Goal: Task Accomplishment & Management: Complete application form

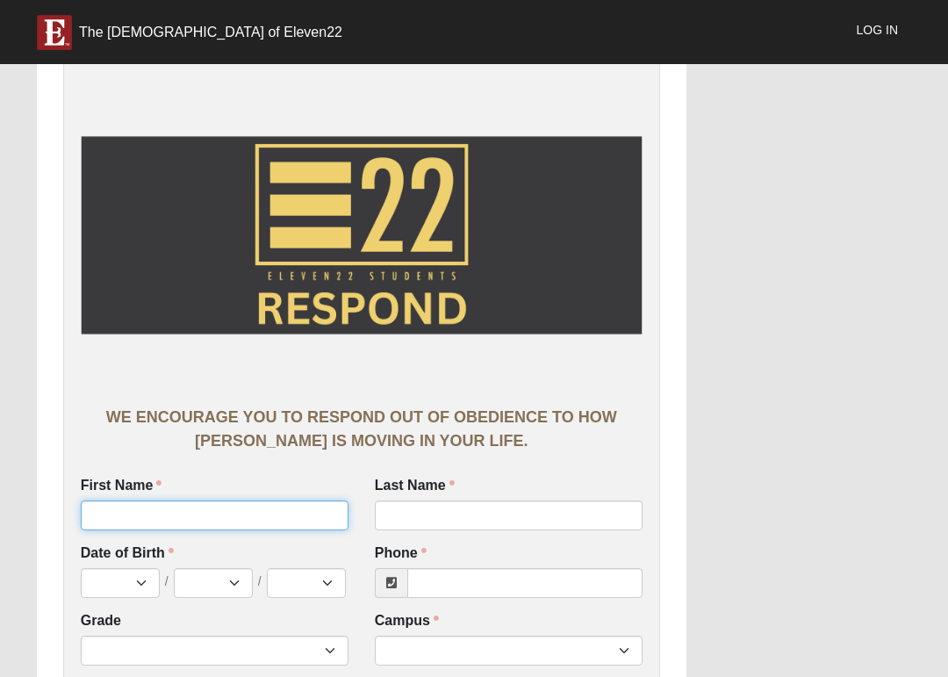
click at [290, 514] on input "First Name" at bounding box center [215, 515] width 268 height 30
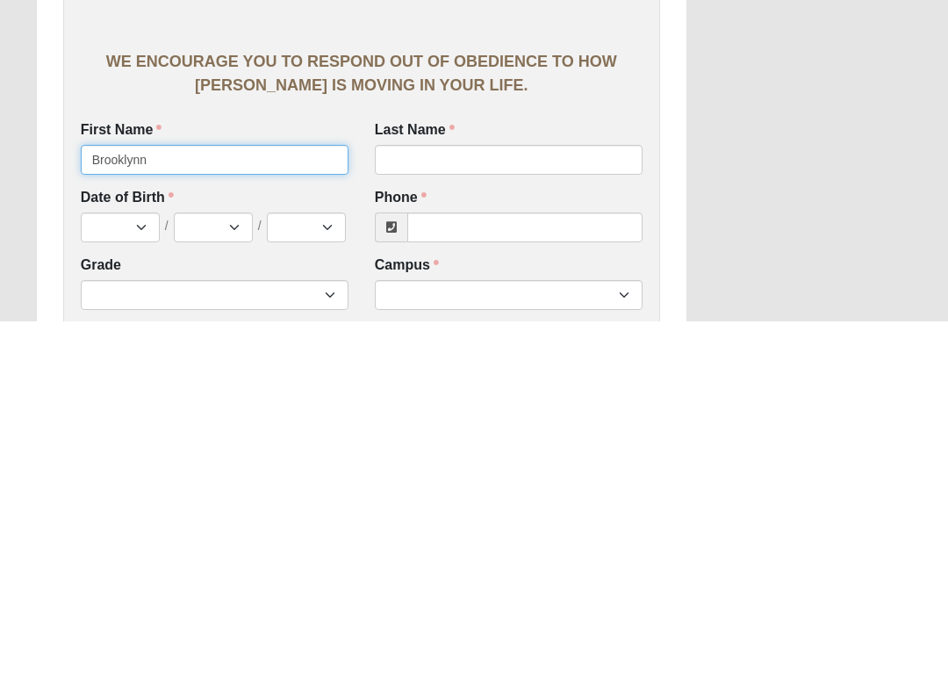
type input "Brooklynn"
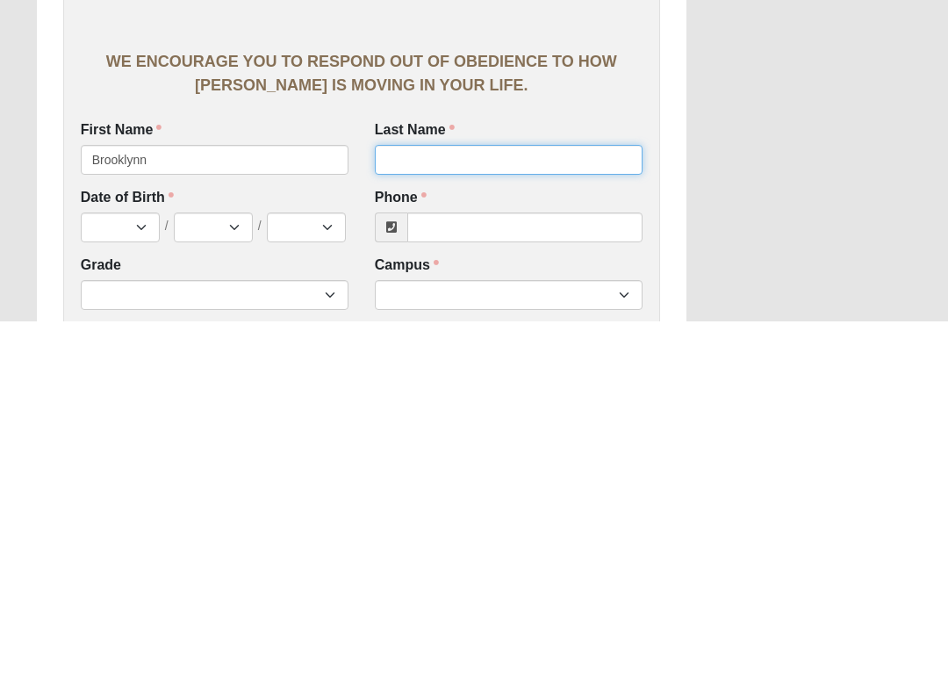
click at [492, 500] on input "Last Name" at bounding box center [509, 515] width 268 height 30
type input "Willis"
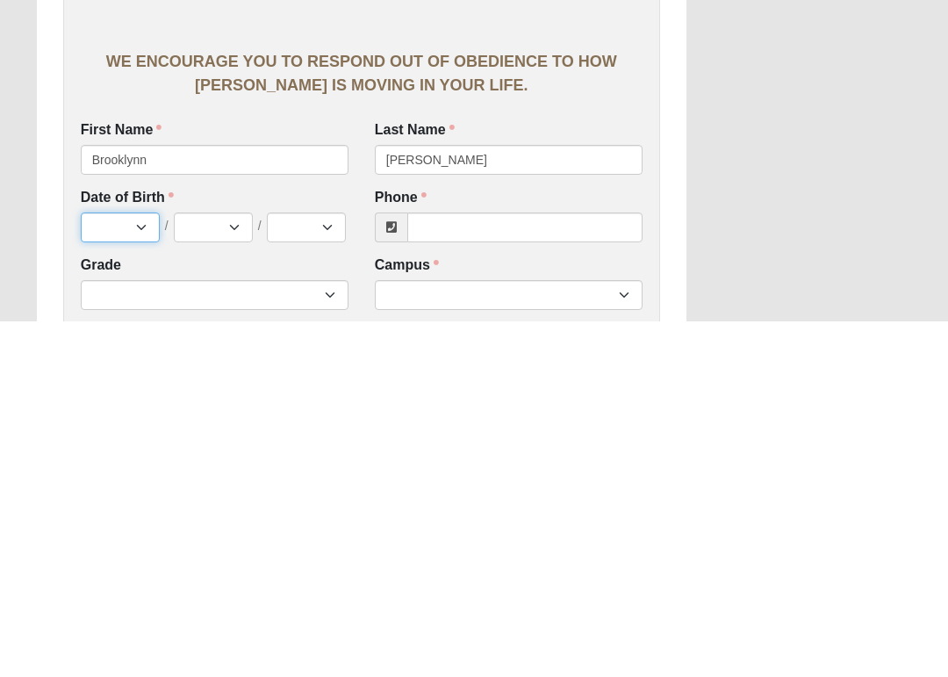
click at [129, 568] on select "Jan Feb Mar Apr May Jun [DATE] Aug Sep Oct Nov Dec" at bounding box center [120, 583] width 79 height 30
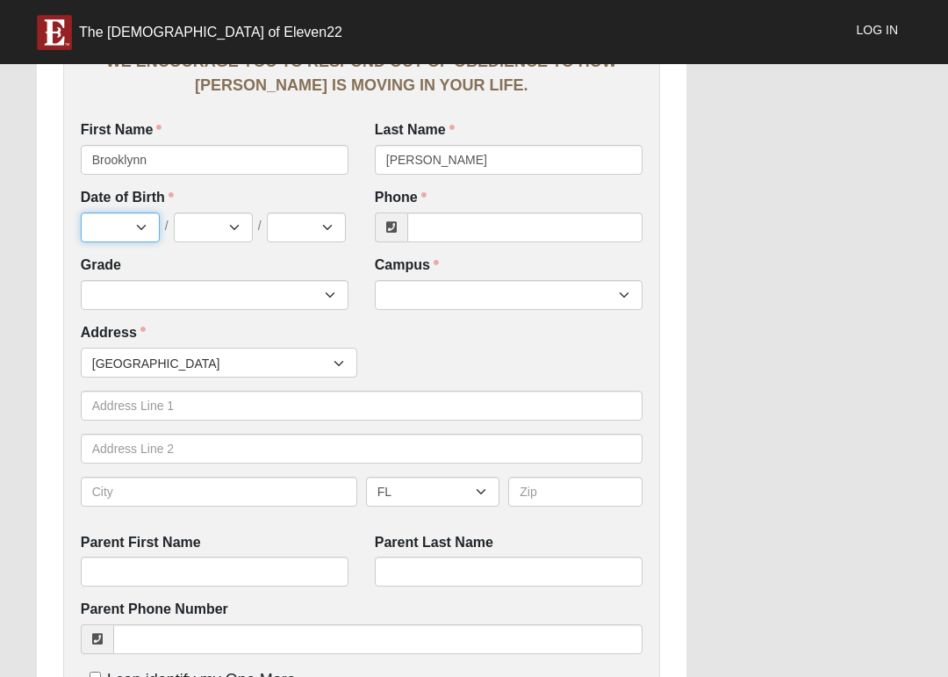
select select "7"
click at [230, 229] on select "1 2 3 4 5 6 7 8 9 10 11 12 13 14 15 16 17 18 19 20 21 22 23 24 25 26 27 28 29 3…" at bounding box center [213, 227] width 79 height 30
select select "21"
click at [327, 226] on select "2025 2024 2023 2022 2021 2020 2019 2018 2017 2016 2015 2014 2013 2012 2011 2010…" at bounding box center [306, 227] width 79 height 30
select select "2014"
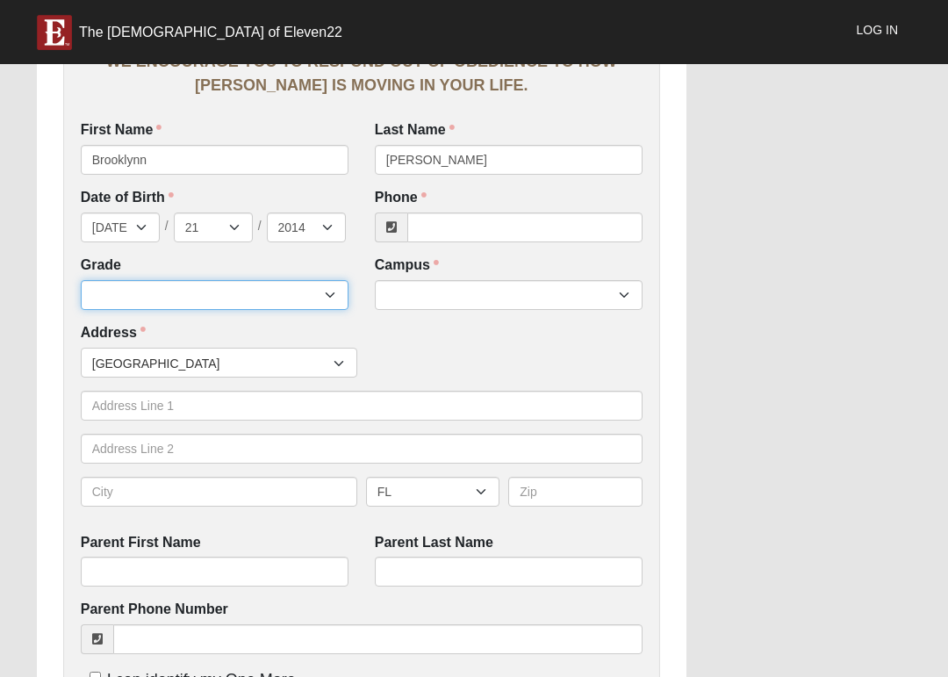
click at [285, 294] on select "6th Grade 7th Grade 8th Grade 9th Grade 10th Grade 11th Grade 12th Grade" at bounding box center [215, 295] width 268 height 30
select select "2032"
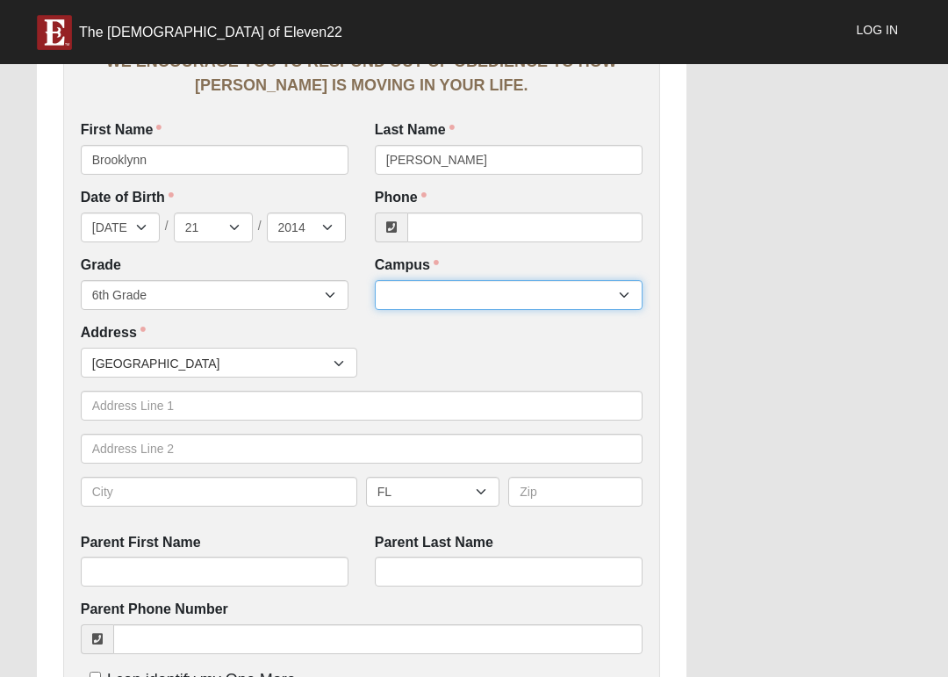
click at [584, 297] on select "Arlington Baymeadows Eleven22 Online [PERSON_NAME][GEOGRAPHIC_DATA] Jesup [GEOG…" at bounding box center [509, 295] width 268 height 30
select select "6"
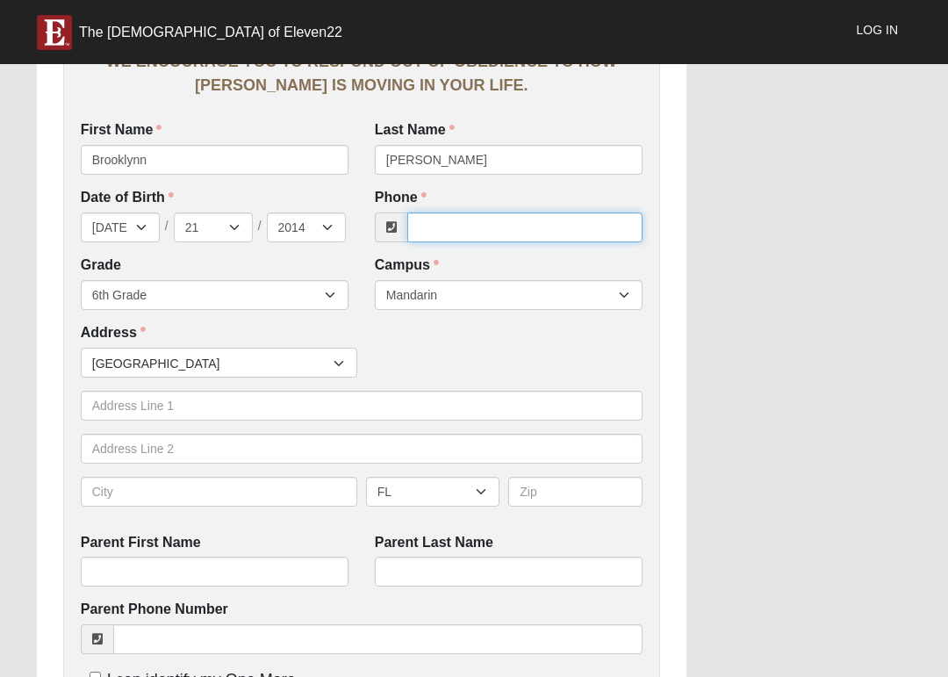
click at [555, 239] on input "Phone" at bounding box center [524, 227] width 235 height 30
click at [735, 200] on div "Work Entry WE ENCOURAGE YOU TO RESPOND OUT OF OBEDIENCE TO HOW JESUS CHRIST IS …" at bounding box center [474, 569] width 901 height 1804
type input "(904) 651-0100"
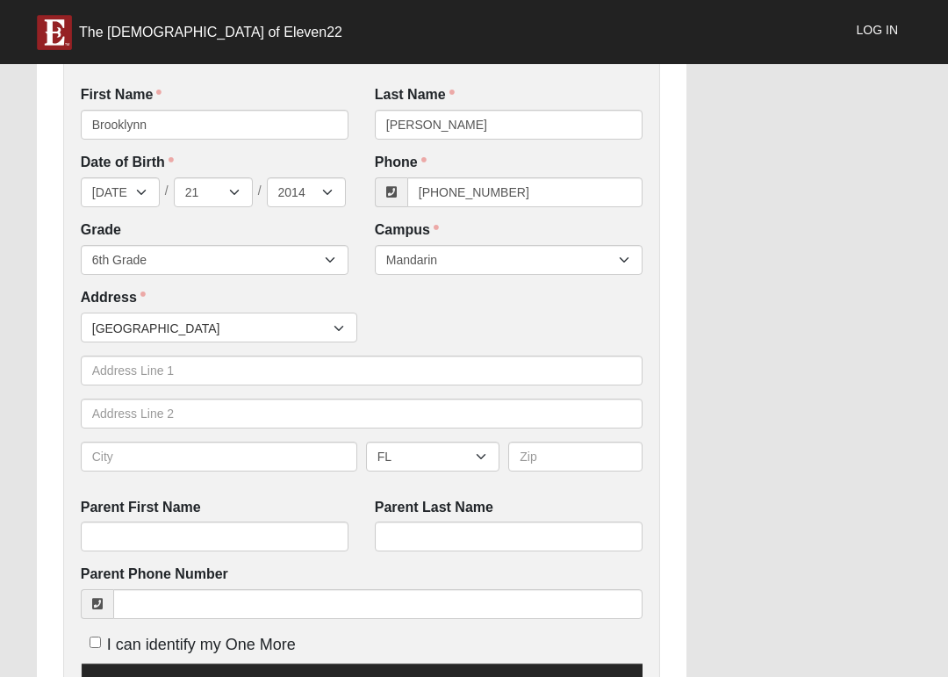
scroll to position [389, 0]
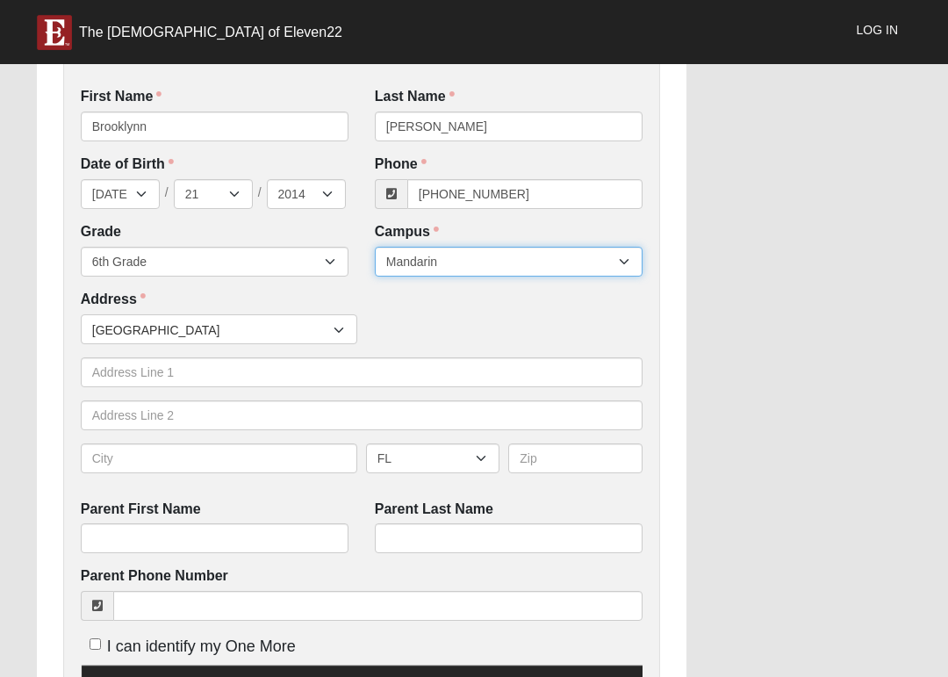
click at [494, 254] on select "Arlington Baymeadows Eleven22 Online Fleming Island Jesup Mandarin North Jax Or…" at bounding box center [509, 262] width 268 height 30
select select "3"
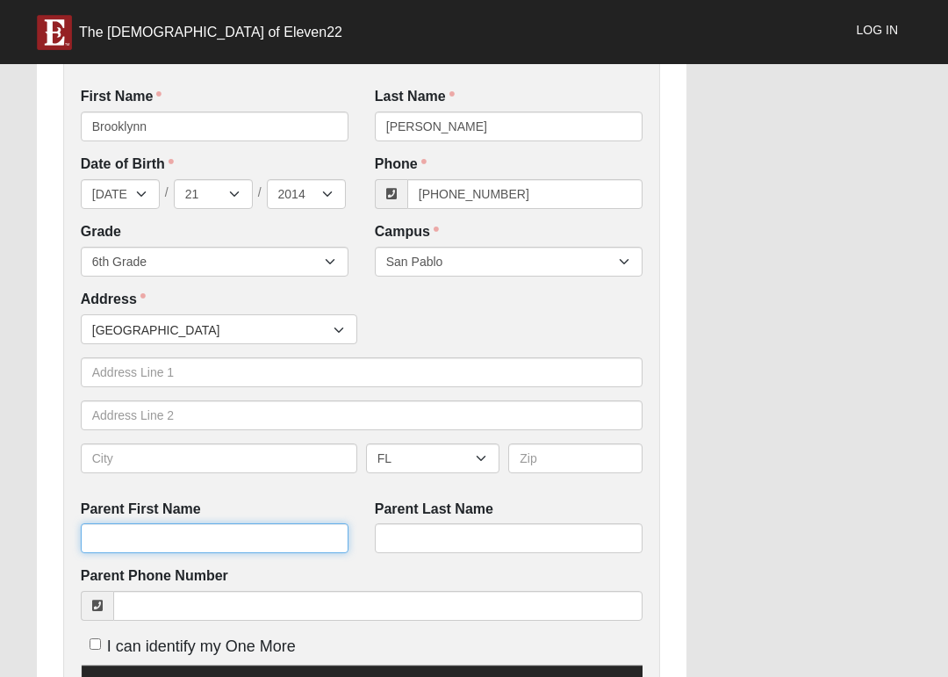
click at [258, 528] on input "Parent First Name" at bounding box center [215, 538] width 268 height 30
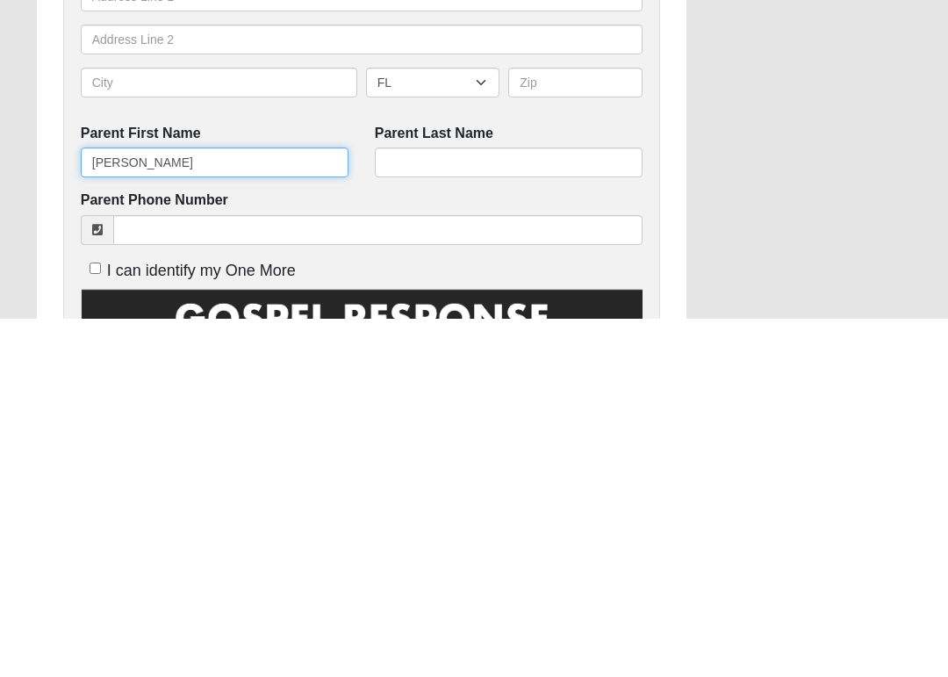
type input "Demetrius"
click at [877, 197] on div "Work Entry WE ENCOURAGE YOU TO RESPOND OUT OF OBEDIENCE TO HOW JESUS CHRIST IS …" at bounding box center [474, 518] width 901 height 1804
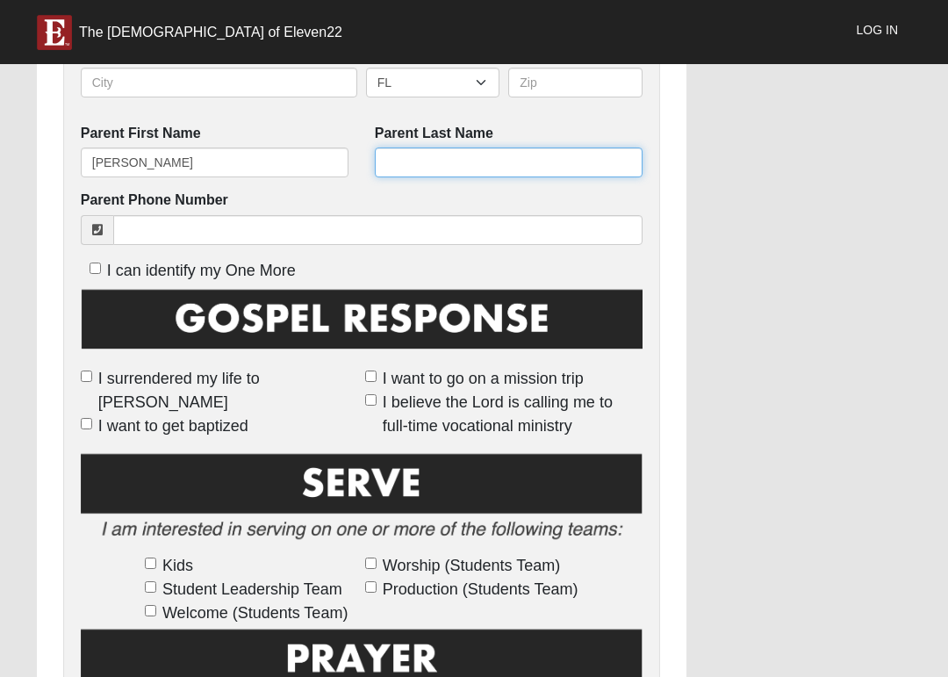
click at [508, 157] on input "Parent Last Name" at bounding box center [509, 162] width 268 height 30
type input "Willis"
click at [757, 210] on div "Work Entry WE ENCOURAGE YOU TO RESPOND OUT OF OBEDIENCE TO HOW JESUS CHRIST IS …" at bounding box center [474, 160] width 901 height 1804
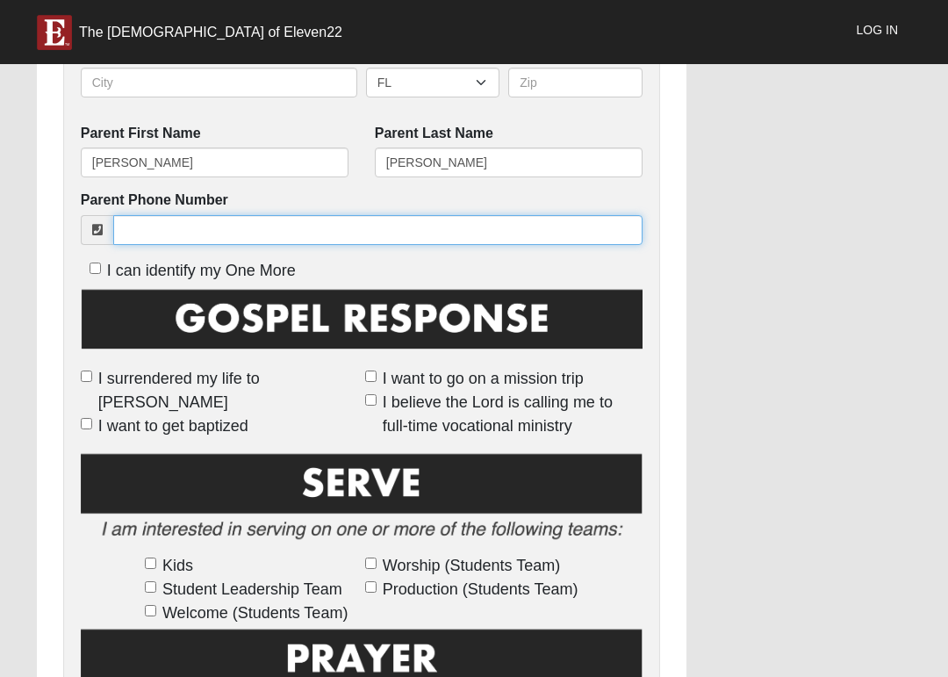
click at [339, 226] on input "Parent Phone Number" at bounding box center [377, 230] width 529 height 30
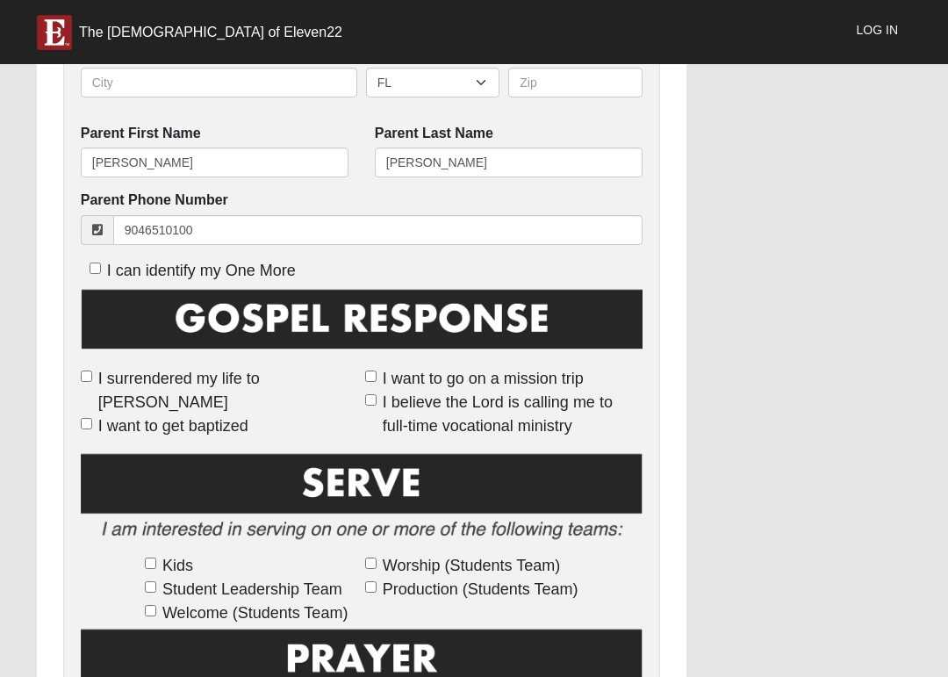
click at [757, 194] on div "Work Entry WE ENCOURAGE YOU TO RESPOND OUT OF OBEDIENCE TO HOW JESUS CHRIST IS …" at bounding box center [474, 160] width 901 height 1804
type input "(904) 651-0100"
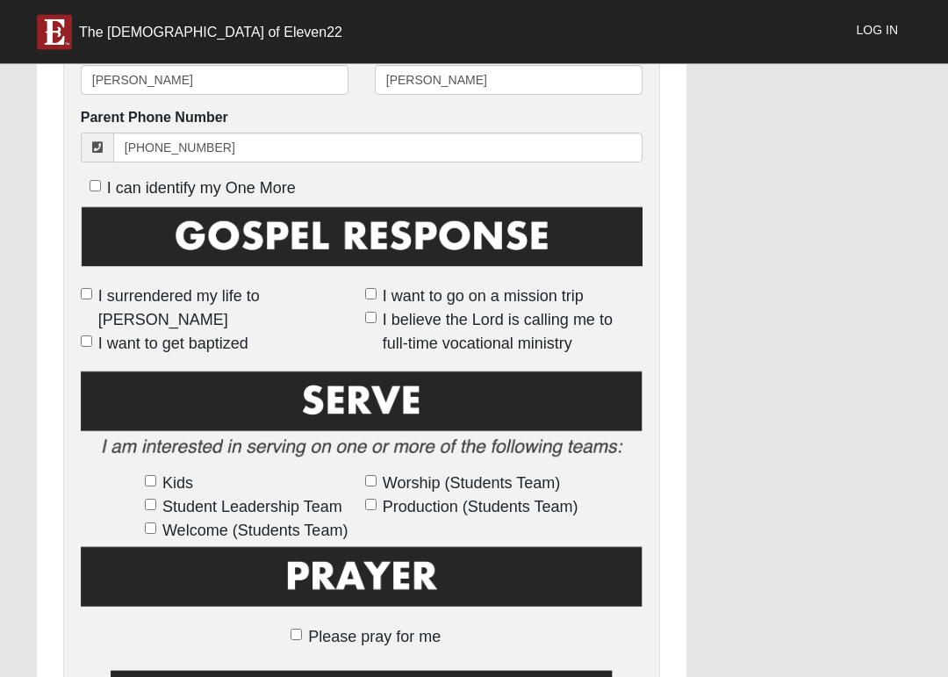
scroll to position [846, 0]
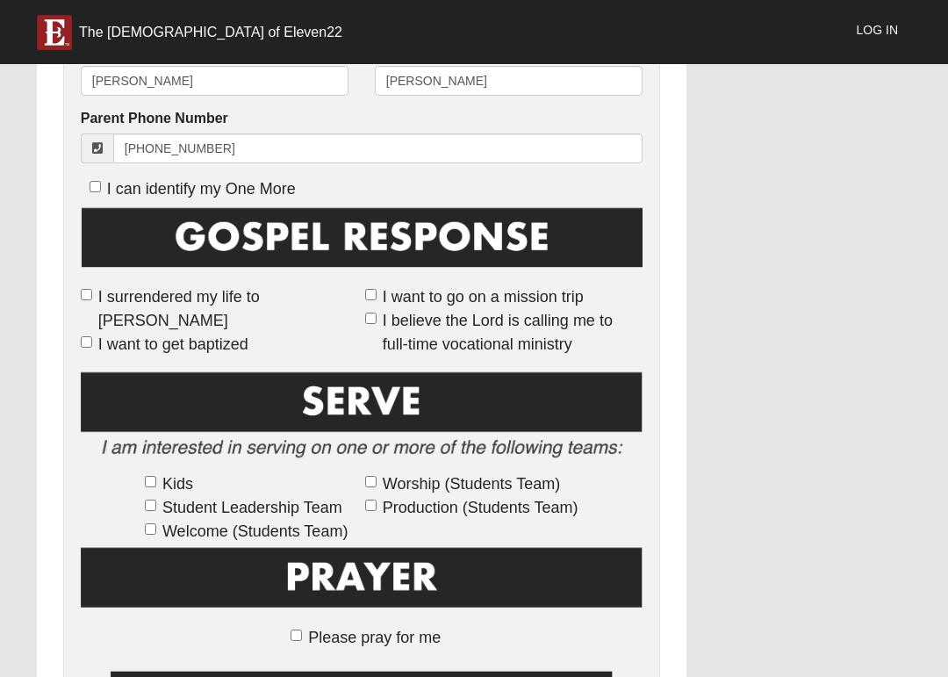
click at [92, 336] on input "I want to get baptized" at bounding box center [86, 341] width 11 height 11
checkbox input "true"
click at [365, 300] on input "I want to go on a mission trip" at bounding box center [370, 294] width 11 height 11
checkbox input "true"
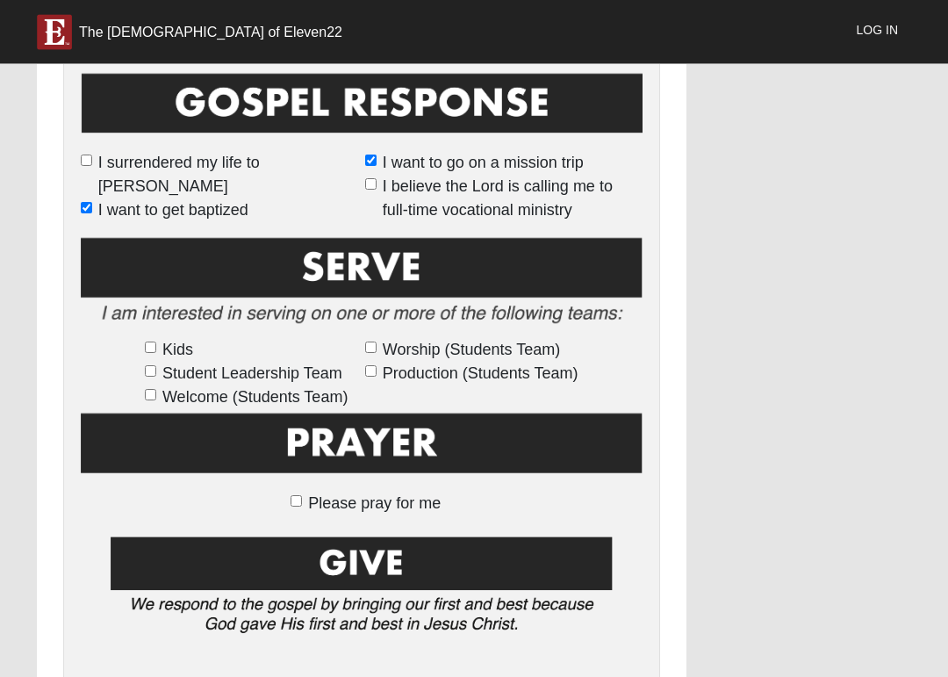
scroll to position [980, 0]
click at [162, 340] on span "Kids" at bounding box center [177, 350] width 31 height 24
click at [156, 341] on input "Kids" at bounding box center [150, 346] width 11 height 11
checkbox input "true"
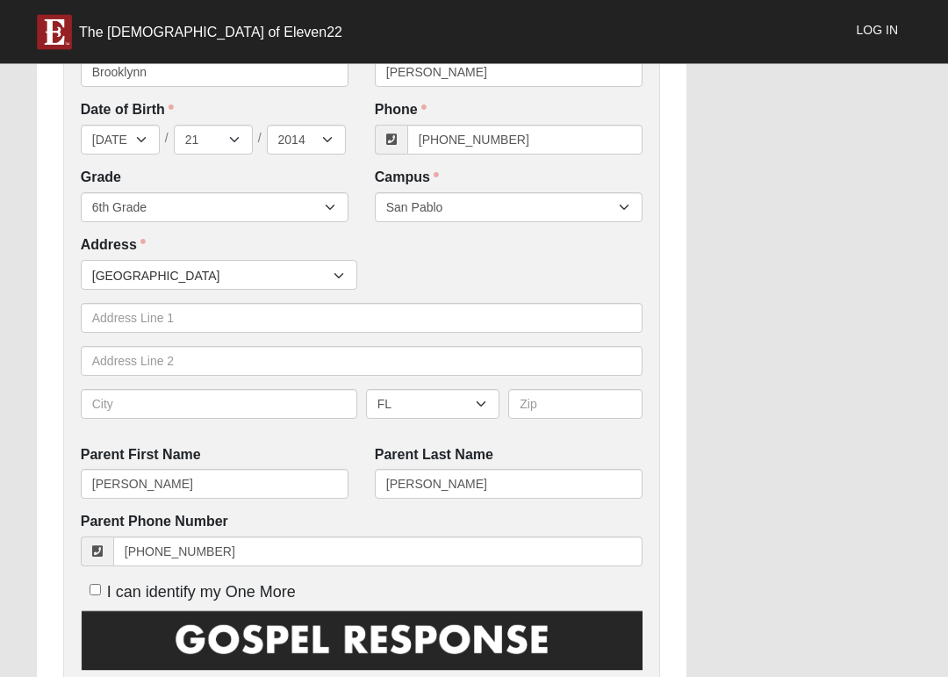
scroll to position [442, 0]
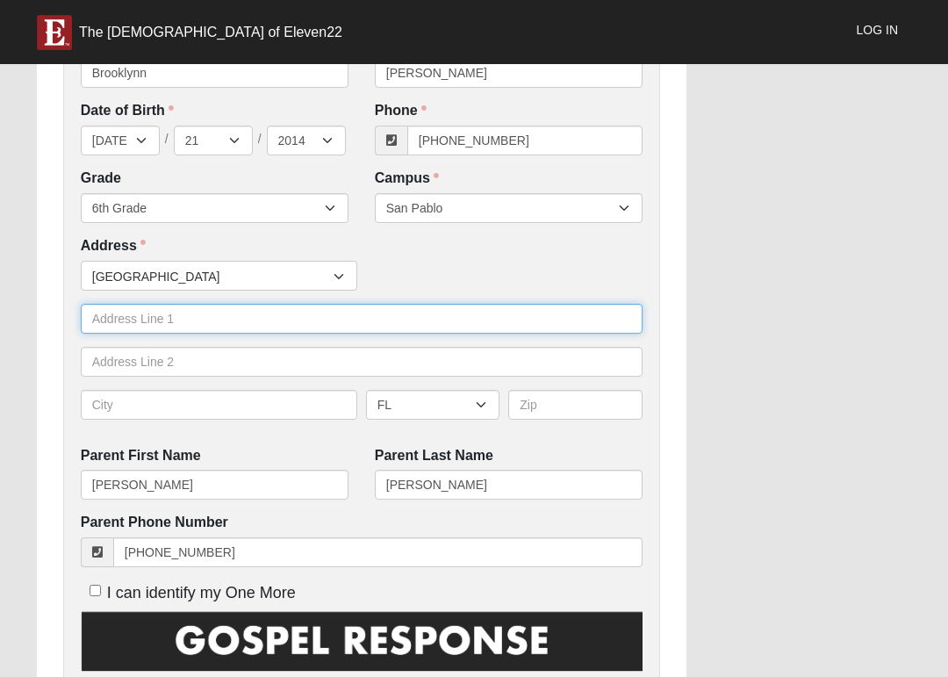
click at [265, 314] on input "text" at bounding box center [362, 319] width 562 height 30
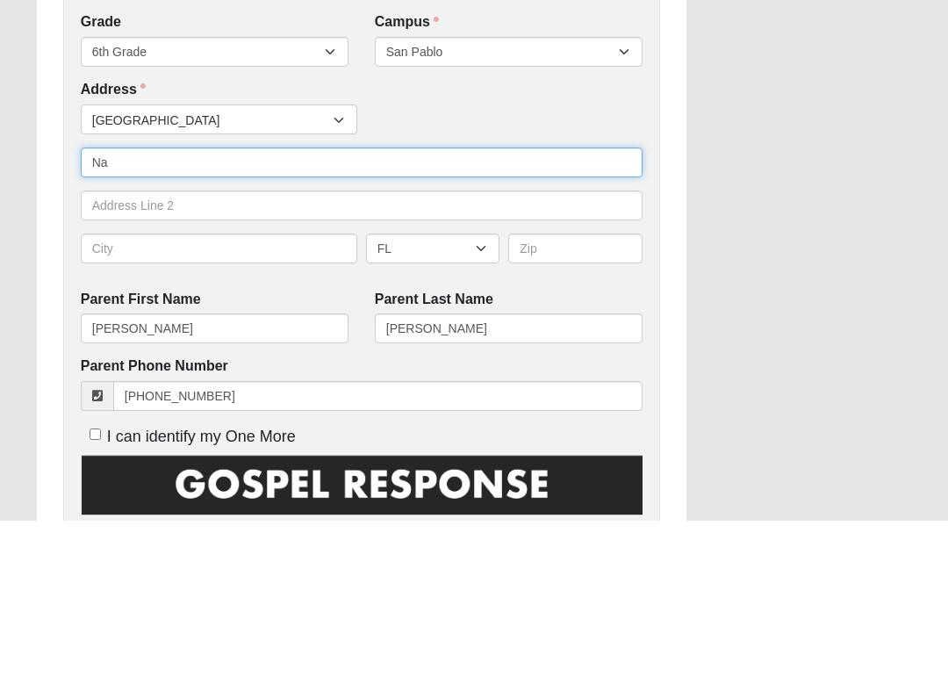
type input "Na"
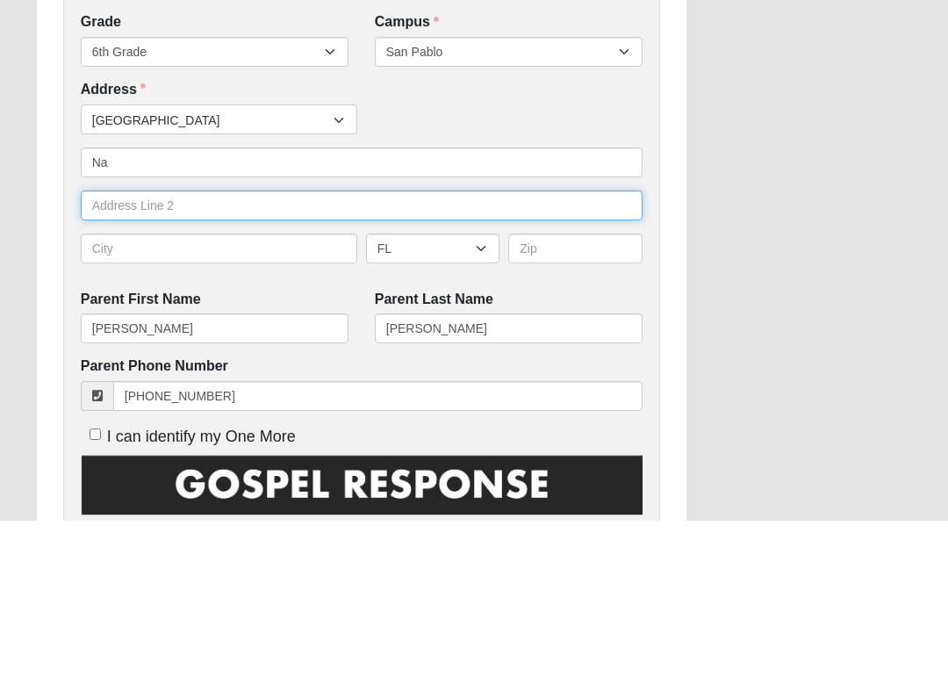
click at [612, 347] on input "text" at bounding box center [362, 362] width 562 height 30
type input "Na"
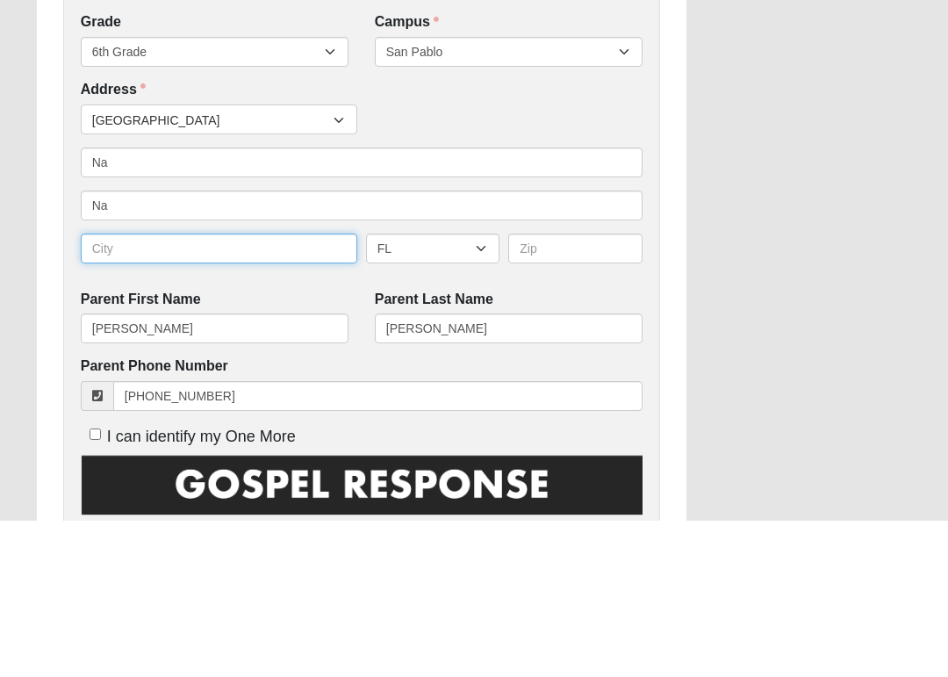
click at [264, 390] on input "text" at bounding box center [219, 405] width 276 height 30
type input "[GEOGRAPHIC_DATA]"
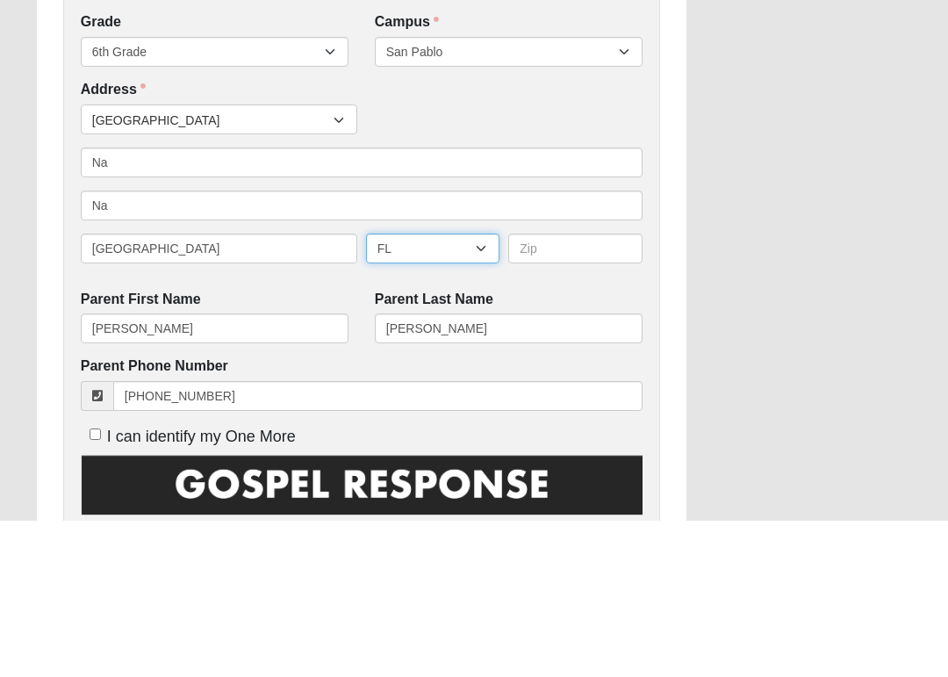
click at [431, 390] on select "AL AK AS AR AZ CA CO CT DE DC FM FL GA GU HI ID IL IN IA KS KY LA ME MH MD MA M…" at bounding box center [433, 405] width 134 height 30
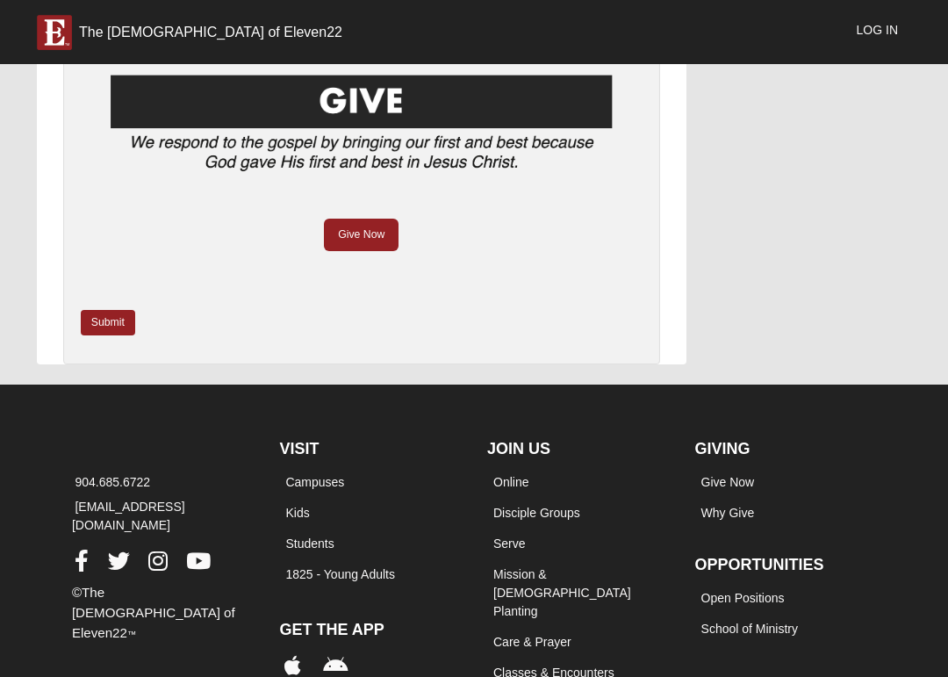
scroll to position [1448, 0]
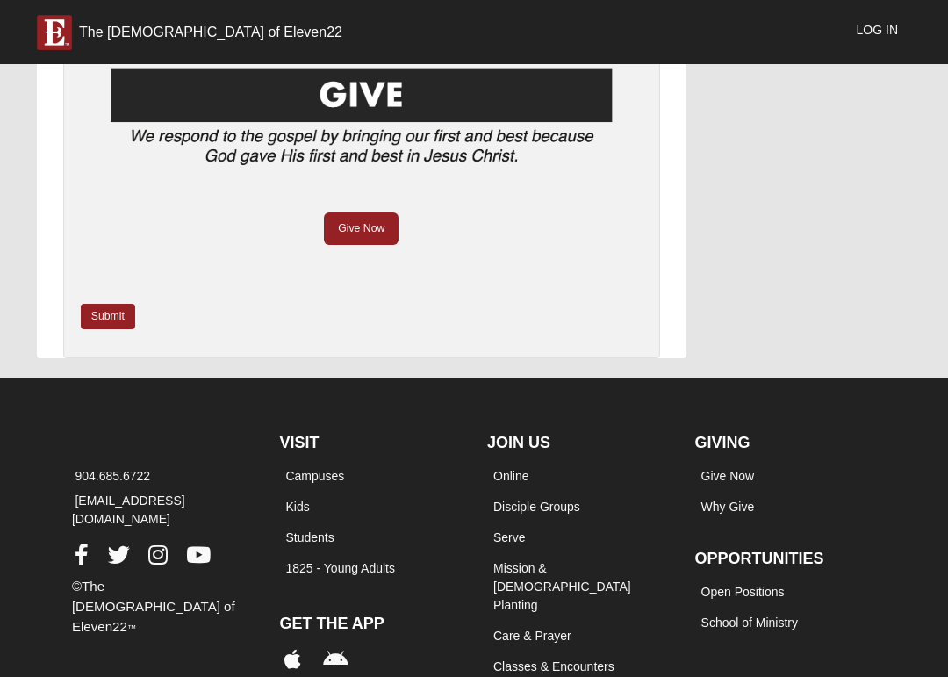
click at [123, 304] on link "Submit" at bounding box center [108, 316] width 54 height 25
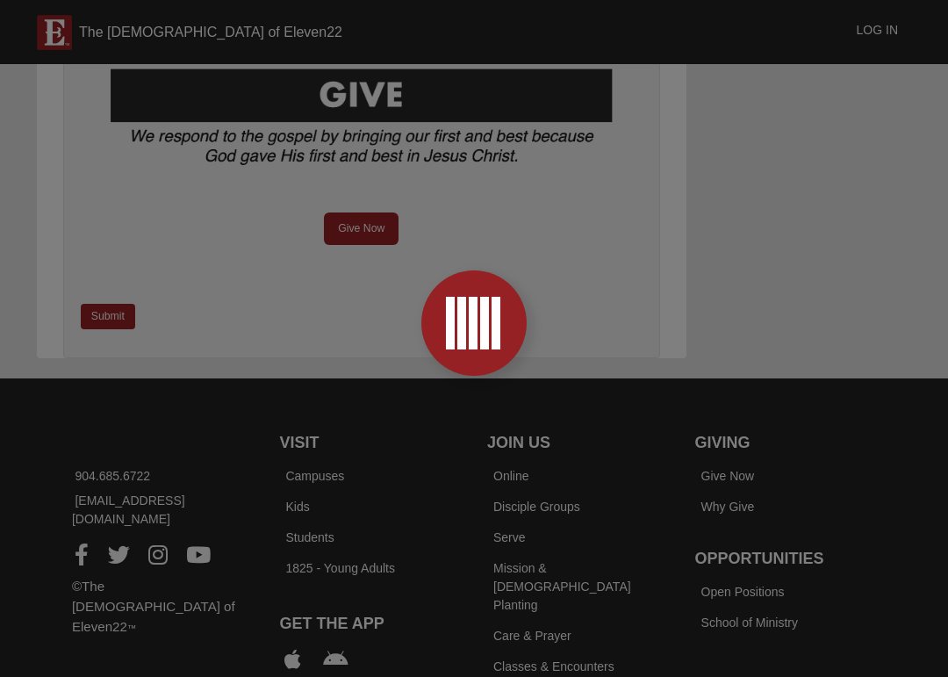
scroll to position [0, 0]
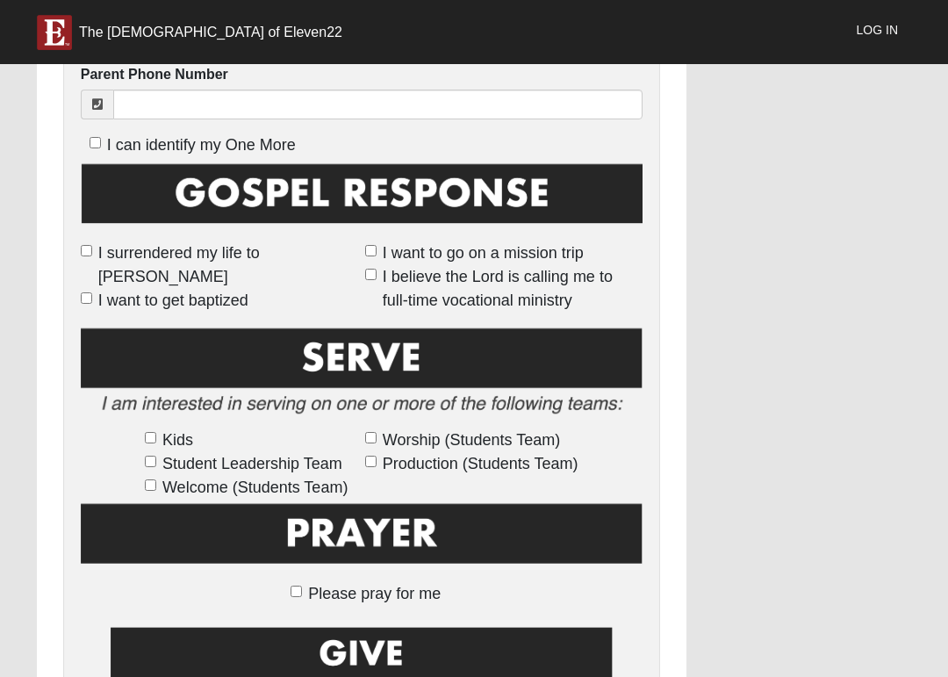
scroll to position [889, 0]
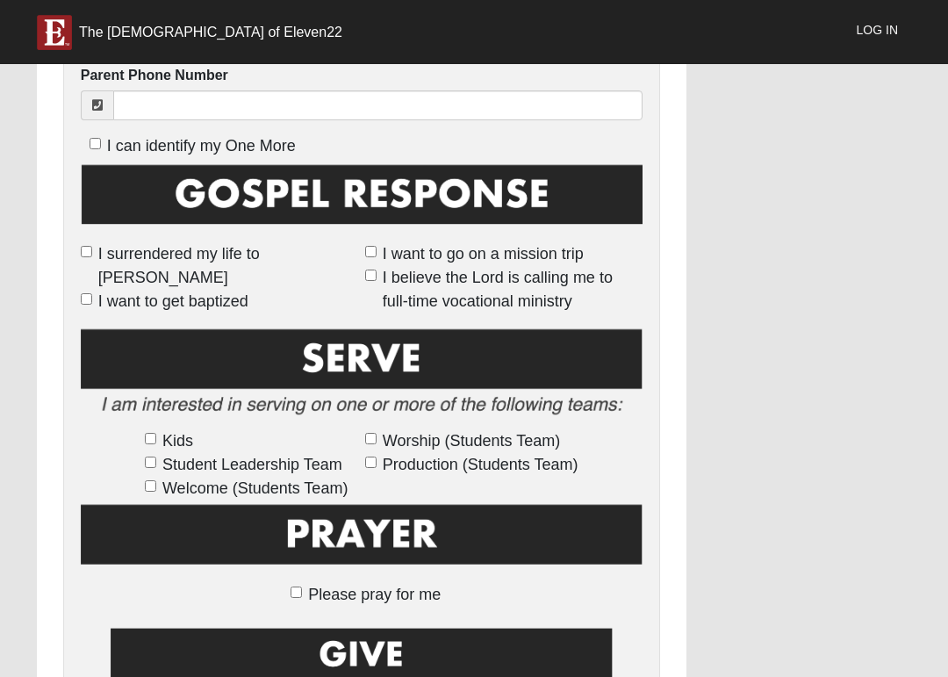
click at [97, 242] on label "I surrendered my life to [PERSON_NAME]" at bounding box center [219, 265] width 277 height 47
click at [92, 246] on input "I surrendered my life to [PERSON_NAME]" at bounding box center [86, 251] width 11 height 11
checkbox input "true"
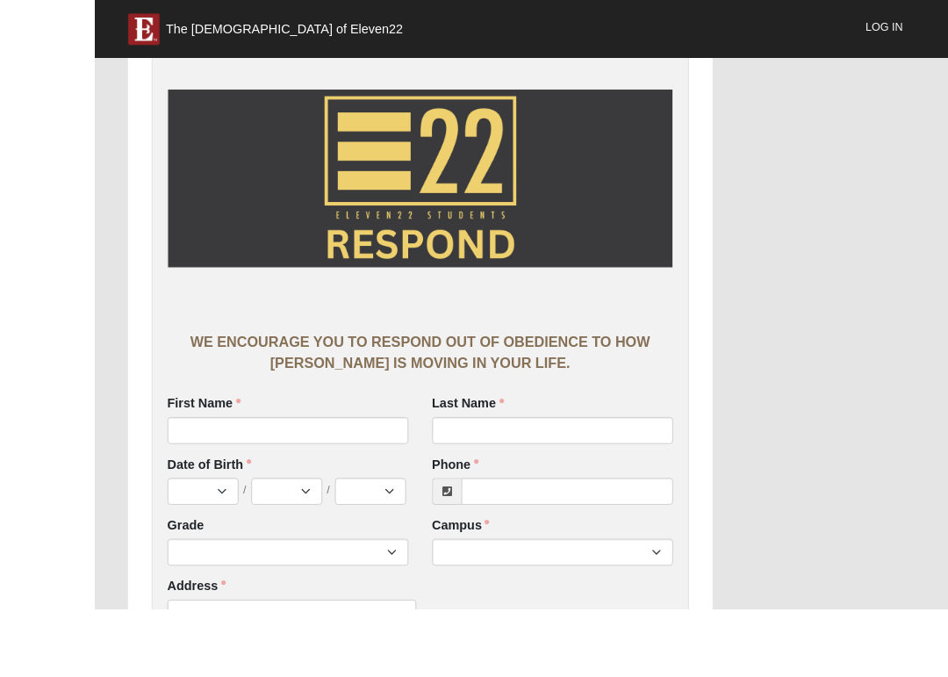
scroll to position [183, 0]
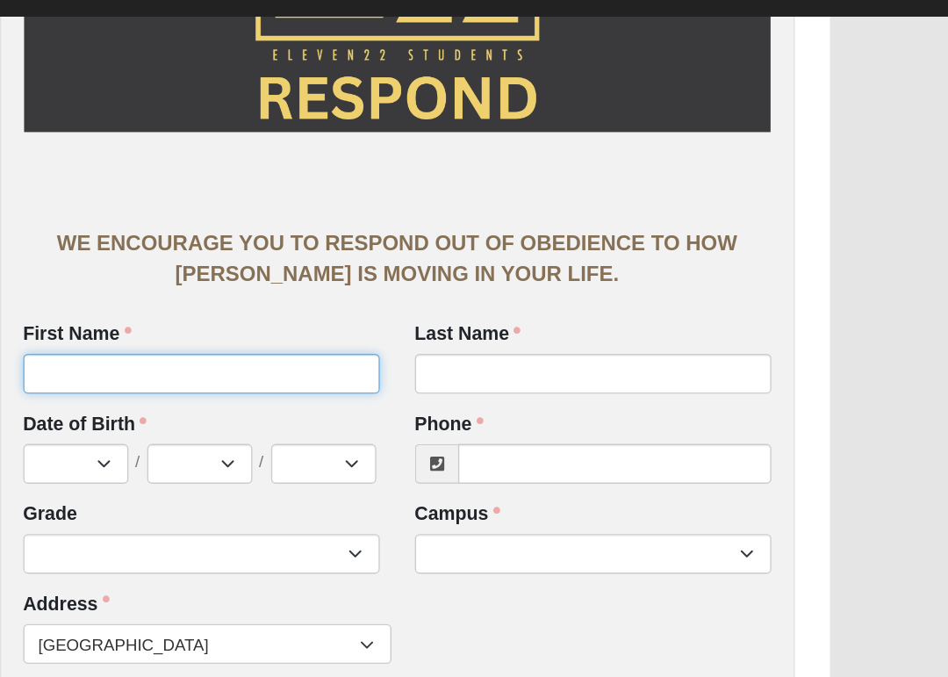
click at [205, 318] on input "First Name" at bounding box center [215, 333] width 268 height 30
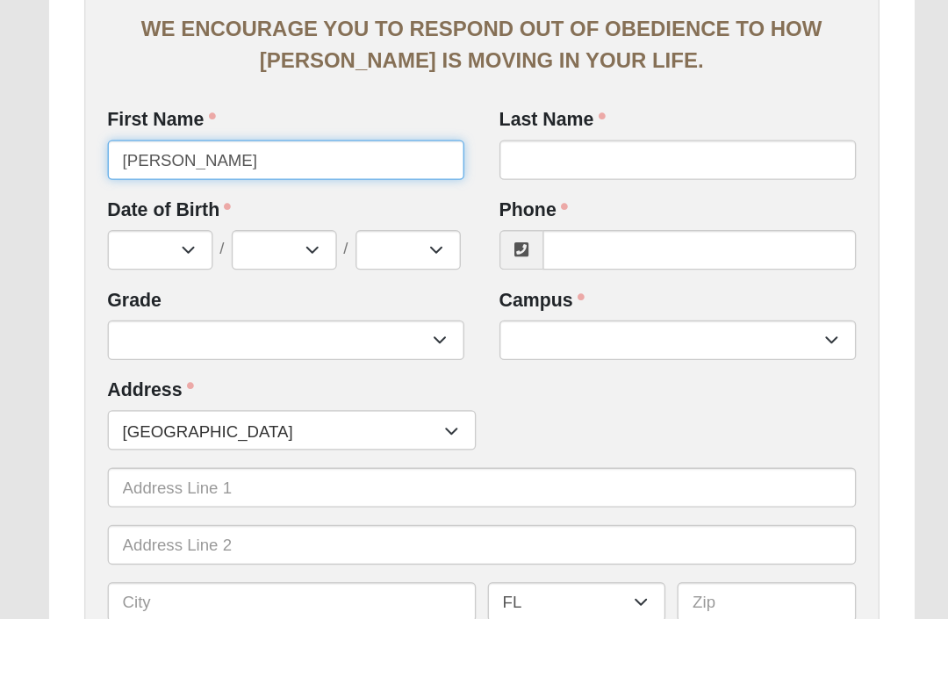
type input "Ja Cason"
click input "submit" at bounding box center [0, 0] width 0 height 0
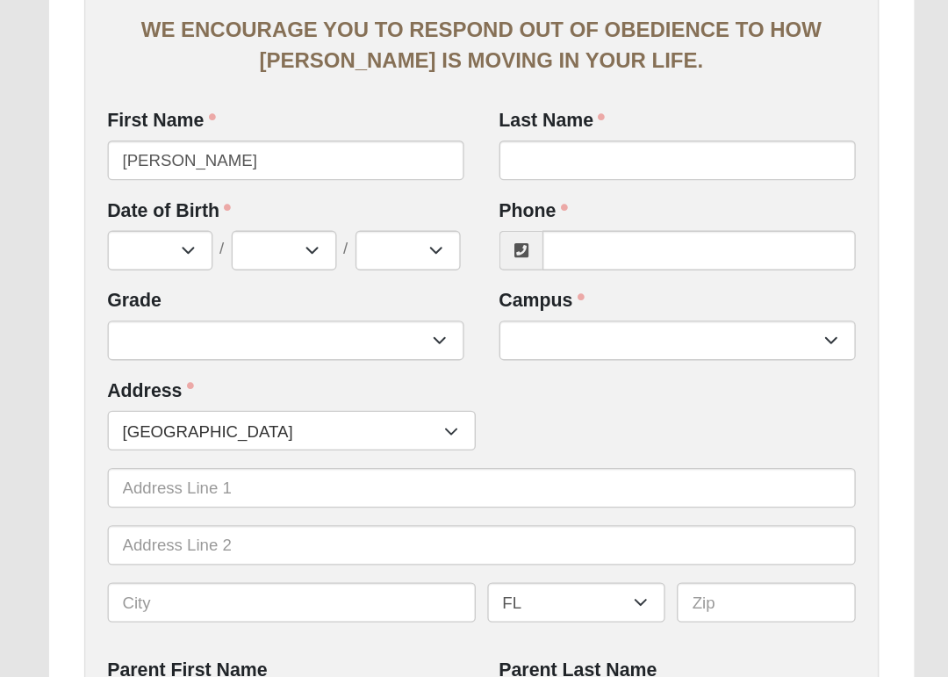
scroll to position [226, 0]
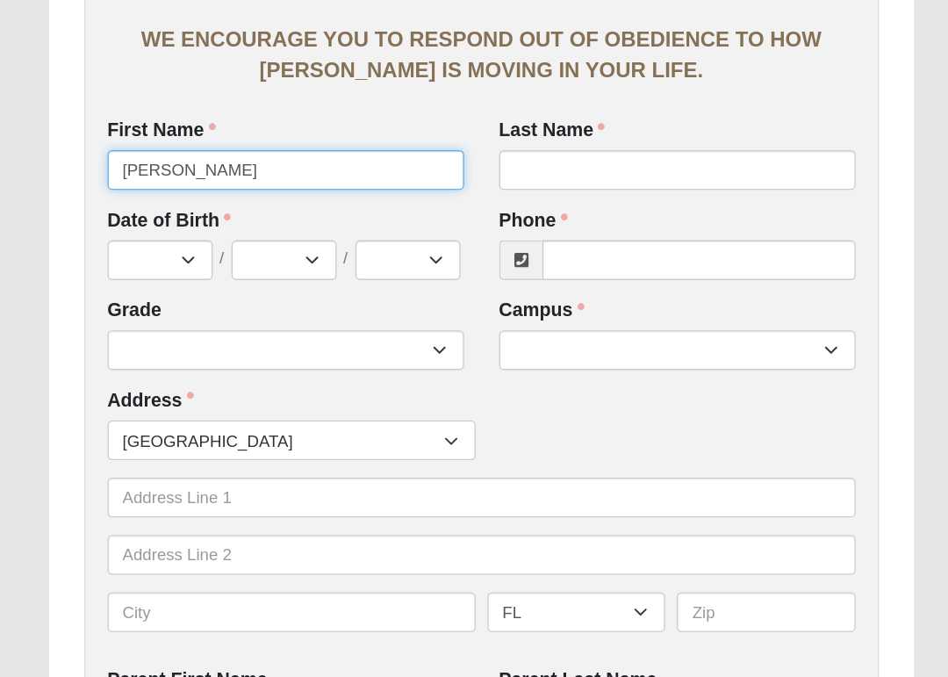
click at [278, 274] on input "Ja Cason" at bounding box center [215, 289] width 268 height 30
click at [284, 274] on input "Ja Cason" at bounding box center [215, 289] width 268 height 30
click at [162, 274] on input "Ja Cason" at bounding box center [215, 289] width 268 height 30
type input "Jackson"
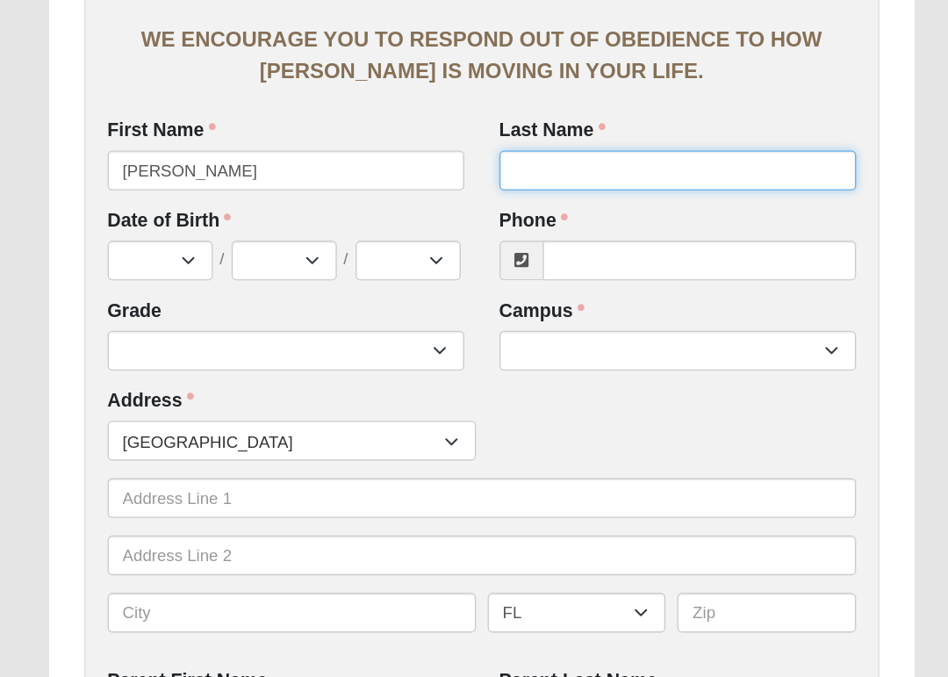
click at [414, 274] on input "Last Name" at bounding box center [509, 289] width 268 height 30
type input "Groom"
click input "submit" at bounding box center [0, 0] width 0 height 0
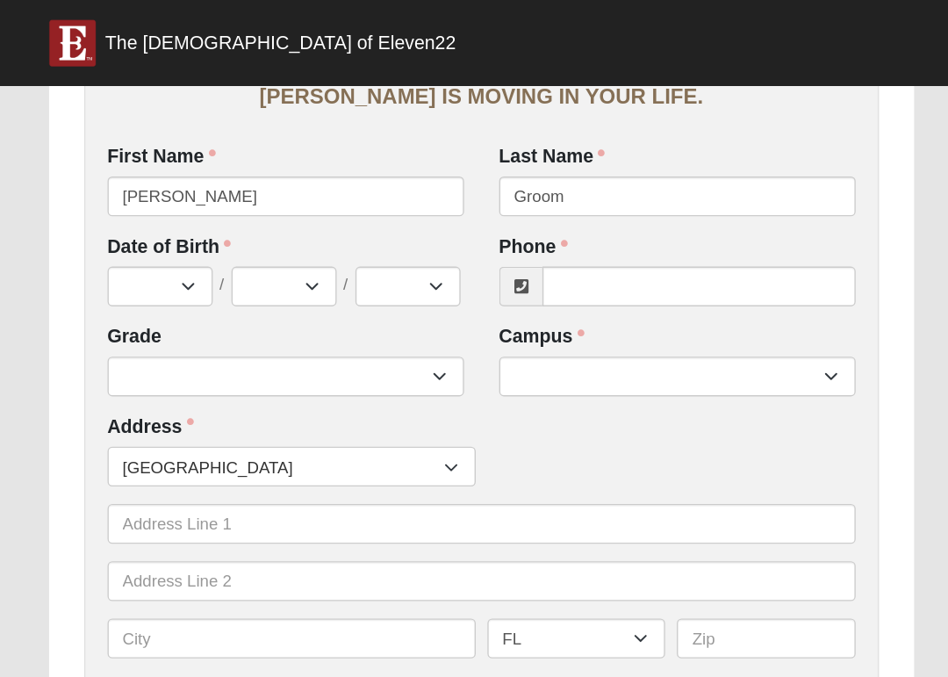
scroll to position [355, 0]
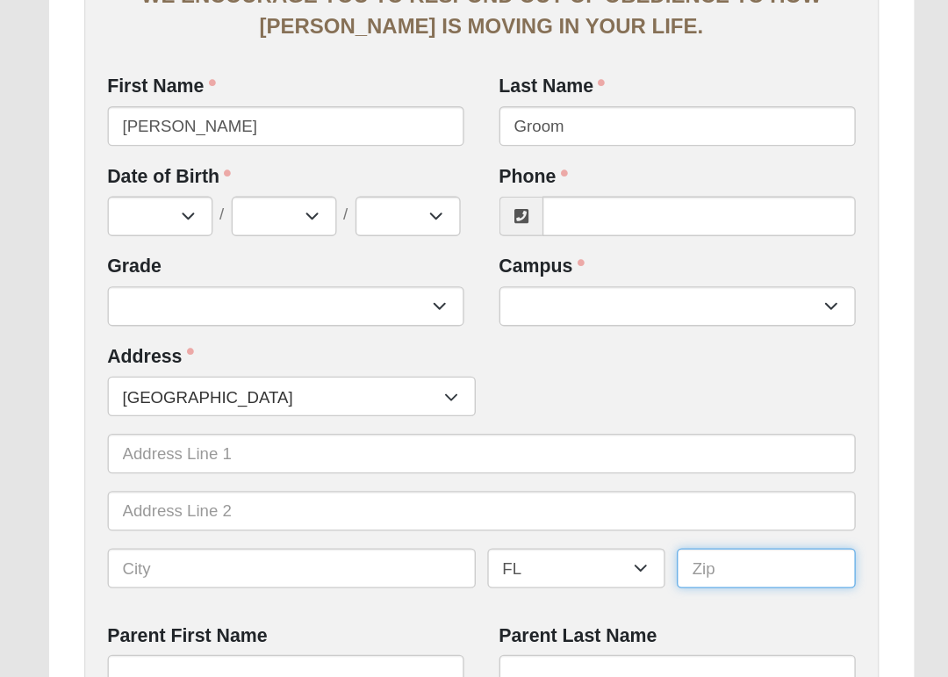
click at [590, 477] on input "text" at bounding box center [575, 492] width 134 height 30
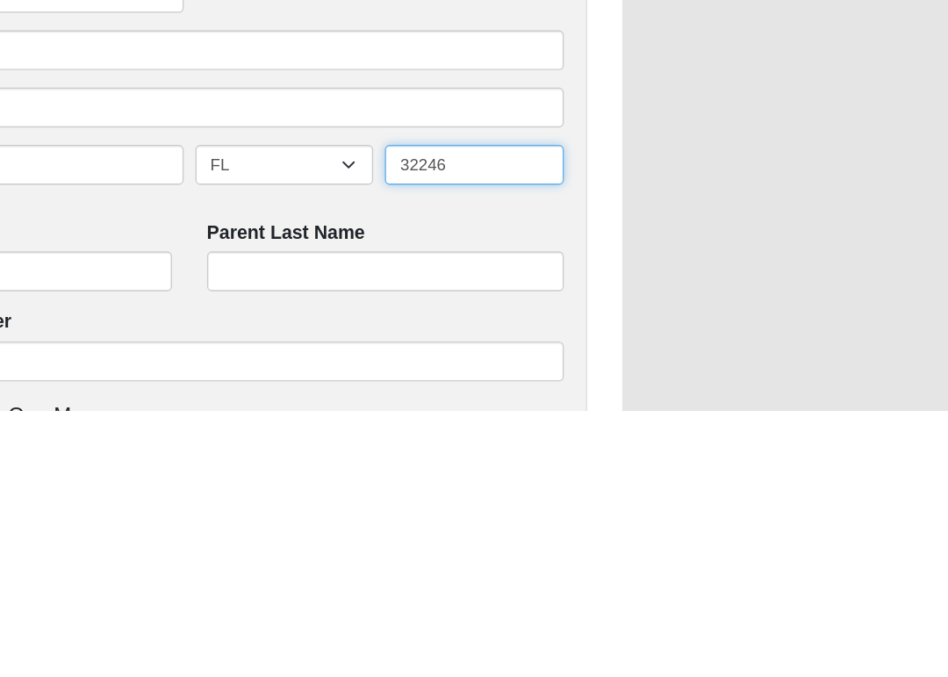
type input "32246"
click input "submit" at bounding box center [0, 0] width 0 height 0
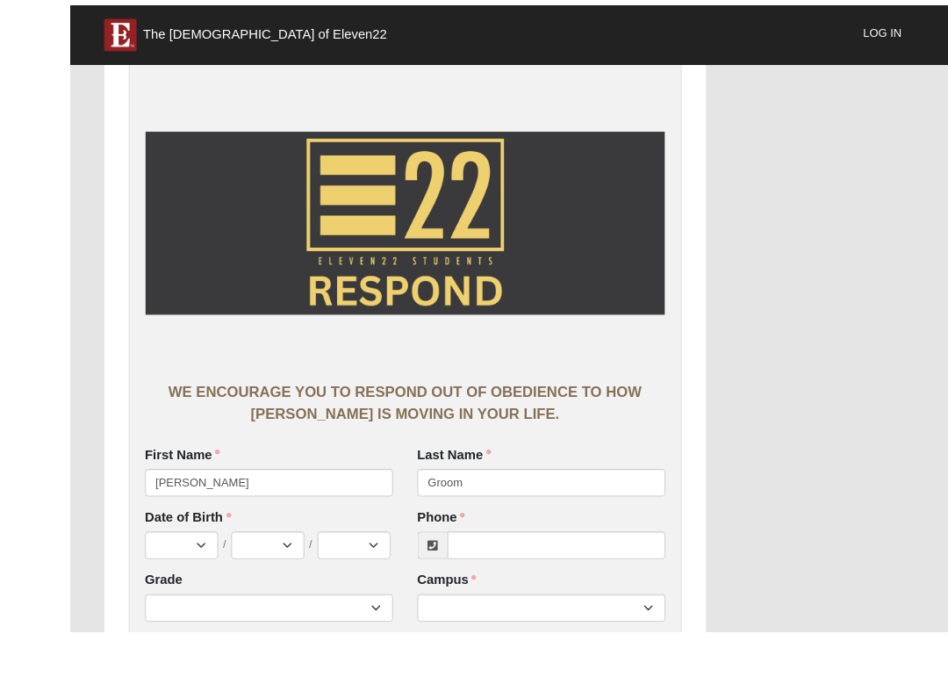
scroll to position [131, 0]
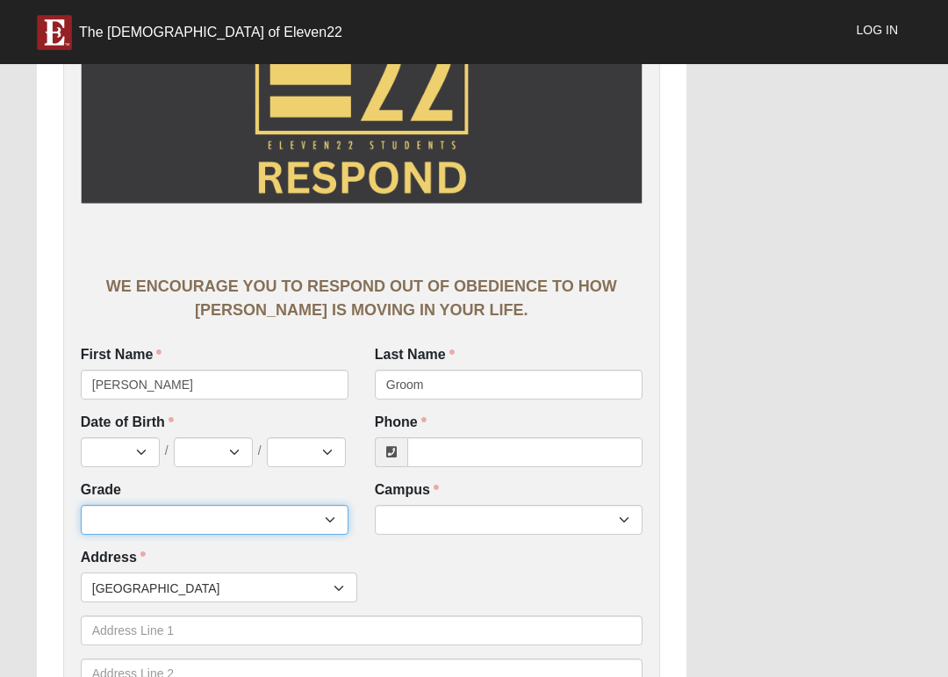
click at [325, 518] on select "6th Grade 7th Grade 8th Grade 9th Grade 10th Grade 11th Grade 12th Grade" at bounding box center [215, 520] width 268 height 30
select select "2032"
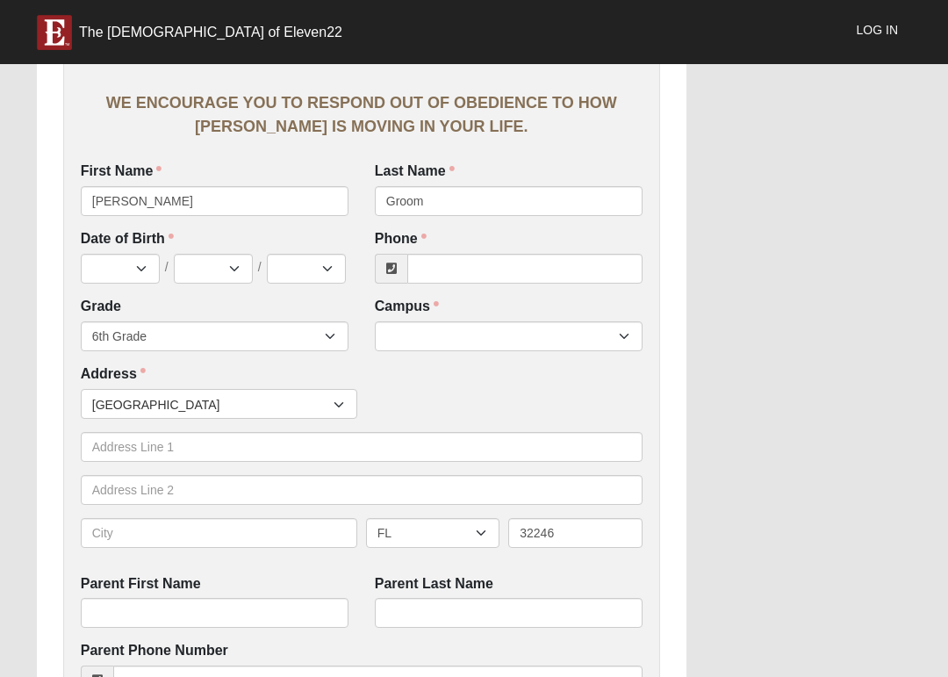
scroll to position [321, 0]
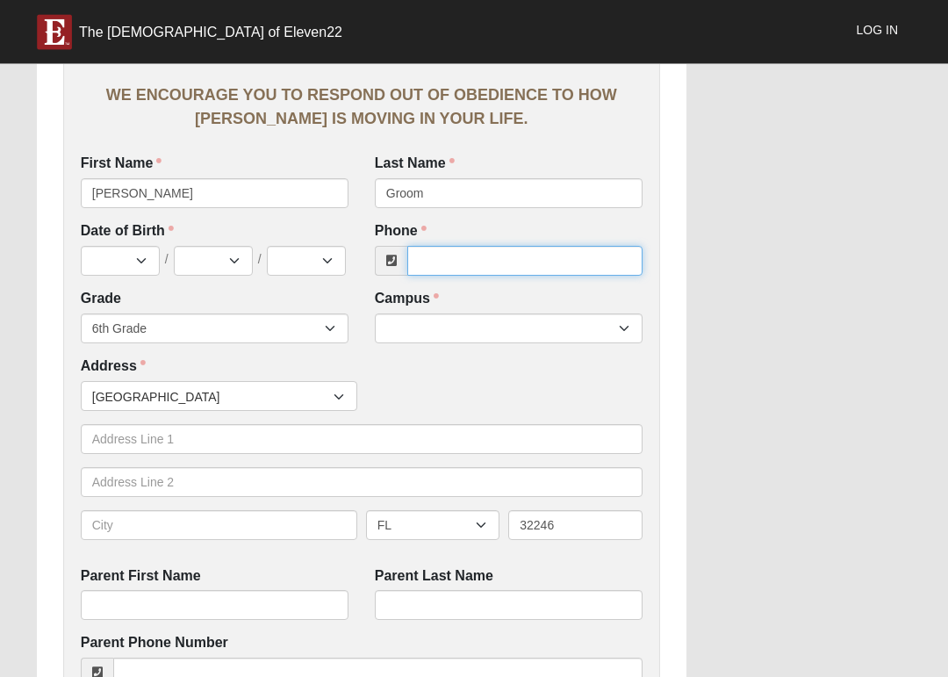
click at [436, 254] on input "Phone" at bounding box center [524, 262] width 235 height 30
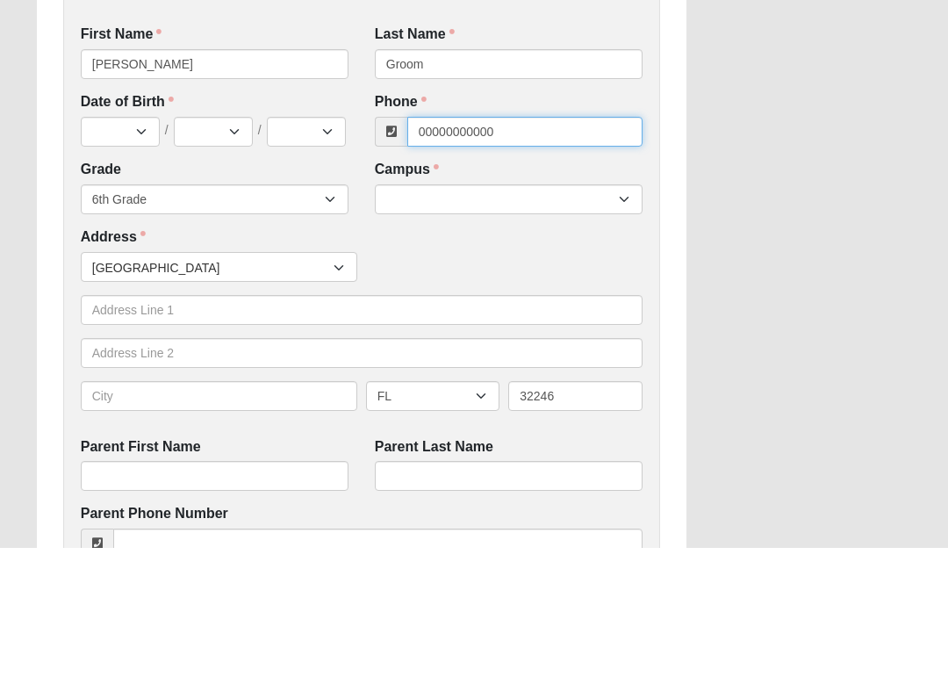
type input "00000000000"
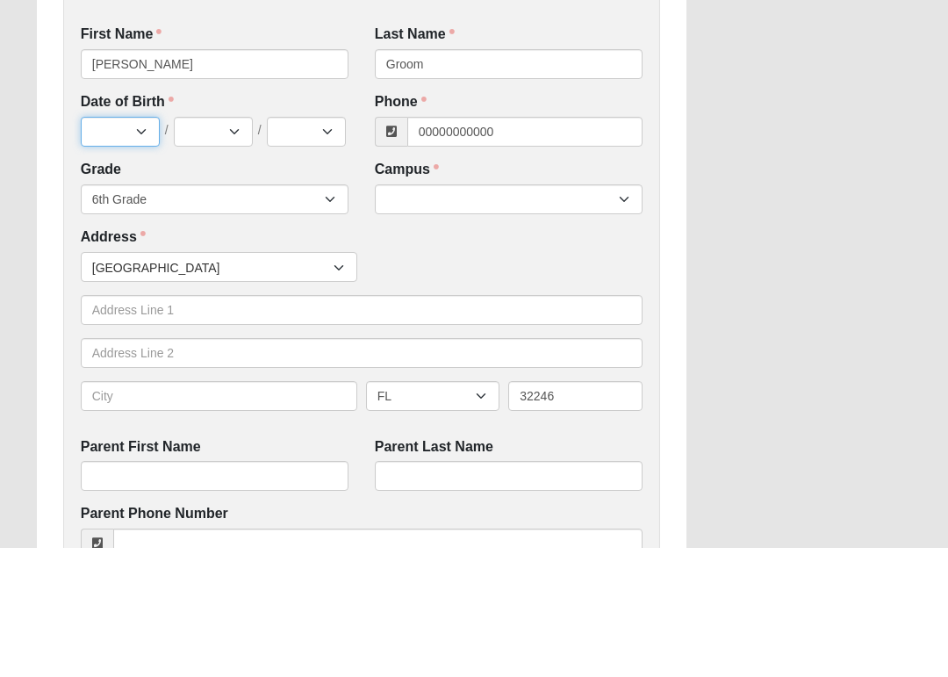
click at [116, 247] on select "Jan Feb Mar Apr May Jun Jul Aug Sep Oct Nov Dec" at bounding box center [120, 262] width 79 height 30
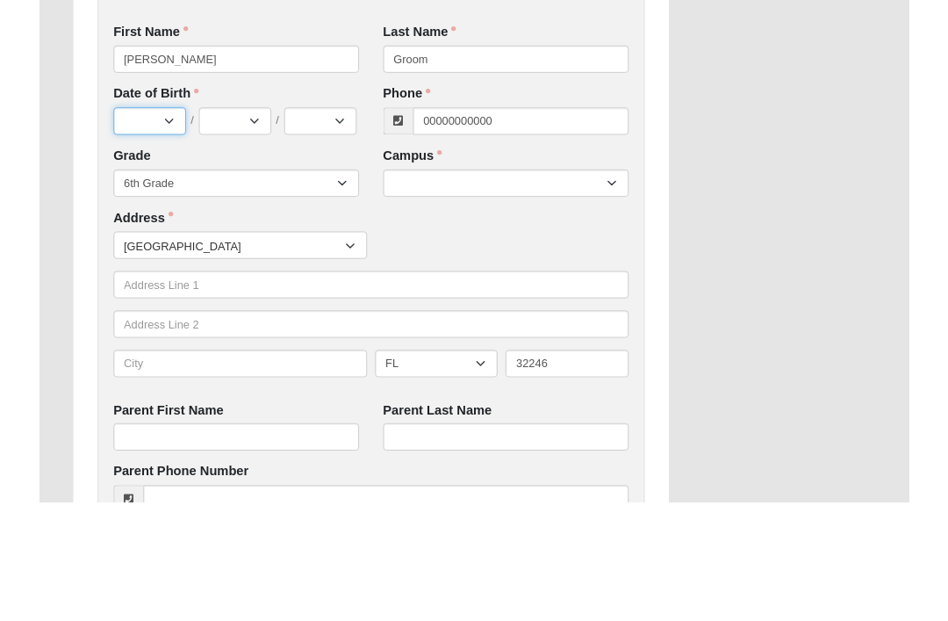
scroll to position [451, 0]
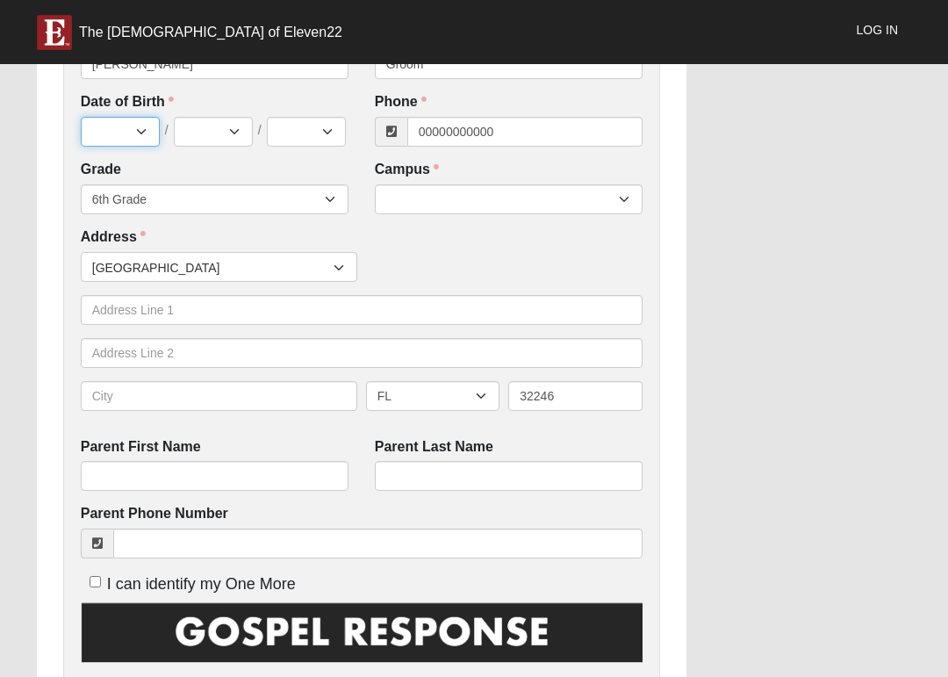
select select "4"
click at [196, 118] on select "1 2 3 4 5 6 7 8 9 10 11 12 13 14 15 16 17 18 19 20 21 22 23 24 25 26 27 28 29 3…" at bounding box center [213, 132] width 79 height 30
select select "5"
click at [288, 125] on select "2025 2024 2023 2022 2021 2020 2019 2018 2017 2016 2015 2014 2013 2012 2011 2010…" at bounding box center [306, 132] width 79 height 30
select select "2013"
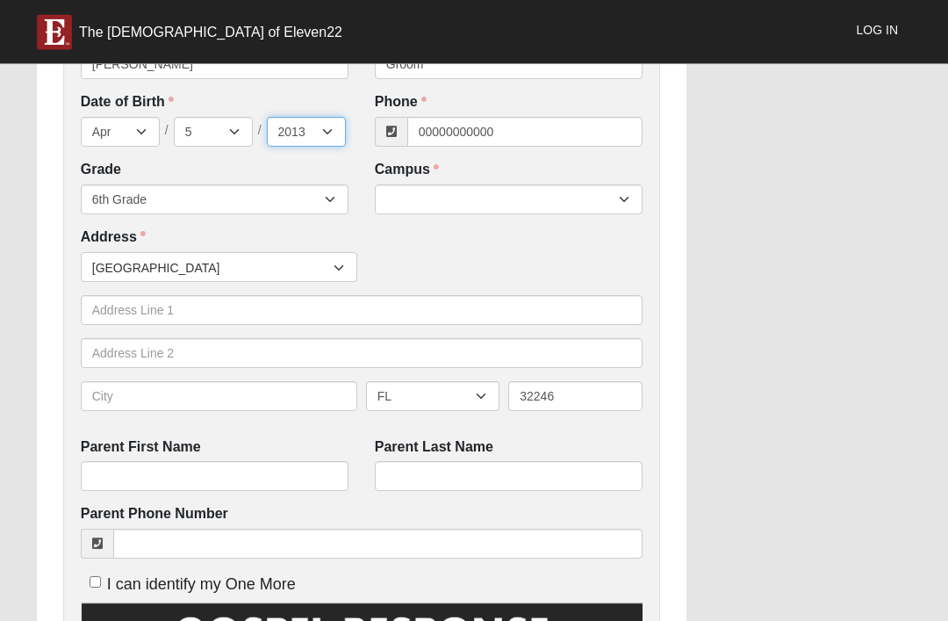
scroll to position [507, 0]
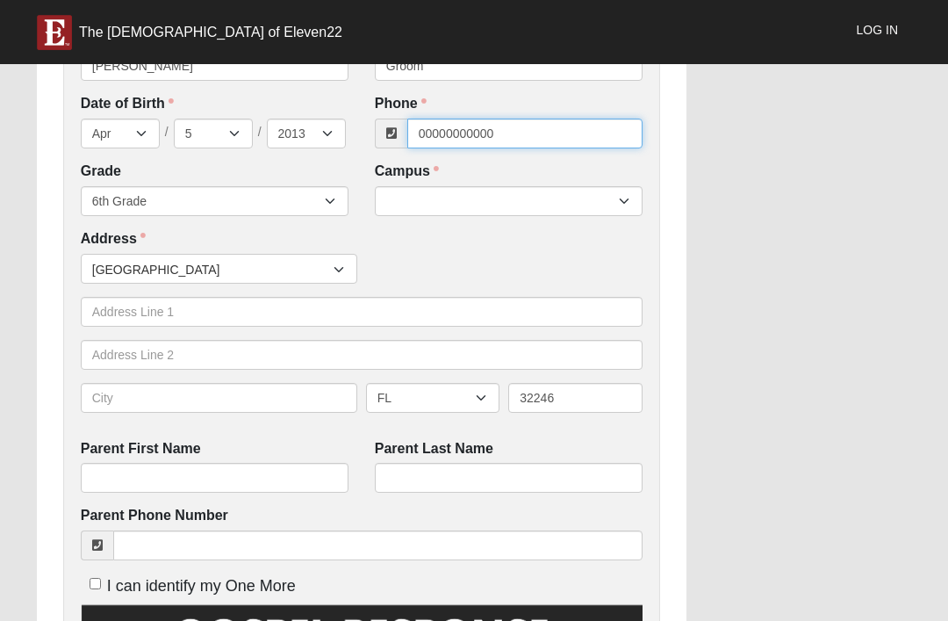
click at [524, 130] on input "00000000000" at bounding box center [524, 133] width 235 height 30
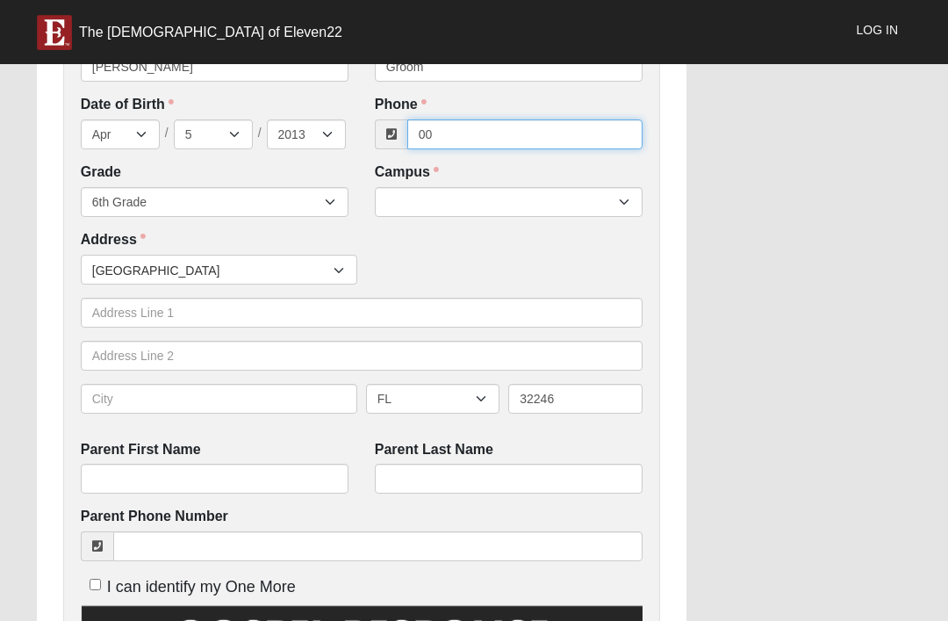
type input "0"
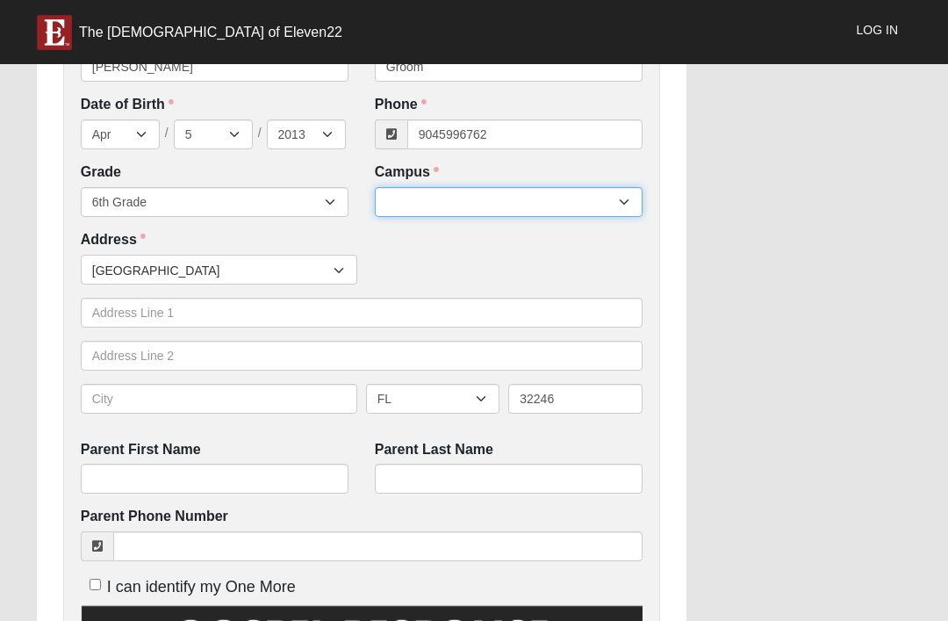
click at [516, 216] on select "Arlington Baymeadows Eleven22 Online [PERSON_NAME][GEOGRAPHIC_DATA] Jesup [GEOG…" at bounding box center [509, 202] width 268 height 30
type input "(904) 599-6762"
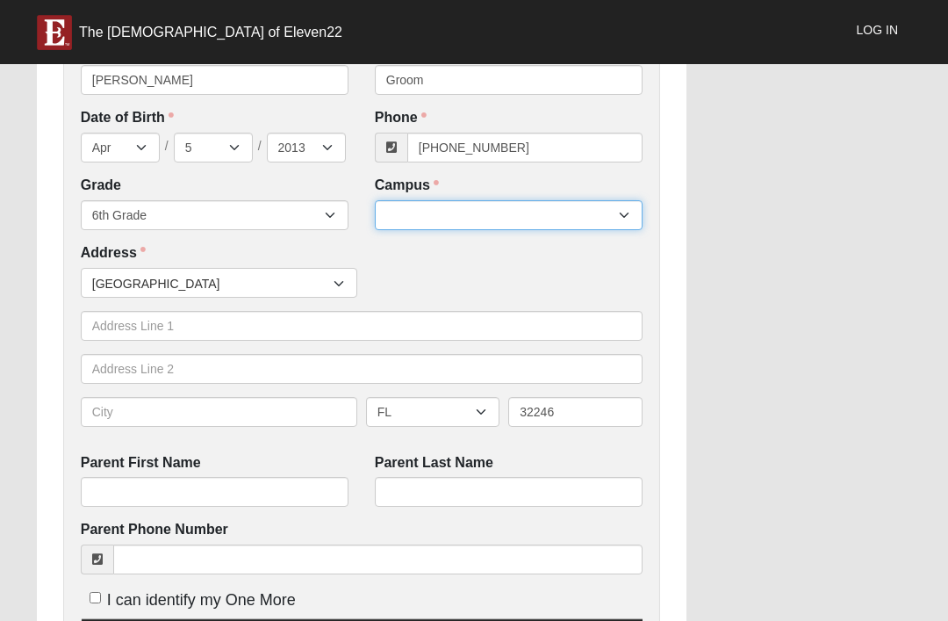
select select "3"
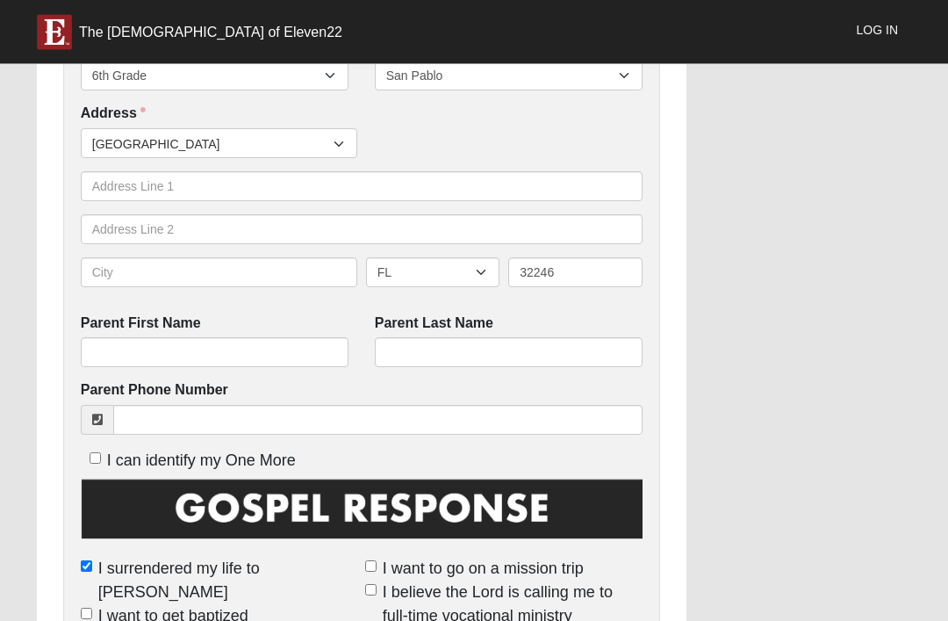
scroll to position [575, 0]
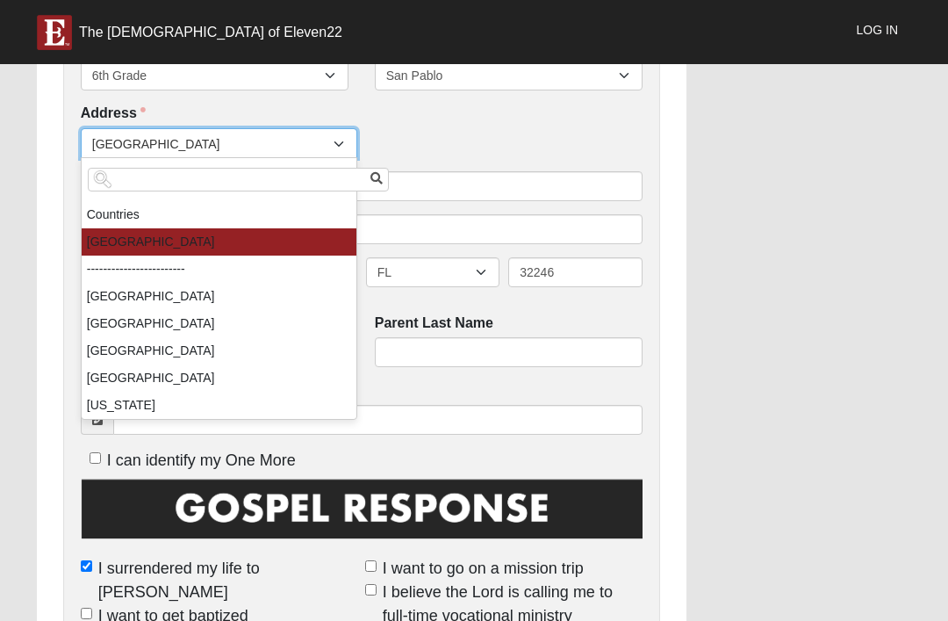
click at [99, 187] on input "search" at bounding box center [238, 180] width 301 height 24
click at [31, 220] on div "Work Entry WE ENCOURAGE YOU TO RESPOND OUT OF OBEDIENCE TO HOW JESUS CHRIST IS …" at bounding box center [362, 367] width 676 height 1764
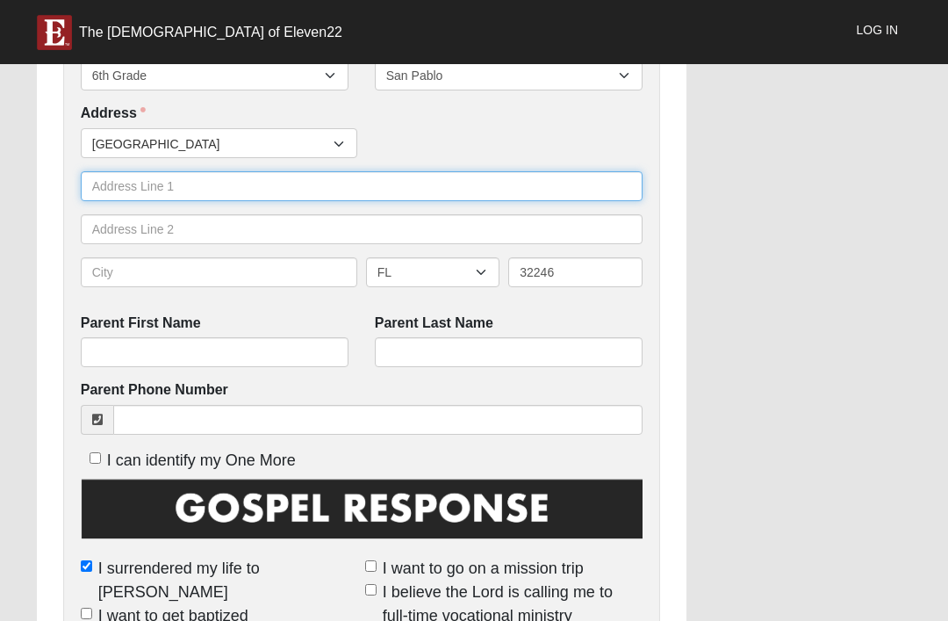
click at [98, 190] on input "text" at bounding box center [362, 186] width 562 height 30
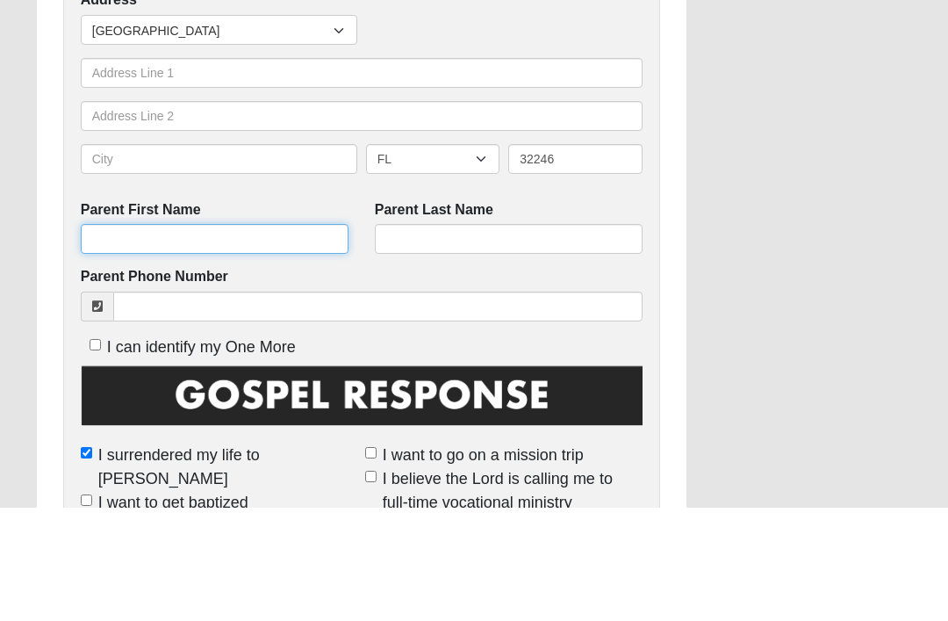
click at [252, 337] on input "Parent First Name" at bounding box center [215, 352] width 268 height 30
type input "Sarah"
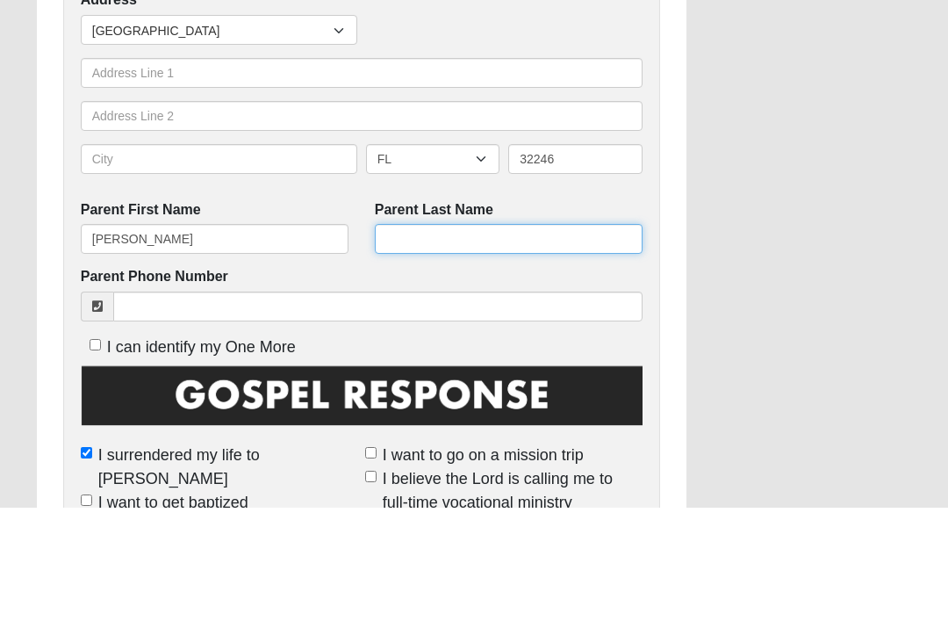
click at [509, 337] on input "Parent Last Name" at bounding box center [509, 352] width 268 height 30
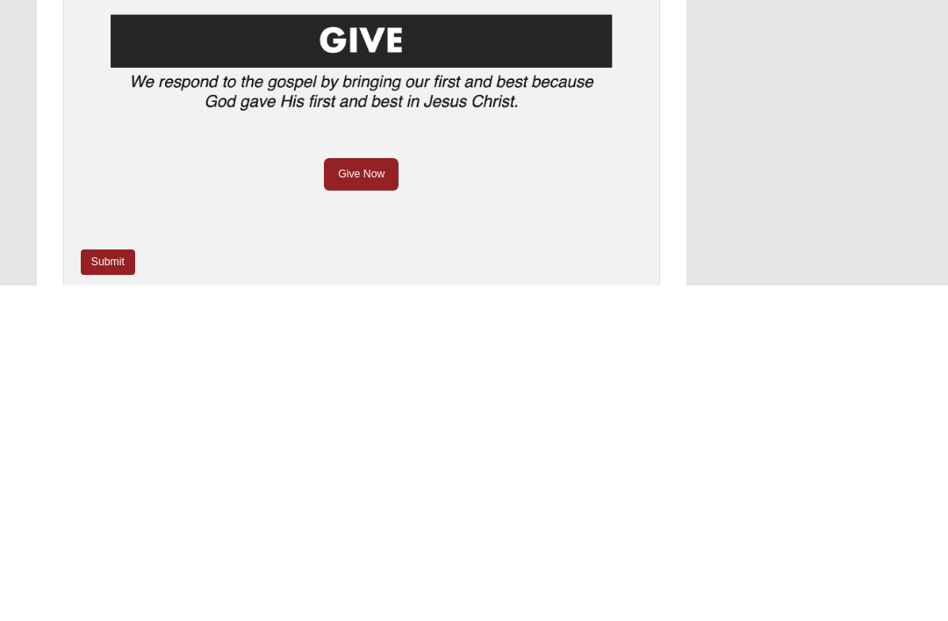
type input "Groom"
click at [102, 585] on link "Submit" at bounding box center [108, 597] width 54 height 25
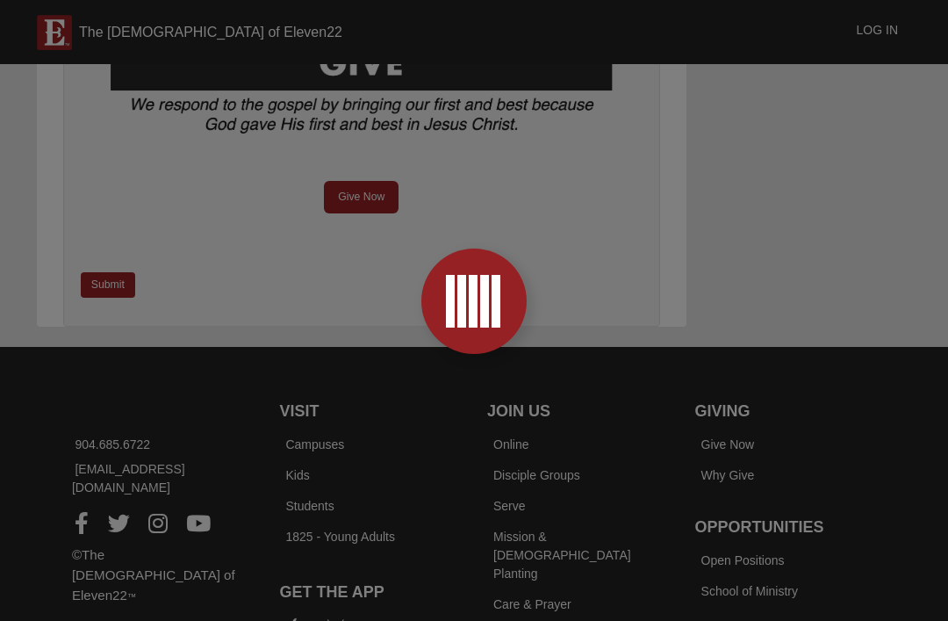
scroll to position [0, 0]
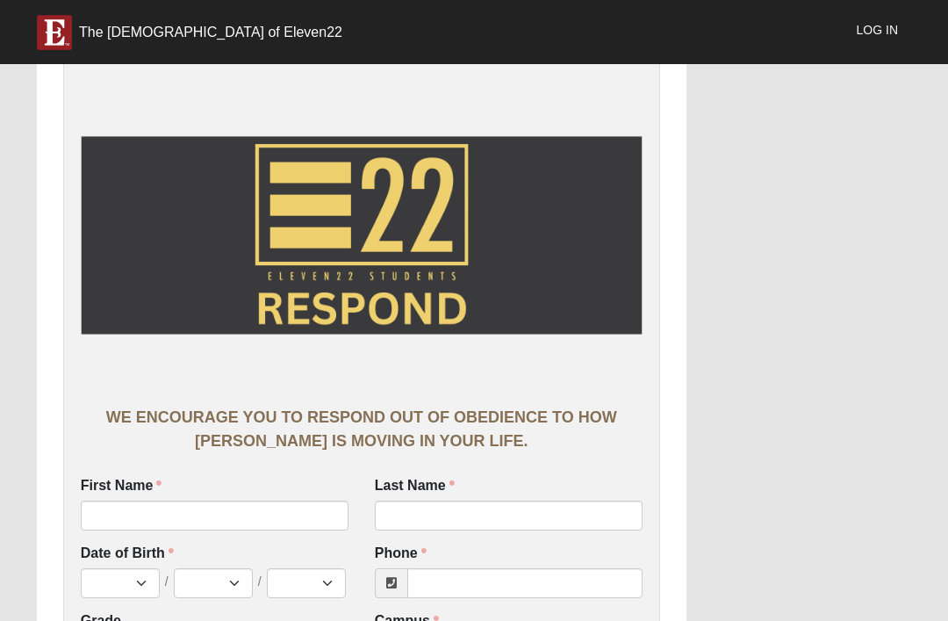
click at [314, 493] on div "First Name First Name is required." at bounding box center [215, 503] width 268 height 54
click at [314, 524] on input "First Name" at bounding box center [215, 515] width 268 height 30
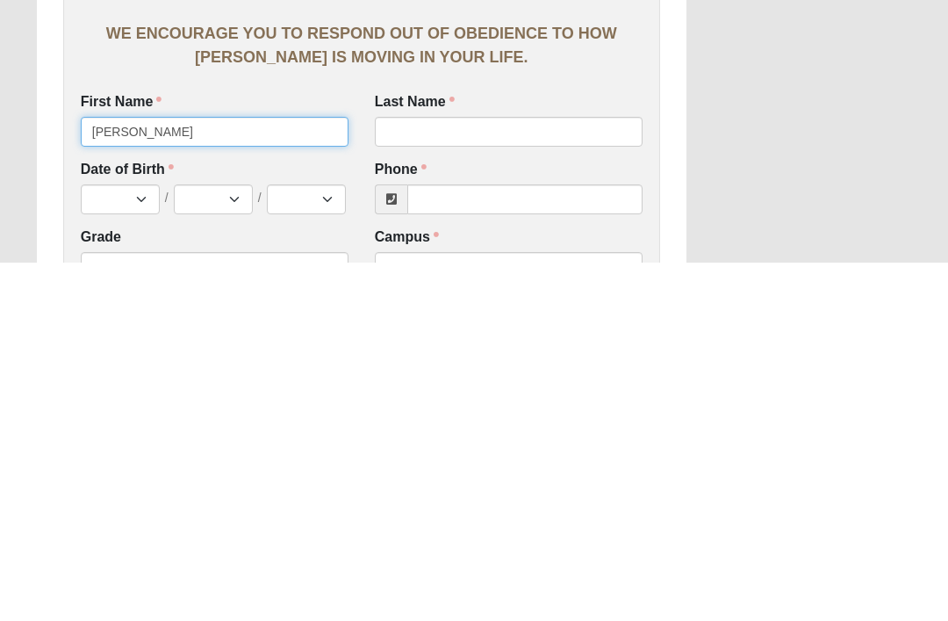
type input "[PERSON_NAME]"
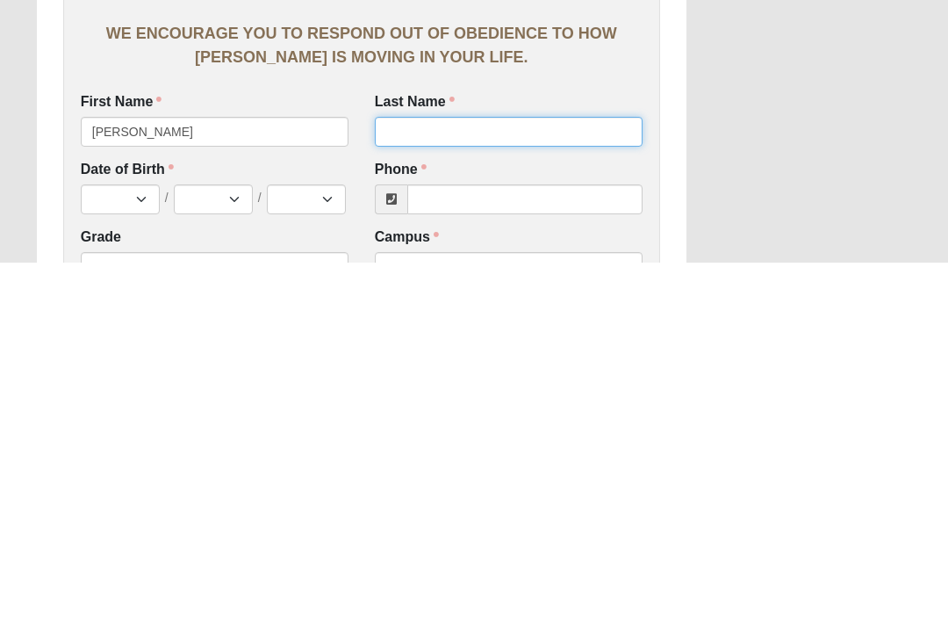
click at [450, 475] on input "Last Name" at bounding box center [509, 490] width 268 height 30
type input "Boylston"
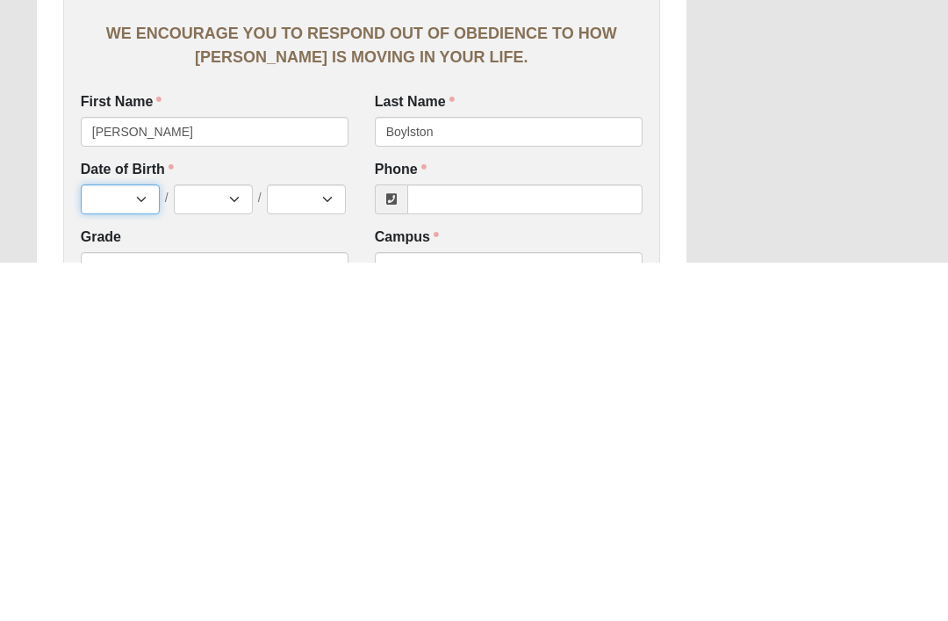
click at [125, 542] on select "Jan Feb Mar Apr May Jun Jul Aug Sep Oct Nov Dec" at bounding box center [120, 557] width 79 height 30
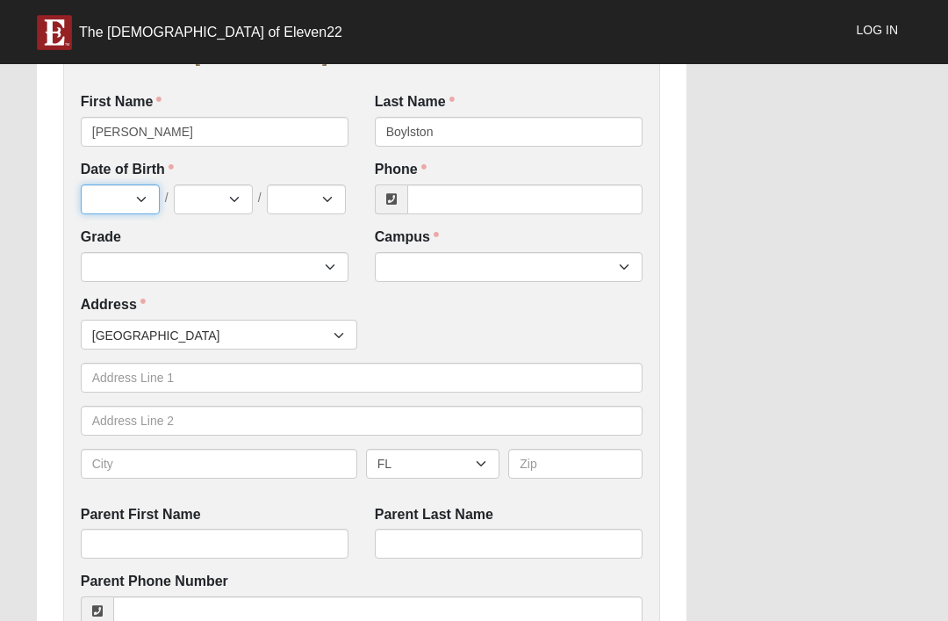
select select "3"
click at [224, 184] on select "1 2 3 4 5 6 7 8 9 10 11 12 13 14 15 16 17 18 19 20 21 22 23 24 25 26 27 28 29 3…" at bounding box center [213, 199] width 79 height 30
select select "1"
click at [321, 191] on select "2025 2024 2023 2022 2021 2020 2019 2018 2017 2016 2015 2014 2013 2012 2011 2010…" at bounding box center [306, 199] width 79 height 30
select select "2012"
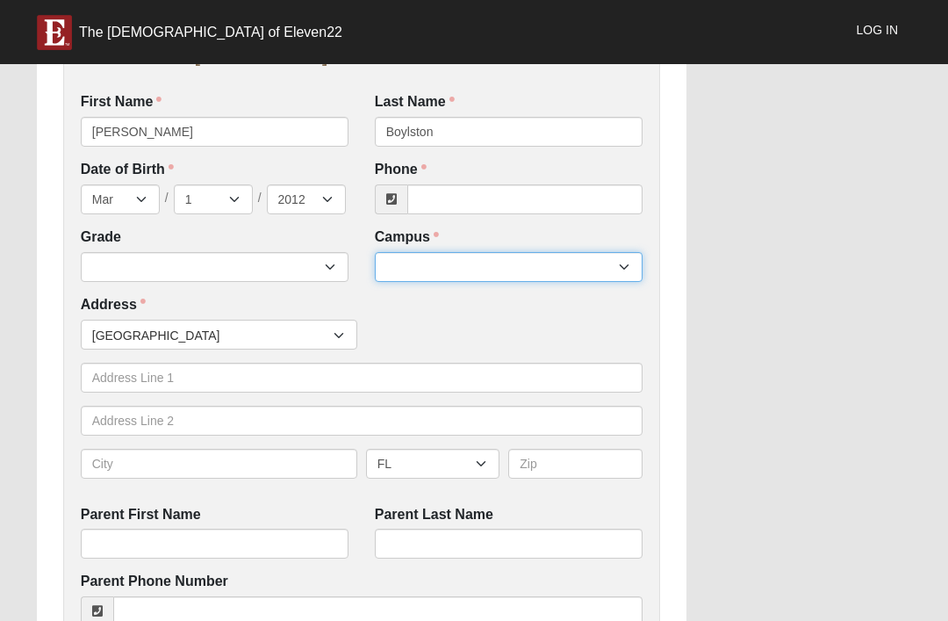
click at [469, 267] on select "Arlington Baymeadows Eleven22 Online Fleming Island Jesup Mandarin North Jax Or…" at bounding box center [509, 267] width 268 height 30
select select "3"
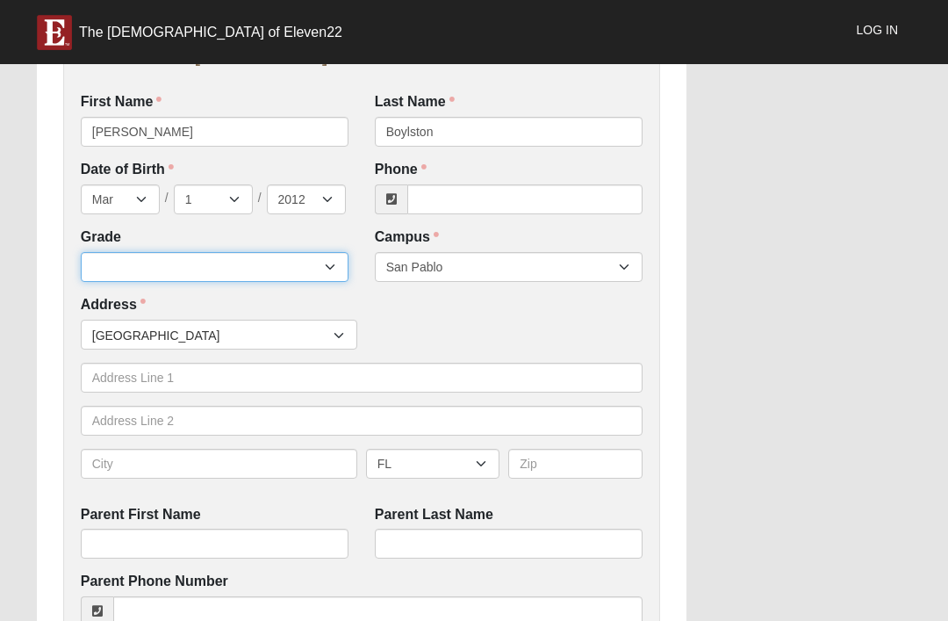
click at [284, 262] on select "6th Grade 7th Grade 8th Grade 9th Grade 10th Grade 11th Grade 12th Grade" at bounding box center [215, 267] width 268 height 30
select select "2030"
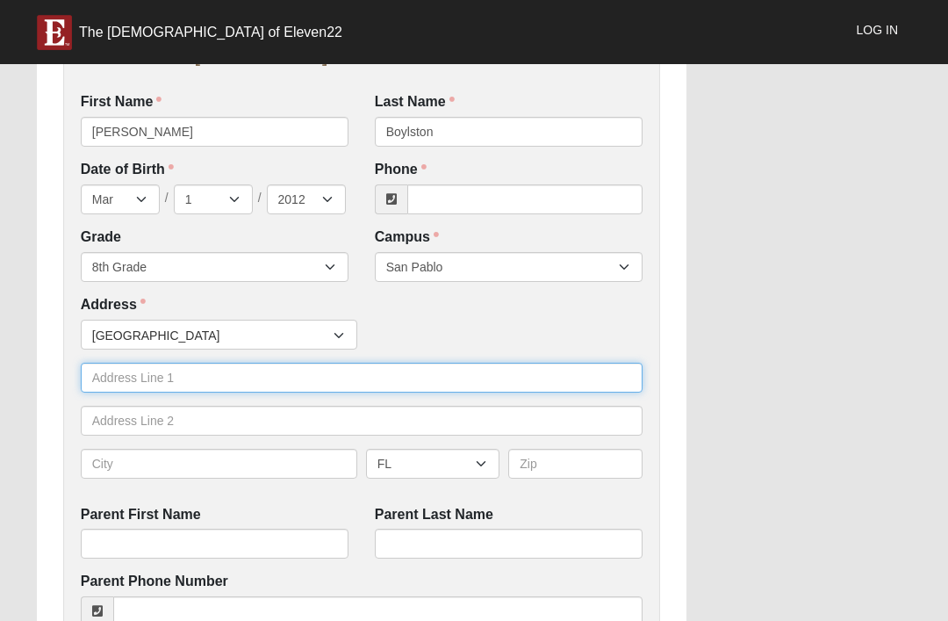
click at [247, 370] on input "text" at bounding box center [362, 377] width 562 height 30
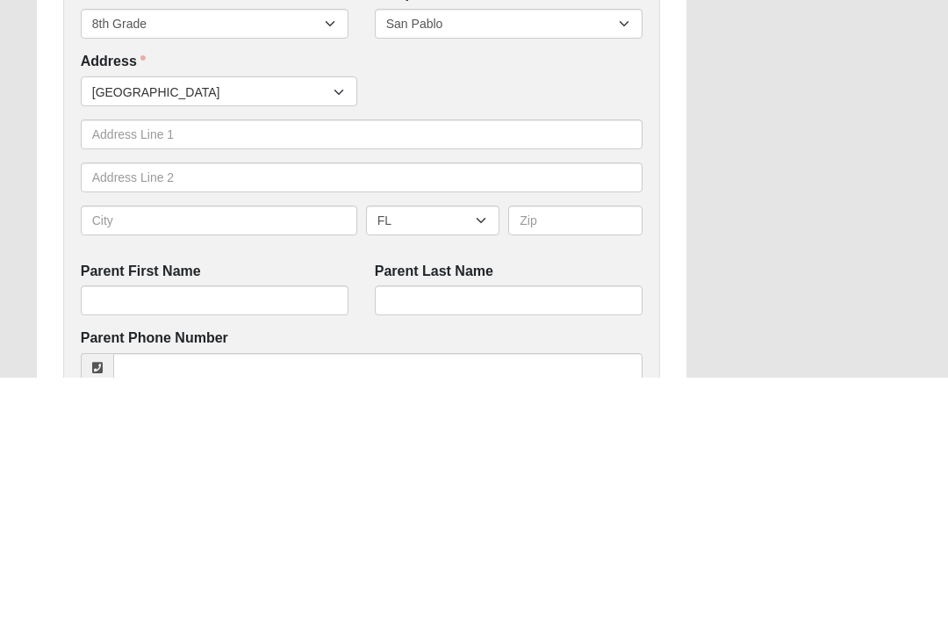
click at [762, 185] on div "Work Entry WE ENCOURAGE YOU TO RESPOND OUT OF OBEDIENCE TO HOW JESUS CHRIST IS …" at bounding box center [474, 541] width 901 height 1804
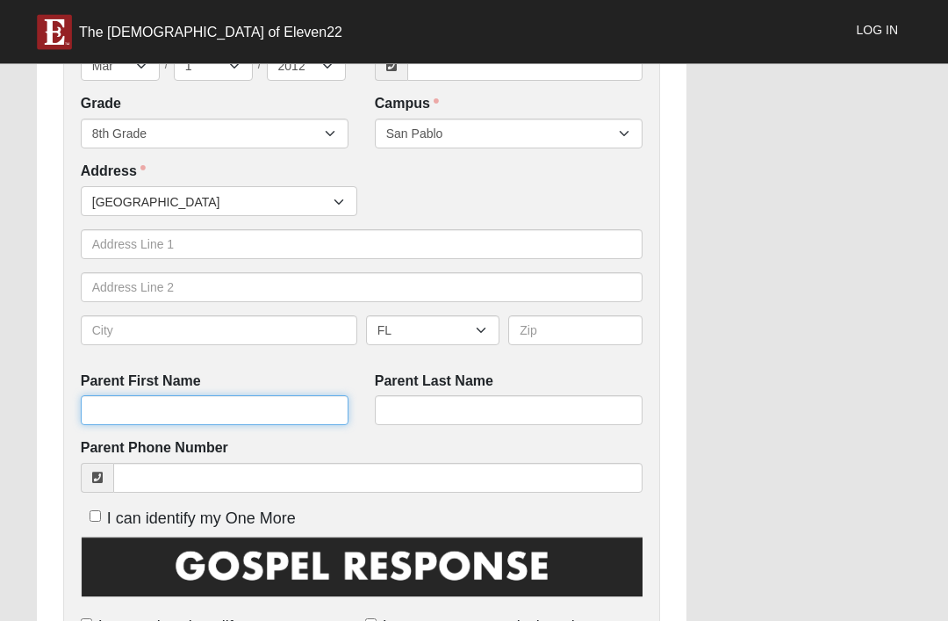
click at [305, 413] on input "Parent First Name" at bounding box center [215, 411] width 268 height 30
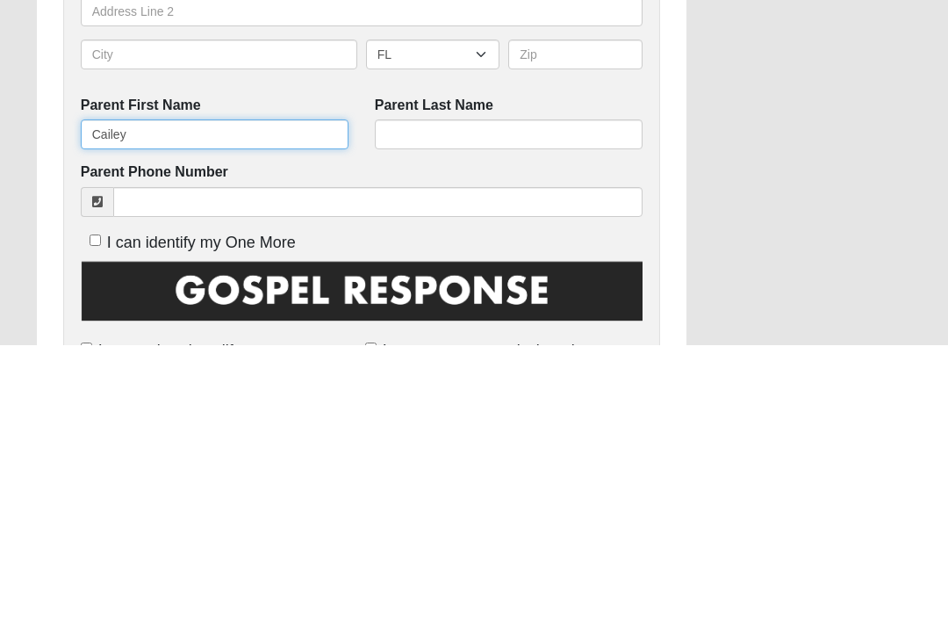
type input "Cailey"
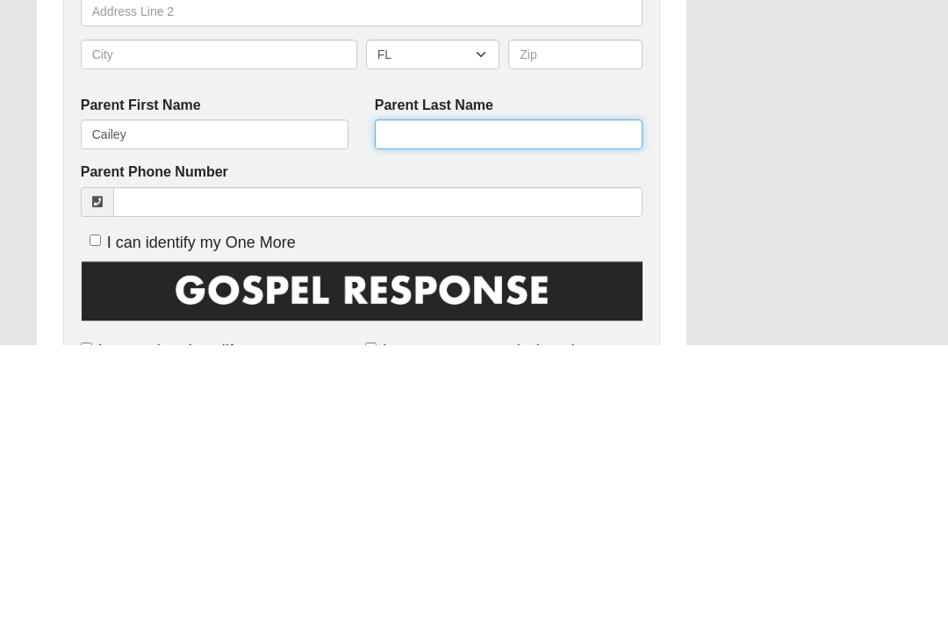
click at [471, 396] on input "Parent Last Name" at bounding box center [509, 411] width 268 height 30
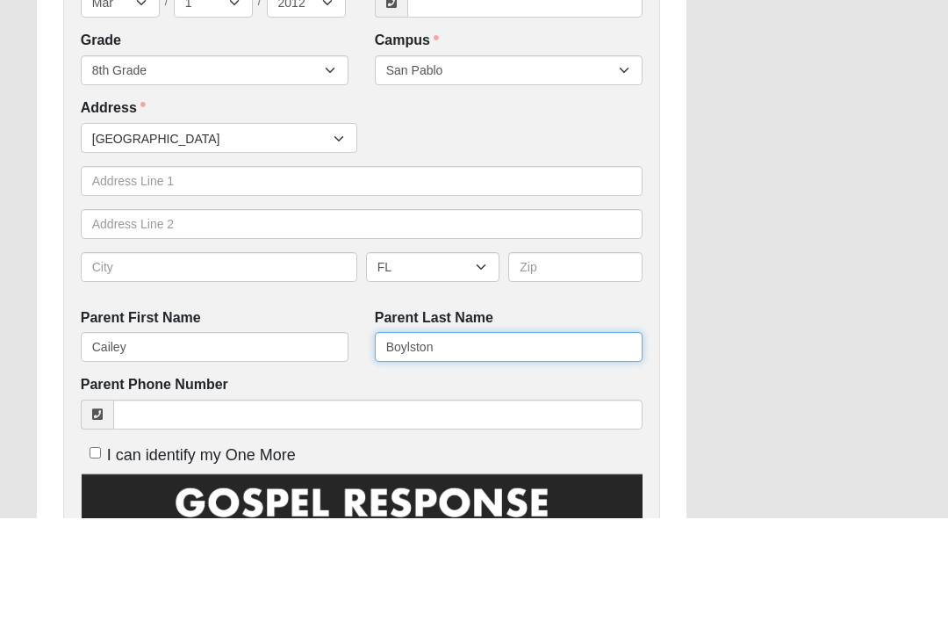
scroll to position [459, 0]
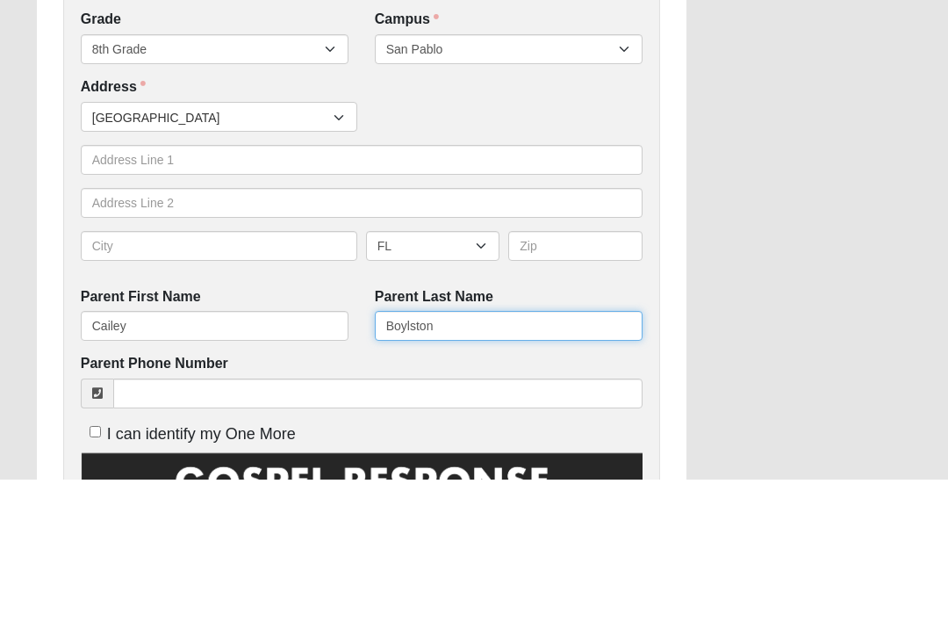
type input "Boylston"
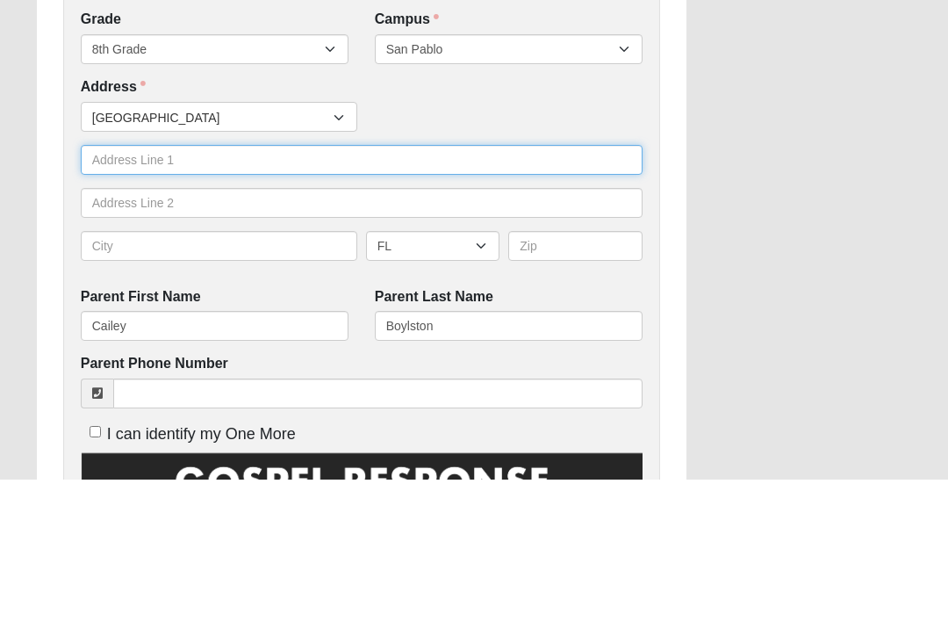
click at [242, 287] on input "text" at bounding box center [362, 302] width 562 height 30
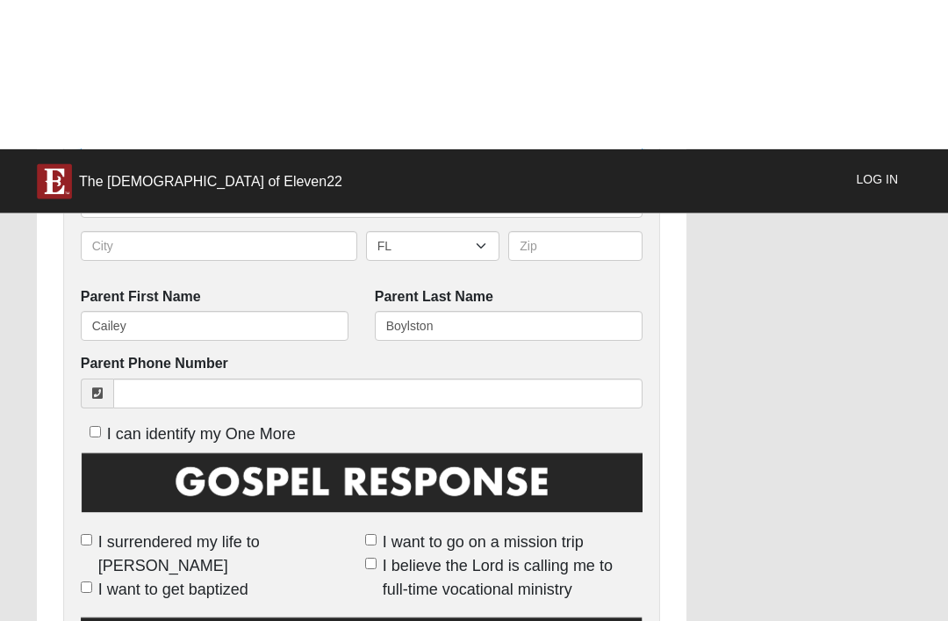
scroll to position [762, 0]
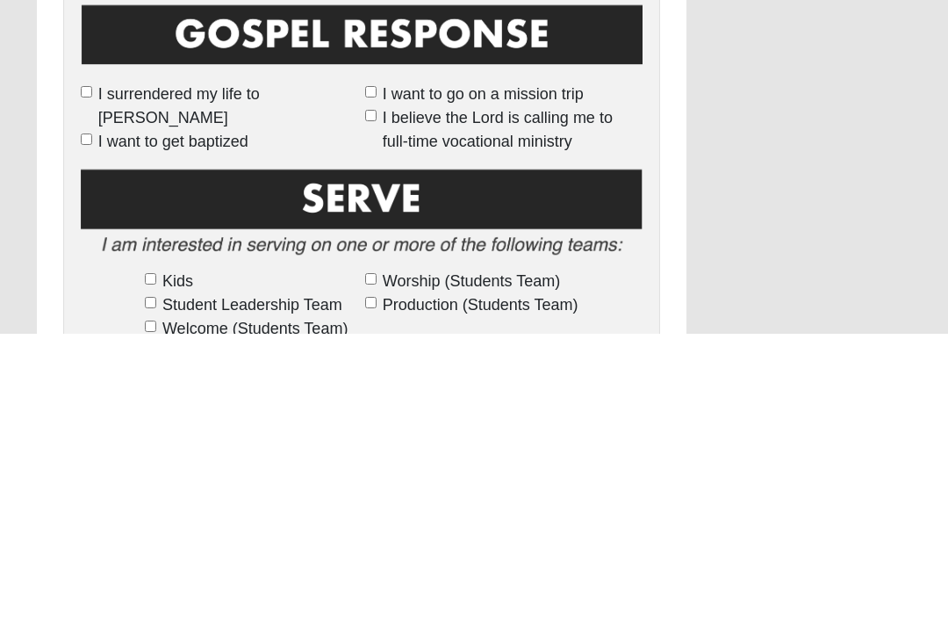
click at [237, 370] on span "I surrendered my life to [PERSON_NAME]" at bounding box center [228, 393] width 260 height 47
click at [92, 373] on input "I surrendered my life to [PERSON_NAME]" at bounding box center [86, 378] width 11 height 11
checkbox input "true"
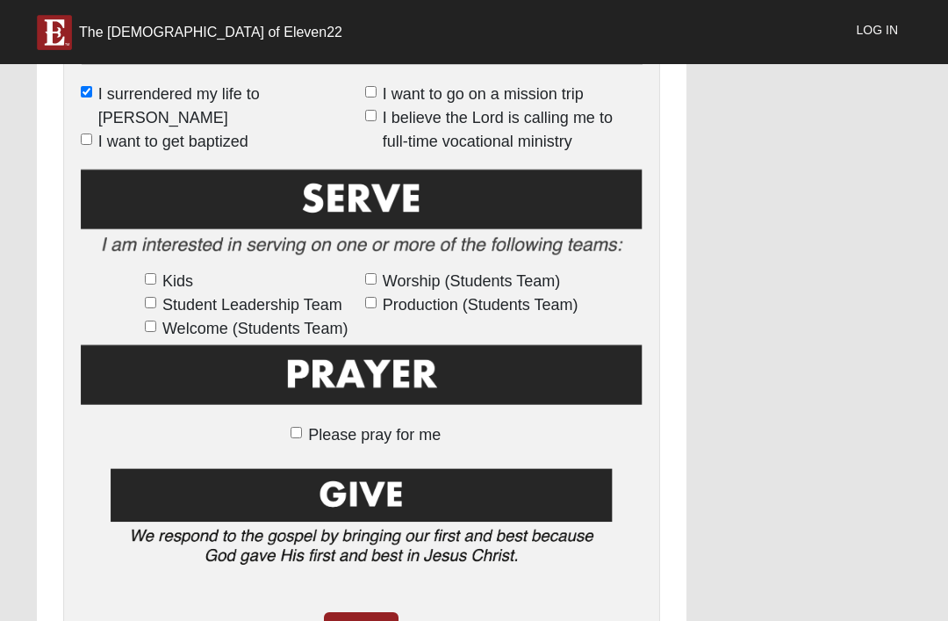
click at [205, 130] on span "I want to get baptized" at bounding box center [173, 142] width 150 height 24
click at [92, 133] on input "I want to get baptized" at bounding box center [86, 138] width 11 height 11
checkbox input "true"
click at [410, 427] on span "Please pray for me" at bounding box center [374, 435] width 133 height 18
click at [302, 427] on input "Please pray for me" at bounding box center [296, 432] width 11 height 11
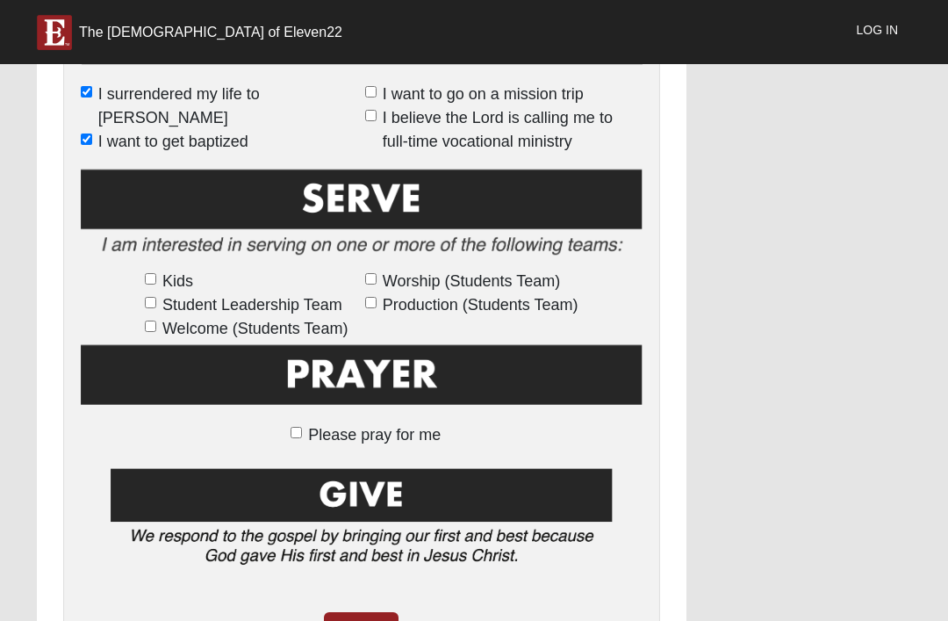
checkbox input "true"
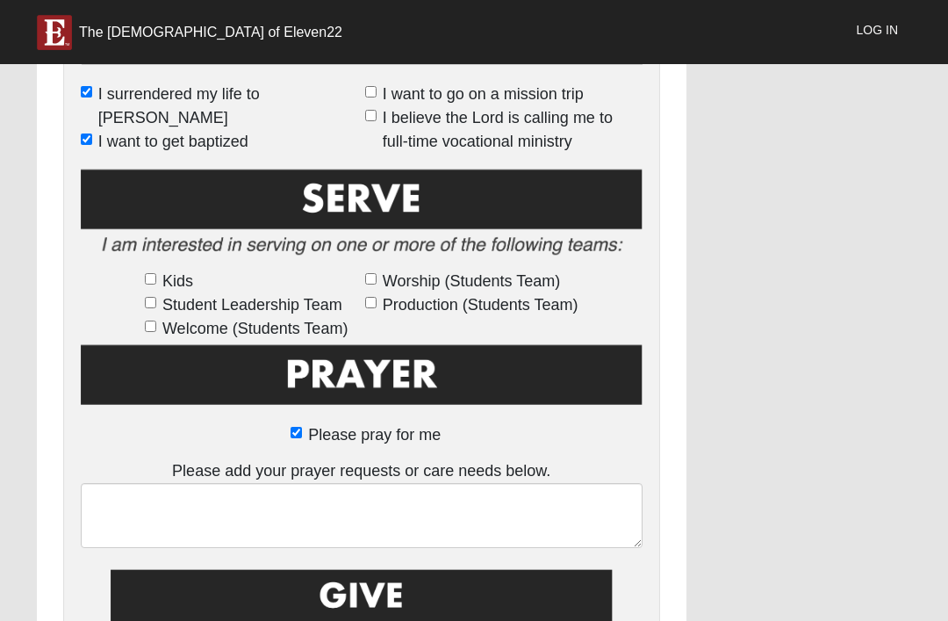
click at [374, 429] on span "Please pray for me" at bounding box center [374, 435] width 133 height 18
click at [302, 429] on input "Please pray for me" at bounding box center [296, 432] width 11 height 11
checkbox input "false"
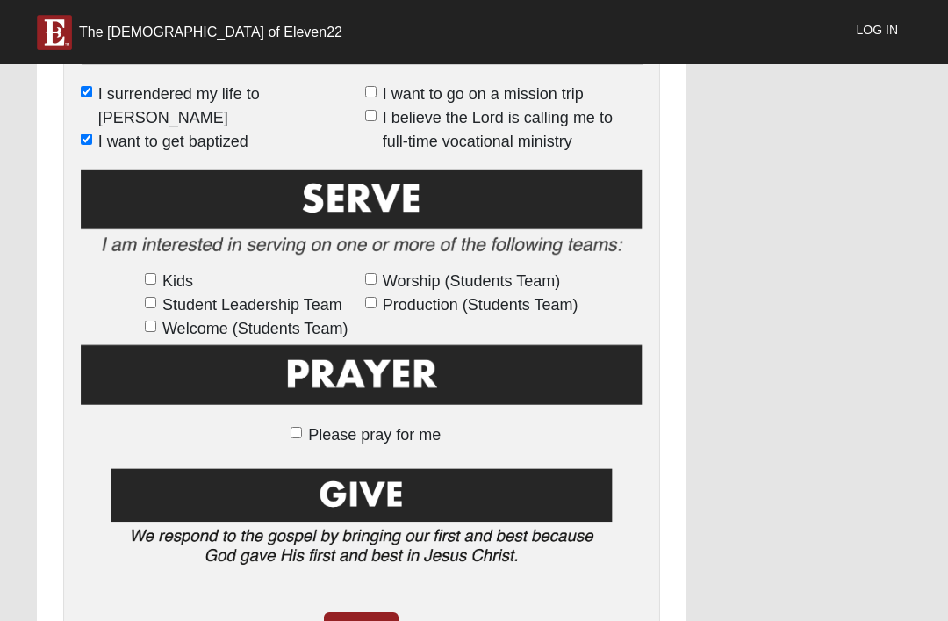
click at [156, 273] on input "Kids" at bounding box center [150, 278] width 11 height 11
checkbox input "true"
click at [156, 276] on input "Kids" at bounding box center [150, 278] width 11 height 11
checkbox input "false"
click at [156, 277] on input "Kids" at bounding box center [150, 278] width 11 height 11
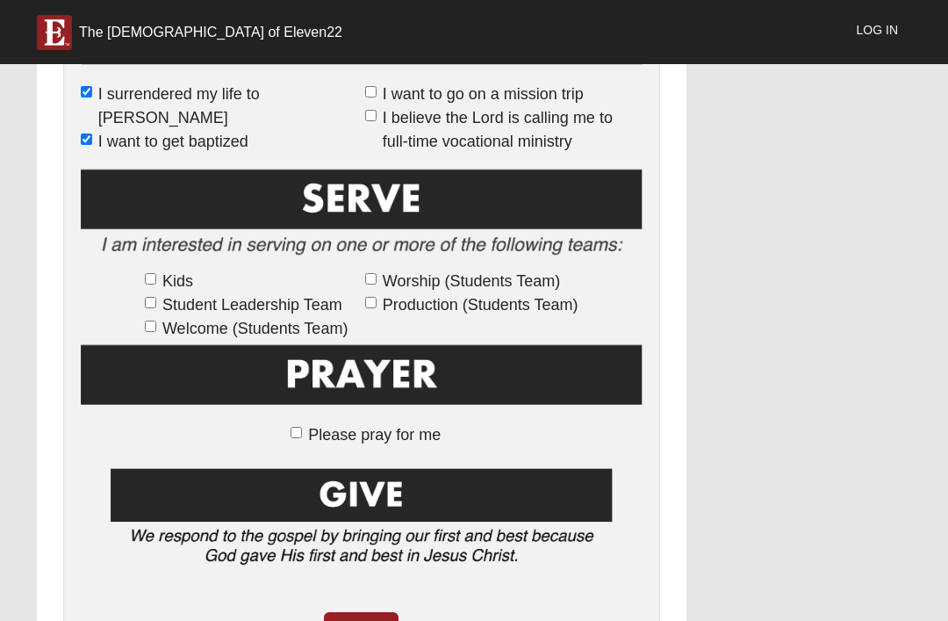
checkbox input "true"
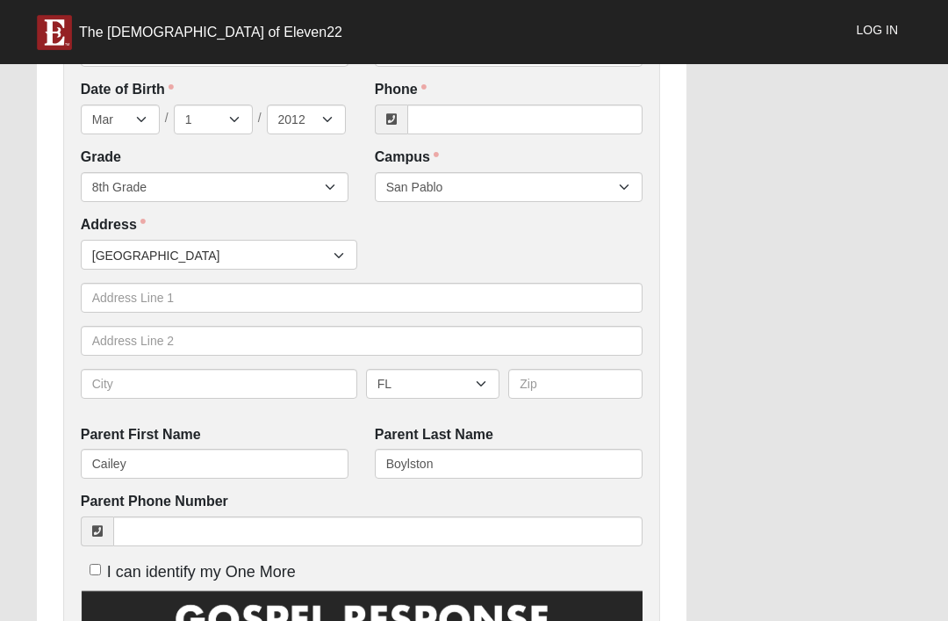
scroll to position [465, 0]
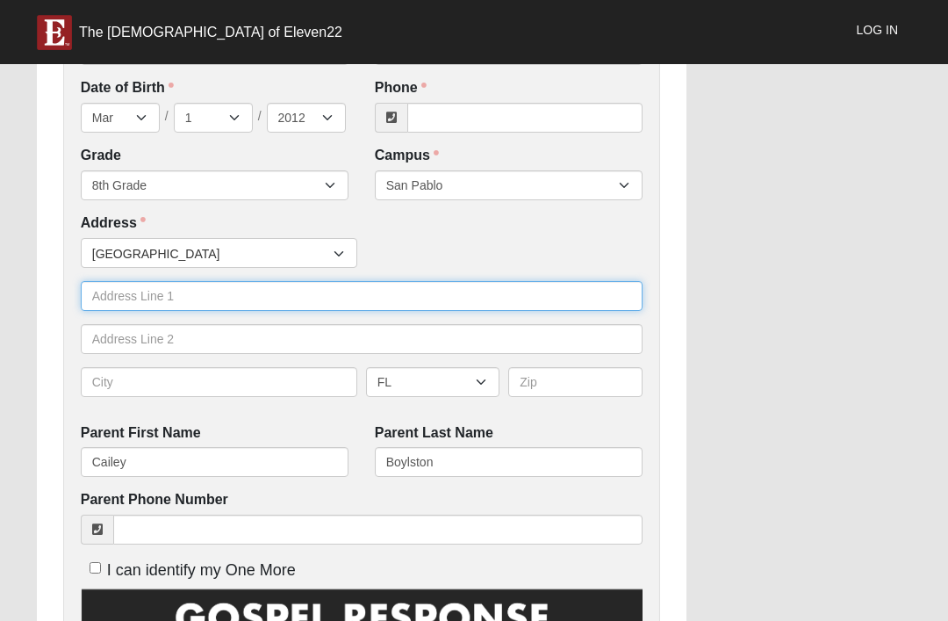
click at [325, 299] on input "text" at bounding box center [362, 296] width 562 height 30
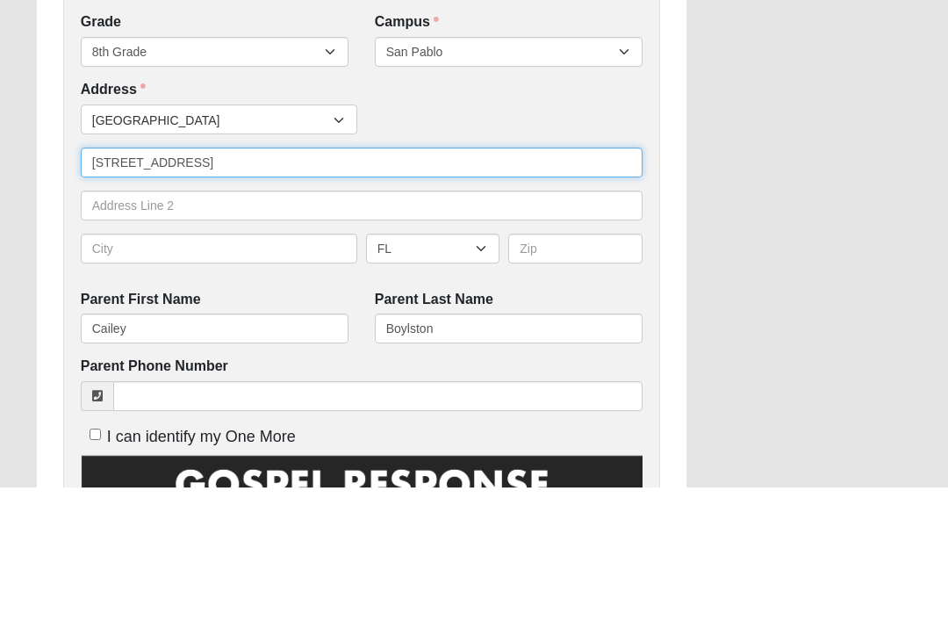
type input "3009 oak street"
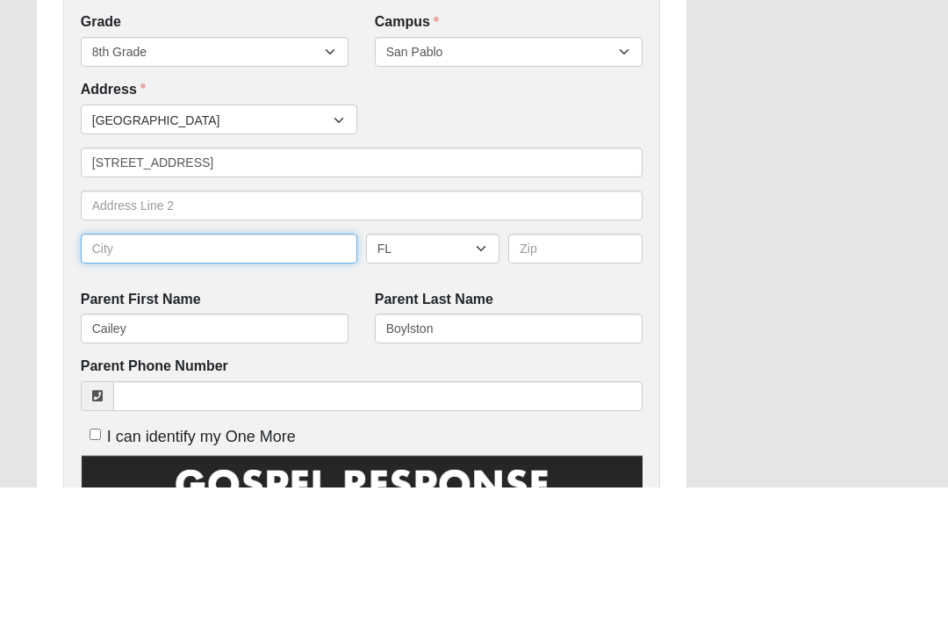
click at [267, 368] on input "text" at bounding box center [219, 383] width 276 height 30
type input "[GEOGRAPHIC_DATA]"
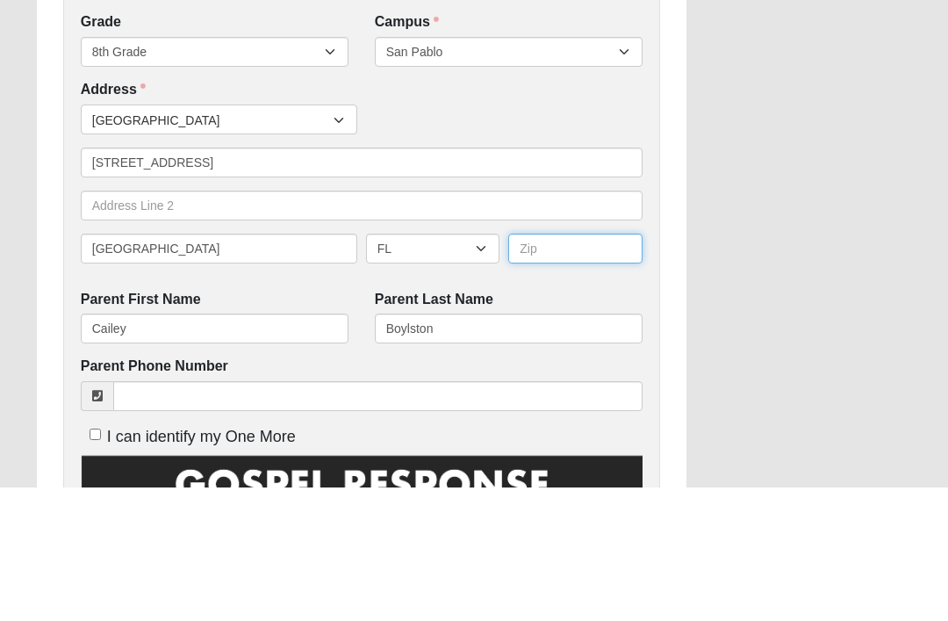
click at [559, 368] on input "text" at bounding box center [575, 383] width 134 height 30
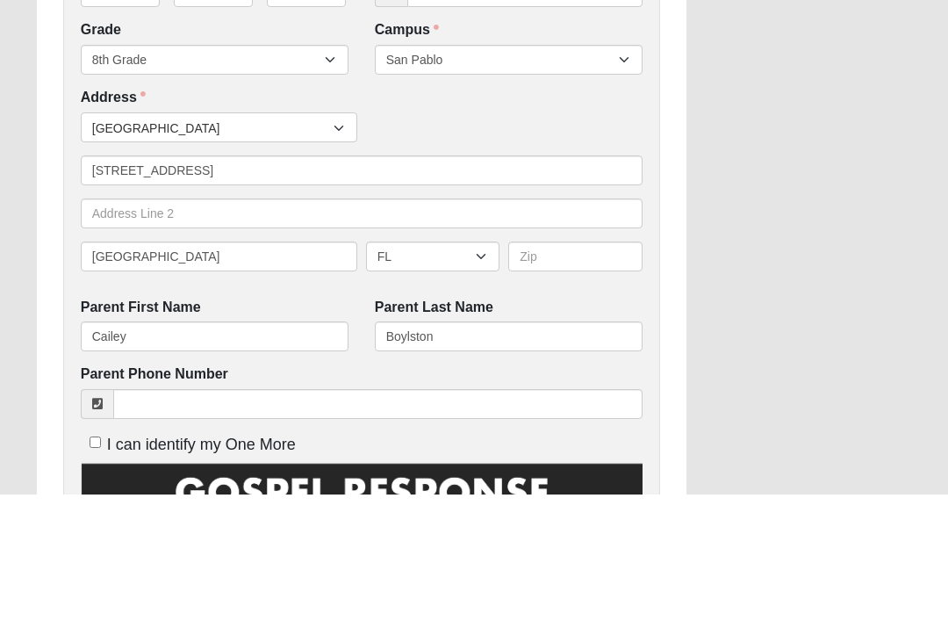
click at [740, 209] on div "Work Entry WE ENCOURAGE YOU TO RESPOND OUT OF OBEDIENCE TO HOW JESUS CHRIST IS …" at bounding box center [474, 461] width 901 height 1804
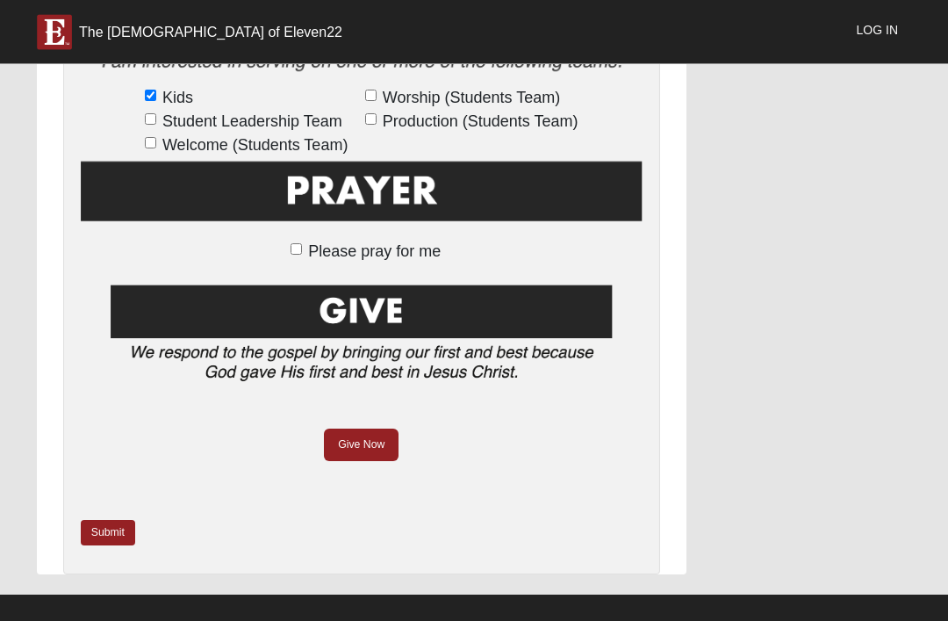
scroll to position [1231, 0]
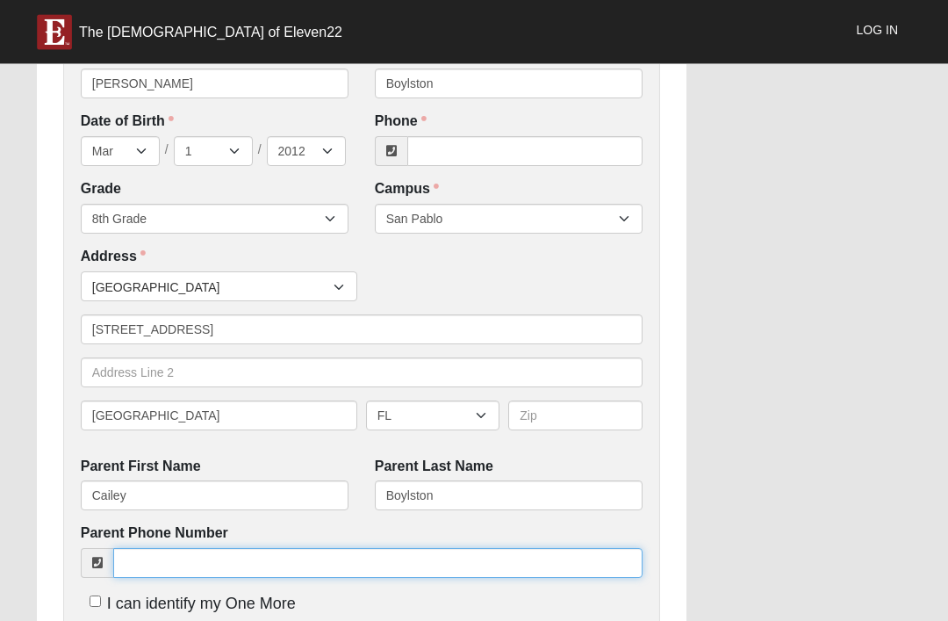
click at [482, 549] on input "Parent Phone Number" at bounding box center [377, 564] width 529 height 30
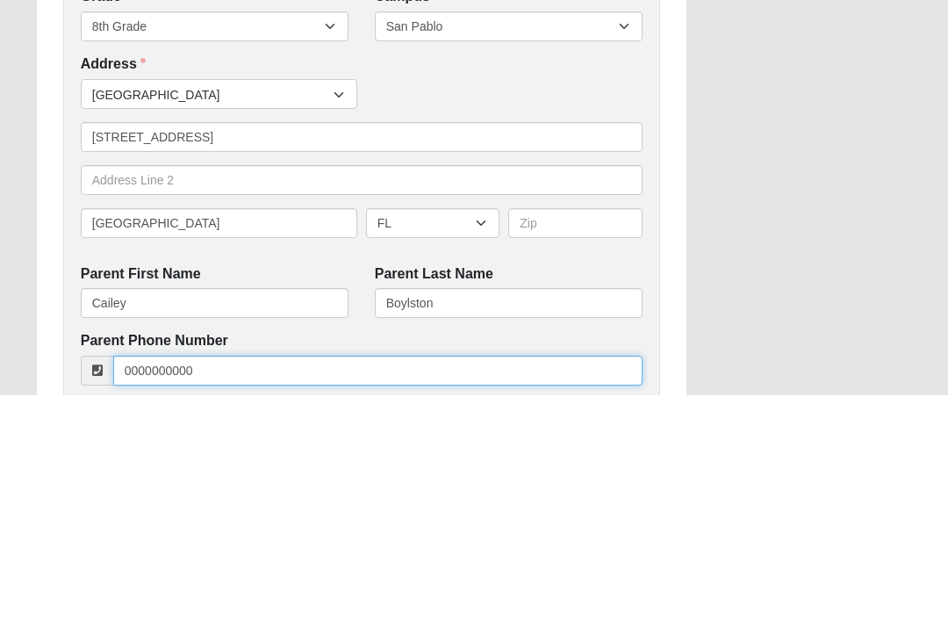
scroll to position [393, 0]
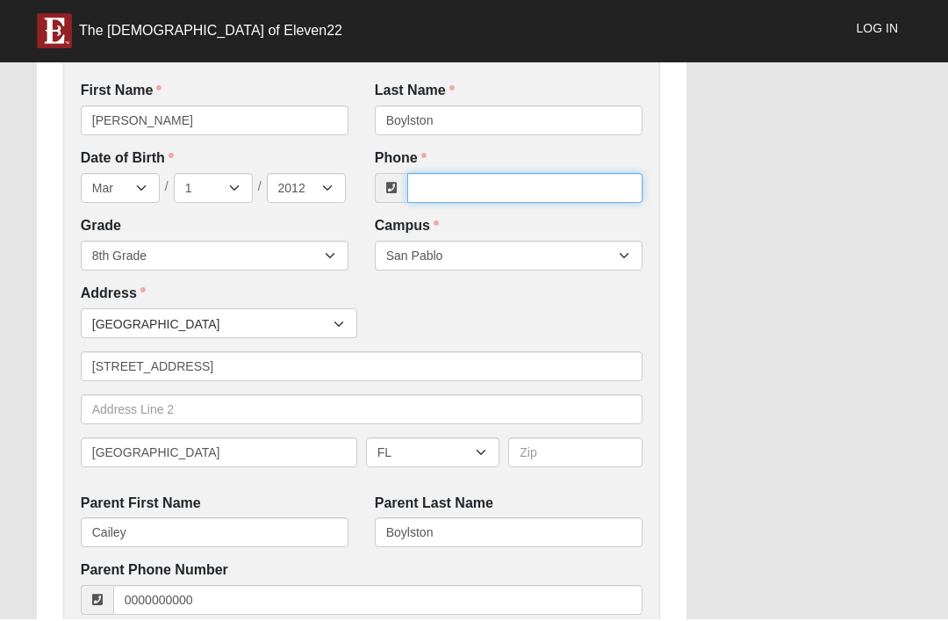
click at [572, 182] on input "Phone" at bounding box center [524, 190] width 235 height 30
type input "(000) 000-0000"
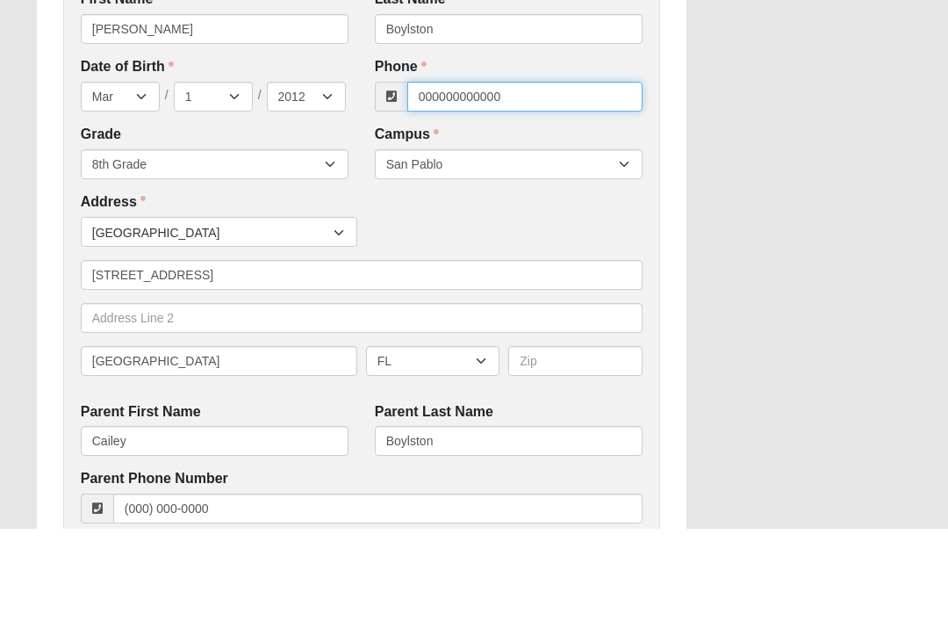
type input "000000000000"
click at [772, 124] on div "Work Entry WE ENCOURAGE YOU TO RESPOND OUT OF OBEDIENCE TO HOW JESUS CHRIST IS …" at bounding box center [474, 532] width 901 height 1804
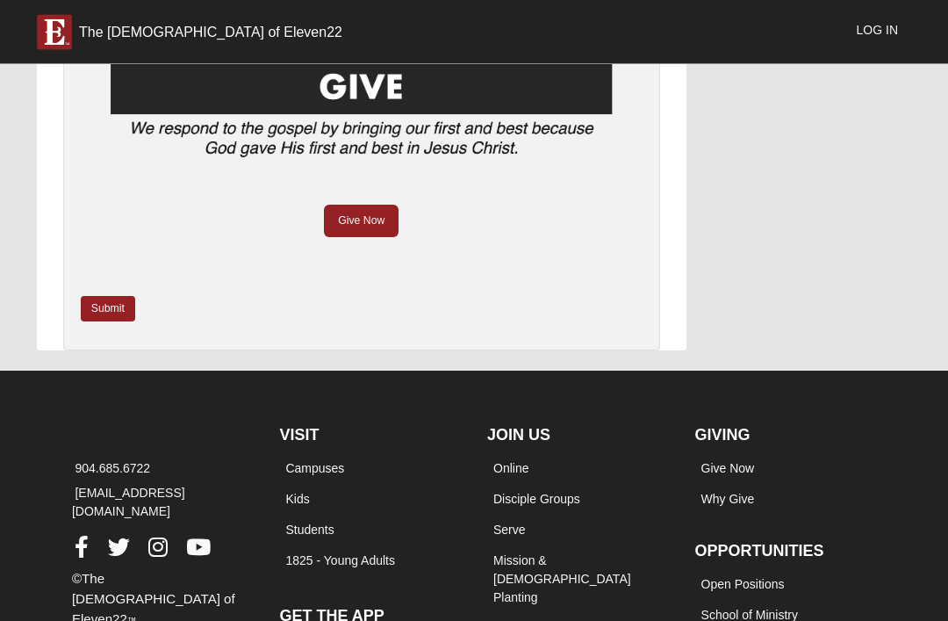
scroll to position [1454, 0]
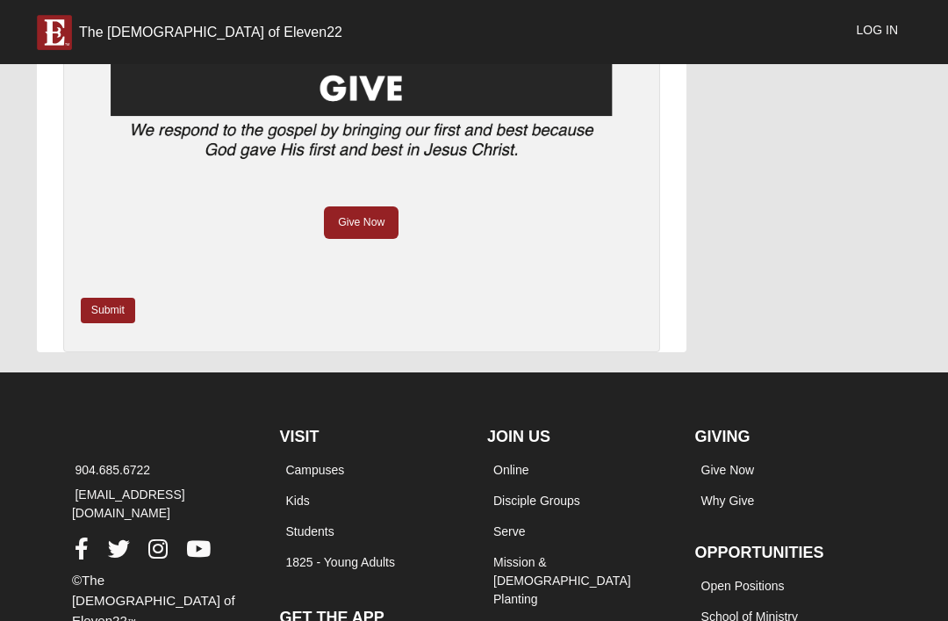
click at [93, 298] on link "Submit" at bounding box center [108, 310] width 54 height 25
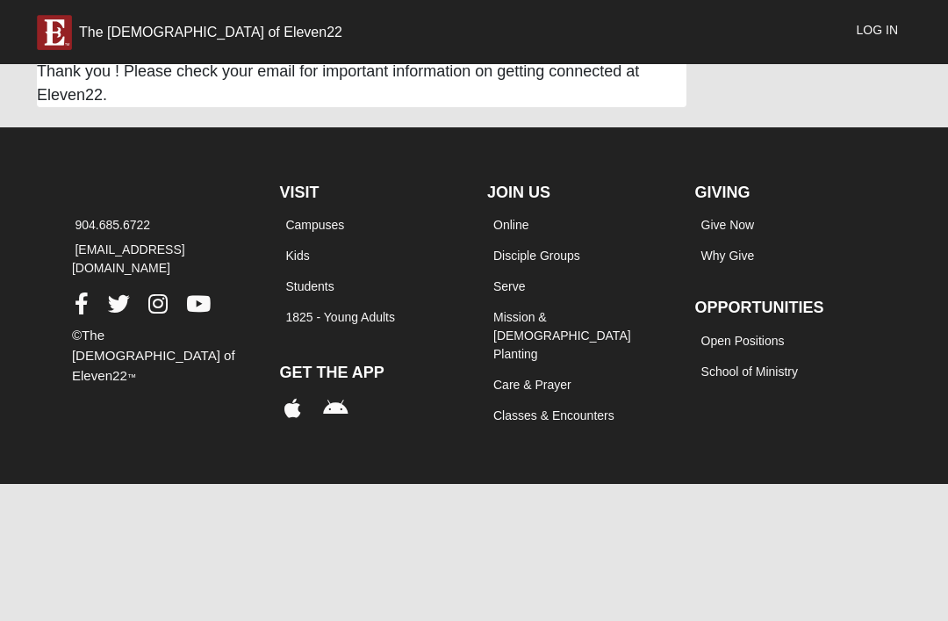
scroll to position [0, 0]
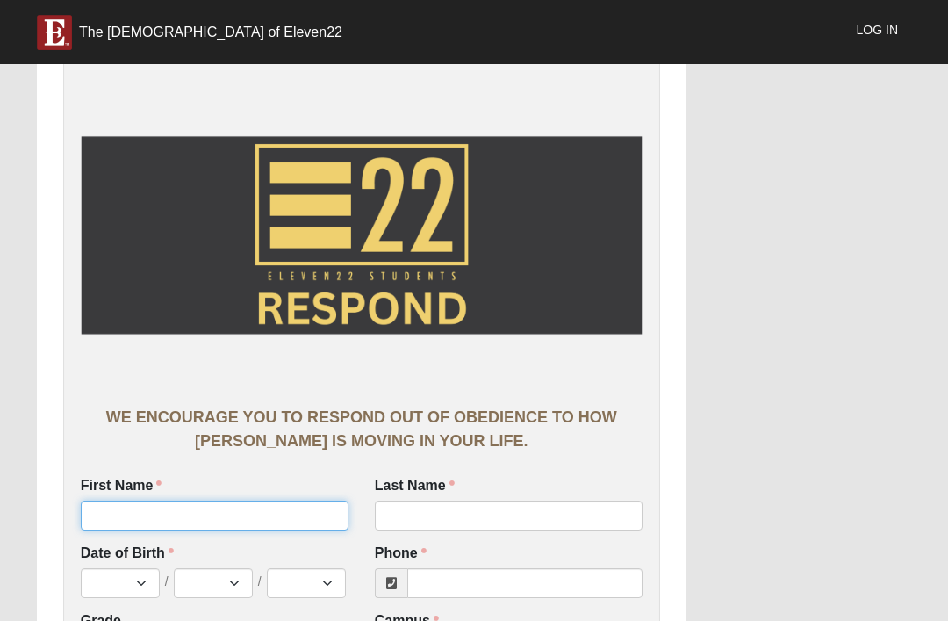
click at [215, 520] on input "First Name" at bounding box center [215, 515] width 268 height 30
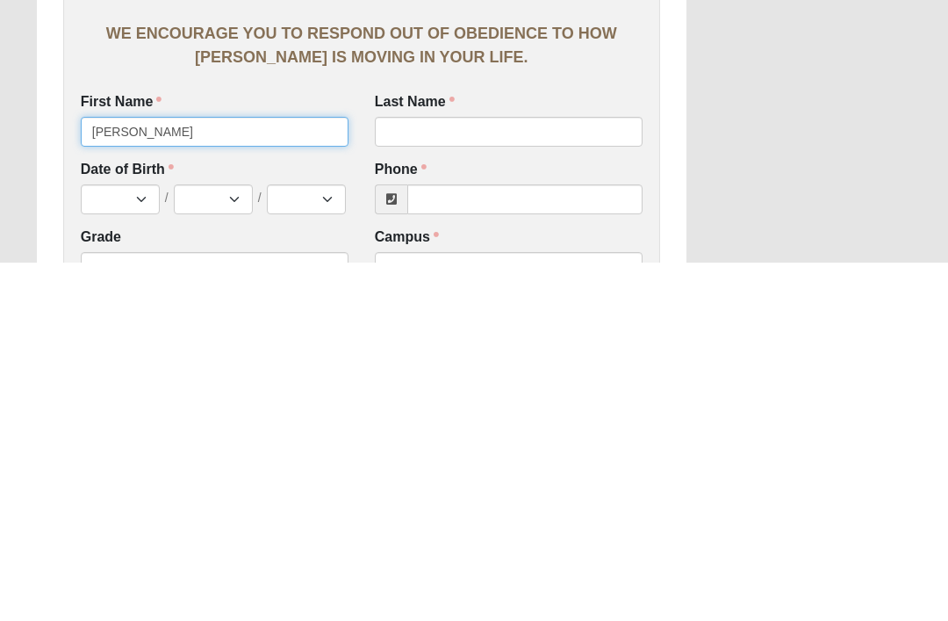
type input "Cody"
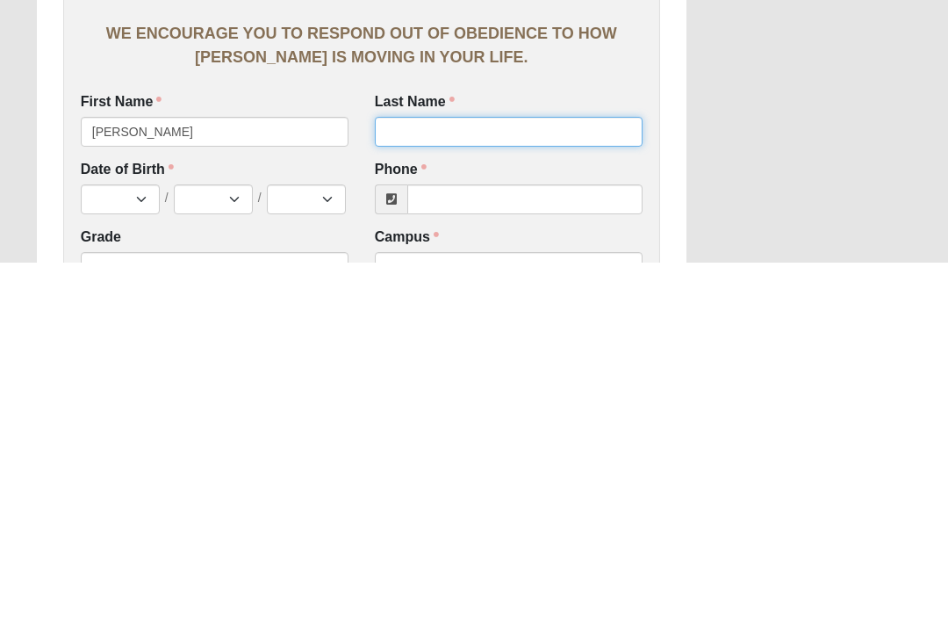
click at [446, 475] on input "Last Name" at bounding box center [509, 490] width 268 height 30
type input "Brown"
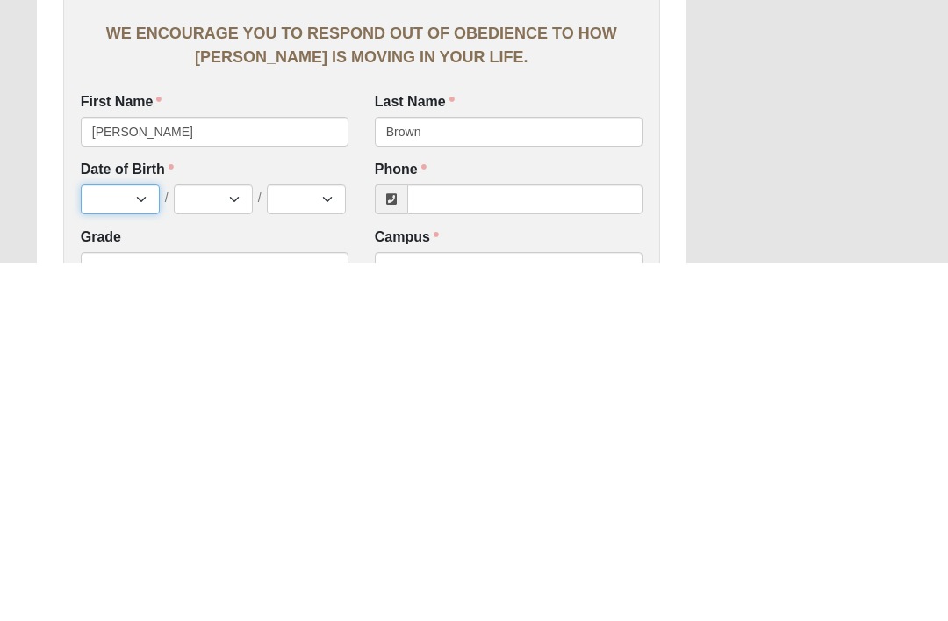
click at [130, 542] on select "Jan Feb Mar Apr May Jun [DATE] Aug Sep Oct Nov Dec" at bounding box center [120, 557] width 79 height 30
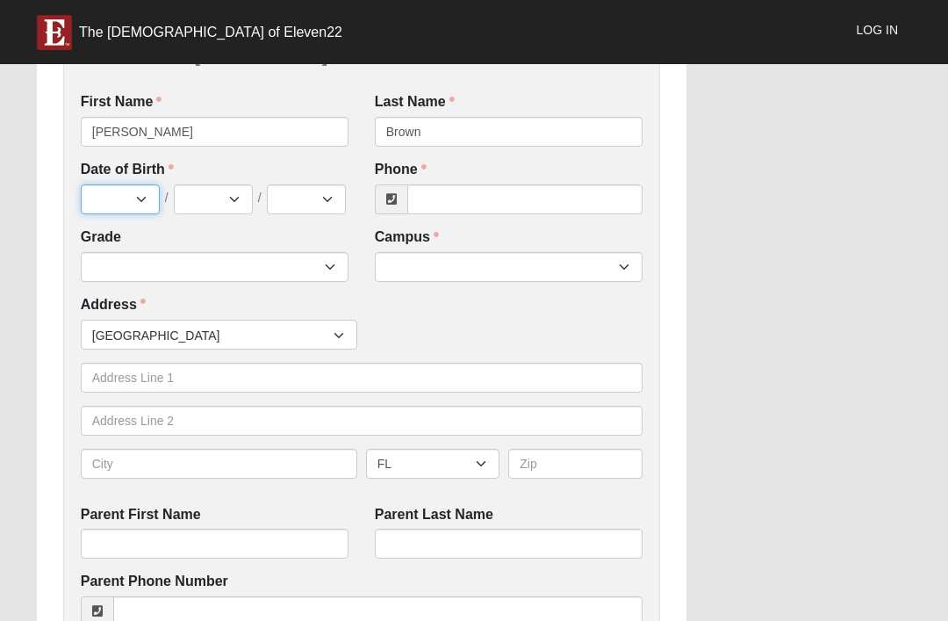
select select "7"
click at [224, 202] on select "1 2 3 4 5 6 7 8 9 10 11 12 13 14 15 16 17 18 19 20 21 22 23 24 25 26 27 28 29 3…" at bounding box center [213, 199] width 79 height 30
select select "8"
click at [310, 193] on select "2025 2024 2023 2022 2021 2020 2019 2018 2017 2016 2015 2014 2013 2012 2011 2010…" at bounding box center [306, 199] width 79 height 30
select select "2014"
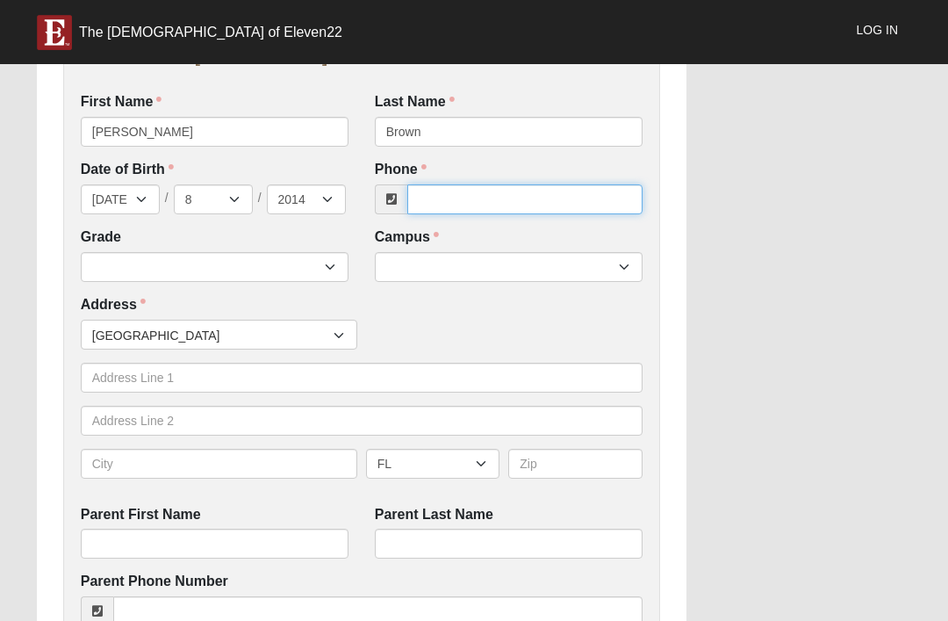
click at [461, 184] on input "Phone" at bounding box center [524, 199] width 235 height 30
click at [461, 198] on input "9045992533" at bounding box center [524, 199] width 235 height 30
click at [467, 197] on input "9045992533" at bounding box center [524, 199] width 235 height 30
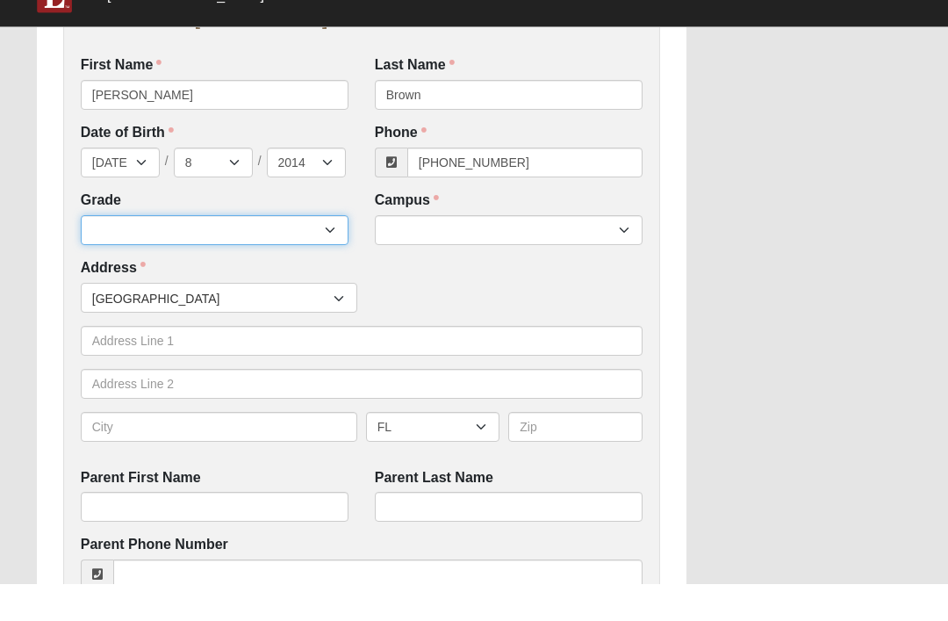
click at [299, 253] on select "6th Grade 7th Grade 8th Grade 9th Grade 10th Grade 11th Grade 12th Grade" at bounding box center [215, 268] width 268 height 30
type input "(904) 599-2533"
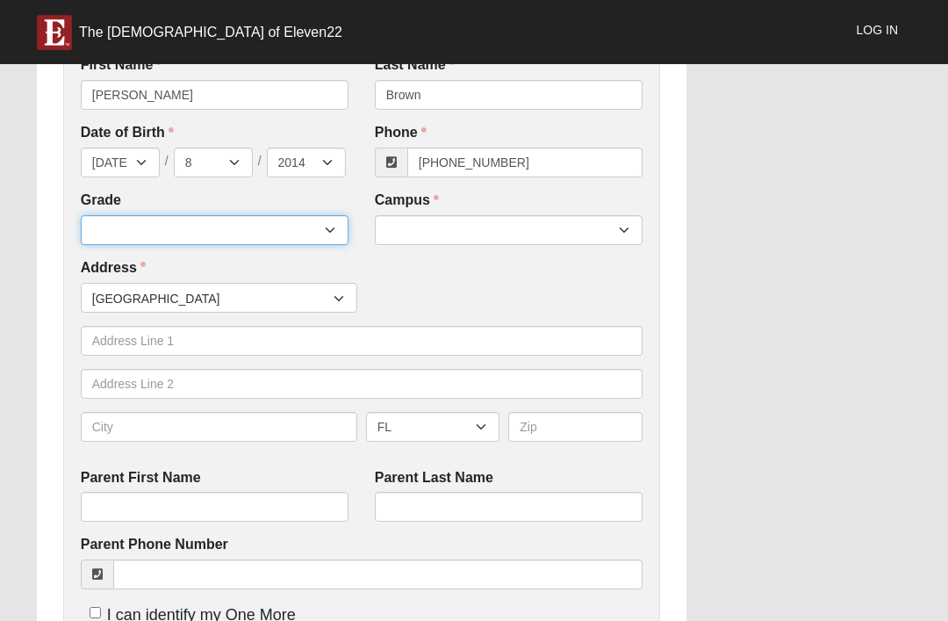
select select "2032"
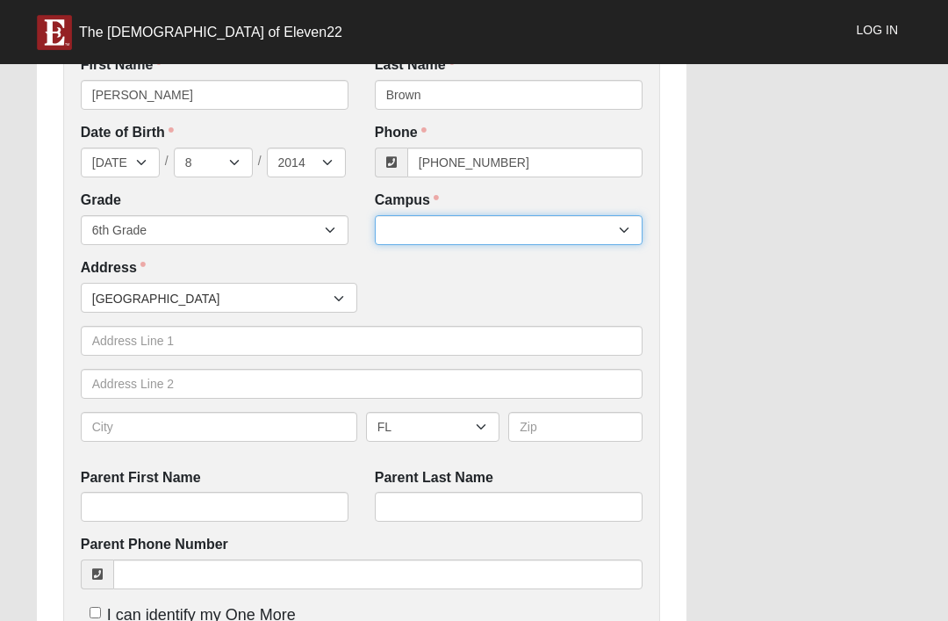
click at [494, 215] on select "Arlington Baymeadows Eleven22 Online [PERSON_NAME][GEOGRAPHIC_DATA] Jesup [GEOG…" at bounding box center [509, 230] width 268 height 30
select select "3"
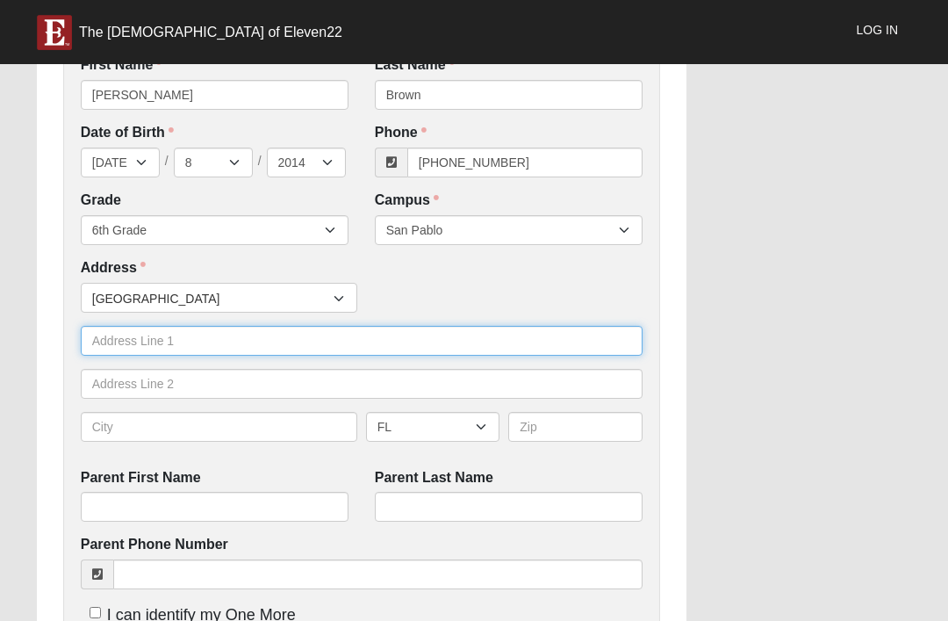
click at [293, 333] on input "text" at bounding box center [362, 341] width 562 height 30
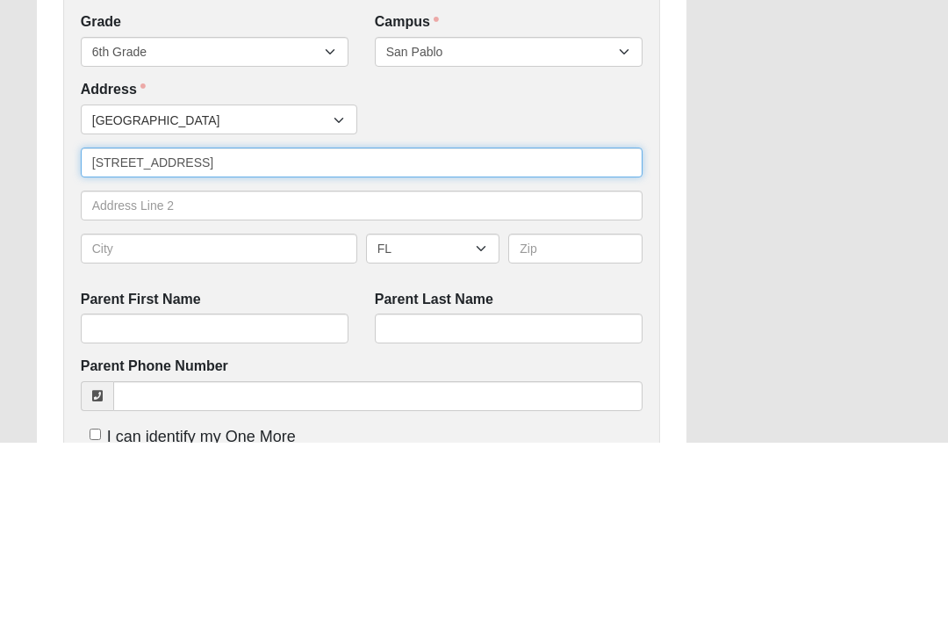
type input "3213 fiddlers hammock lane"
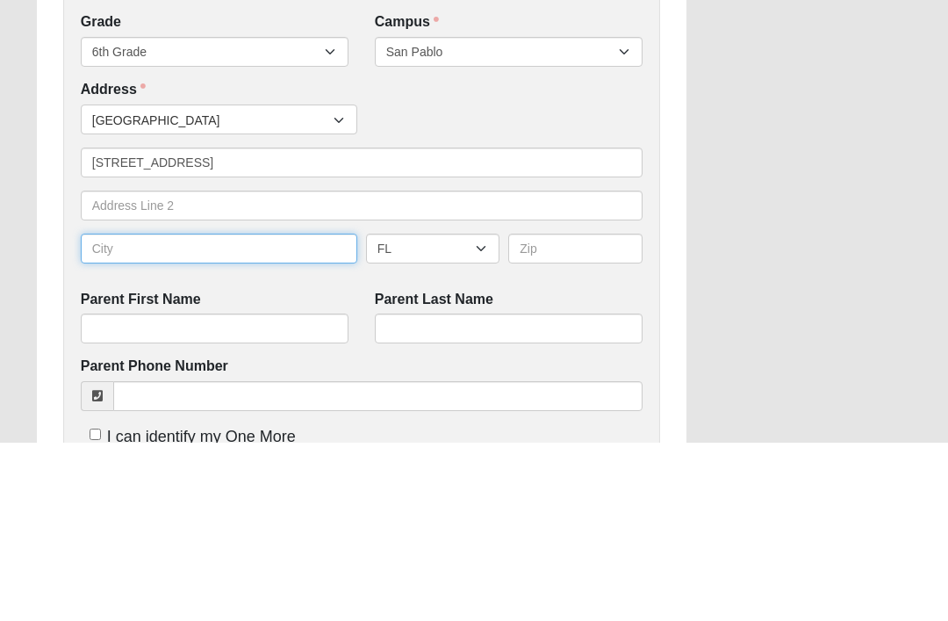
click at [226, 412] on input "text" at bounding box center [219, 427] width 276 height 30
type input "Ponte vedra beach"
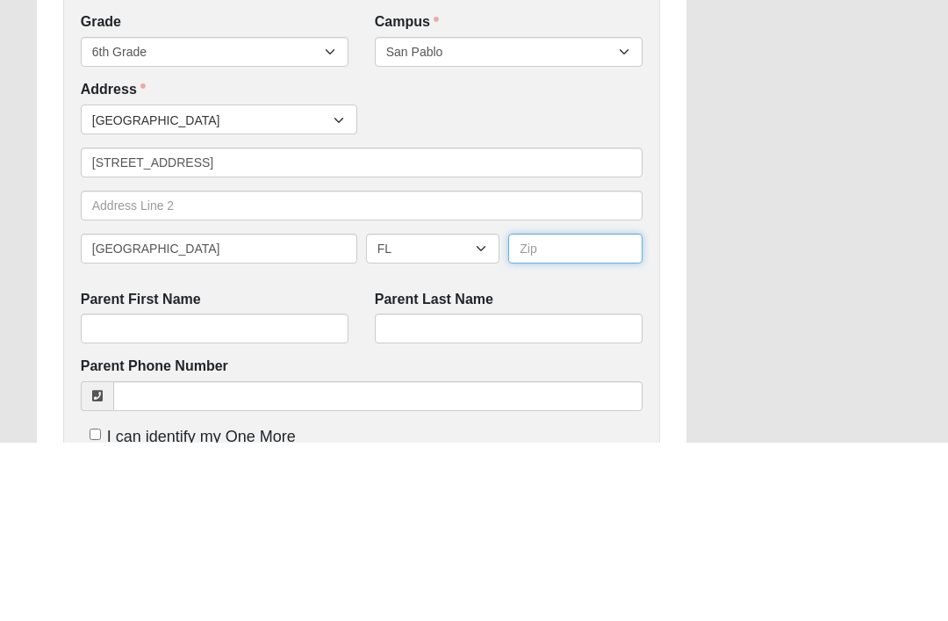
click at [581, 412] on input "text" at bounding box center [575, 427] width 134 height 30
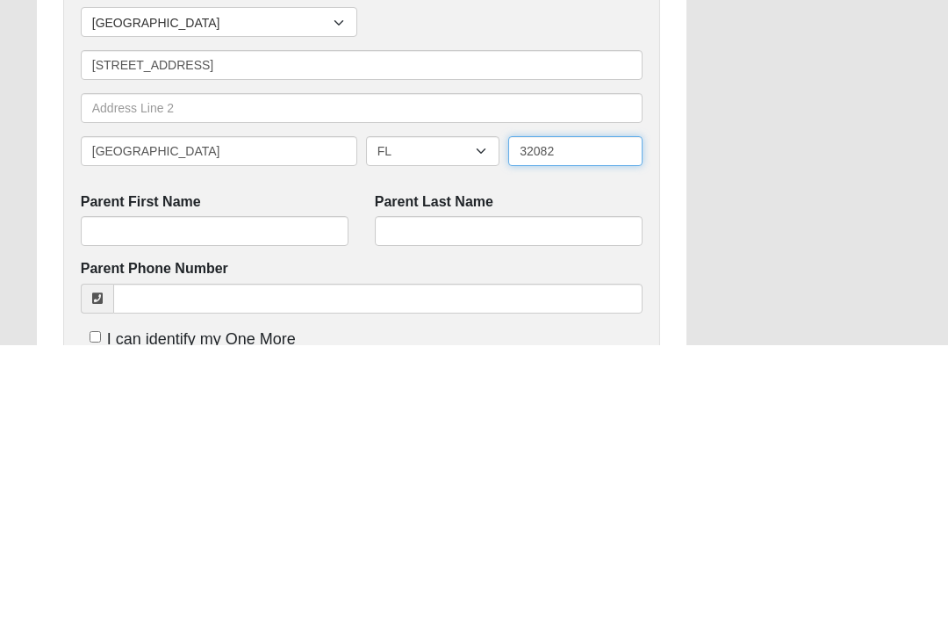
type input "32082"
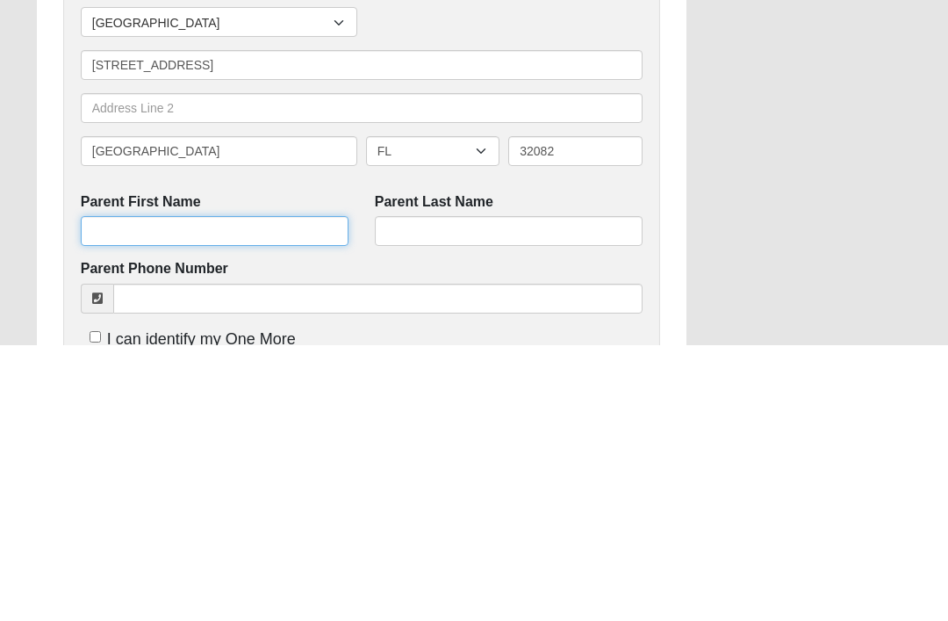
click at [226, 492] on input "Parent First Name" at bounding box center [215, 507] width 268 height 30
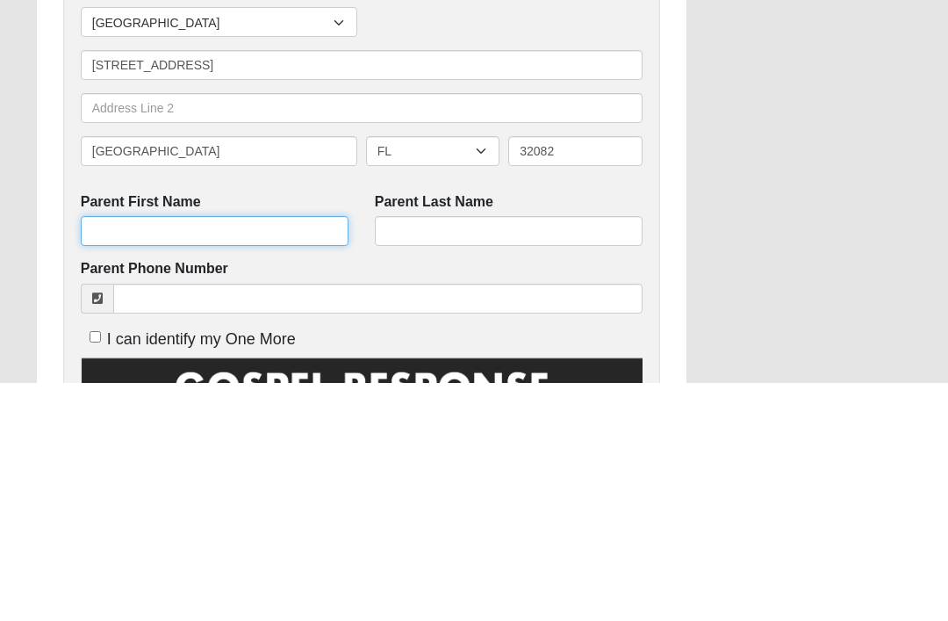
scroll to position [462, 0]
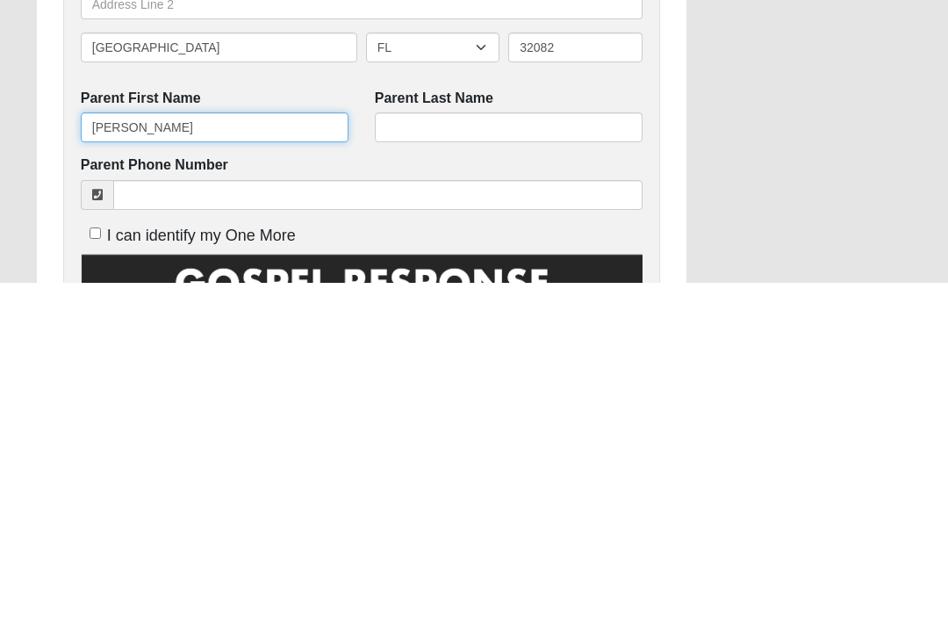
type input "Sue"
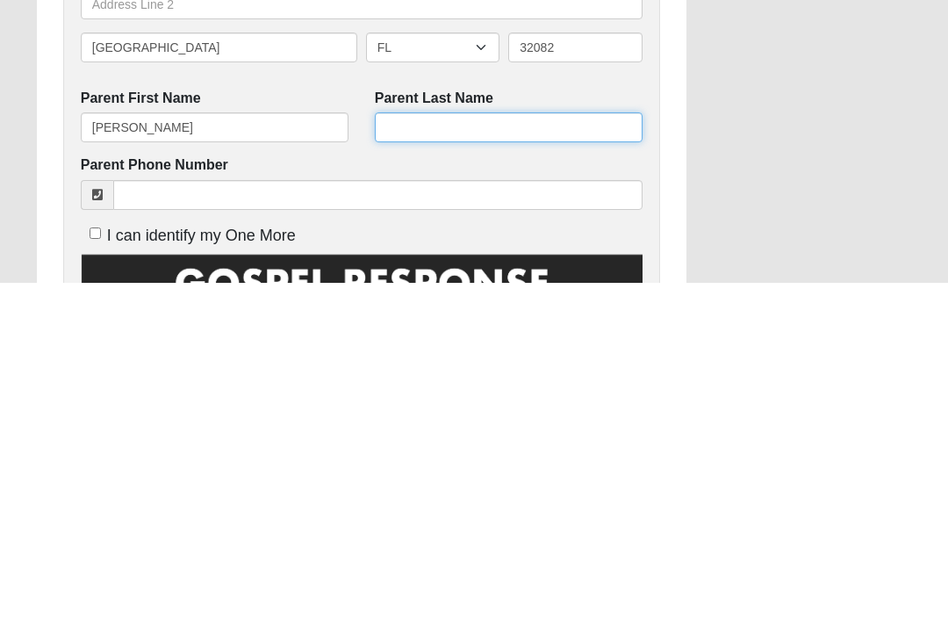
click at [495, 450] on input "Parent Last Name" at bounding box center [509, 465] width 268 height 30
type input "Brown"
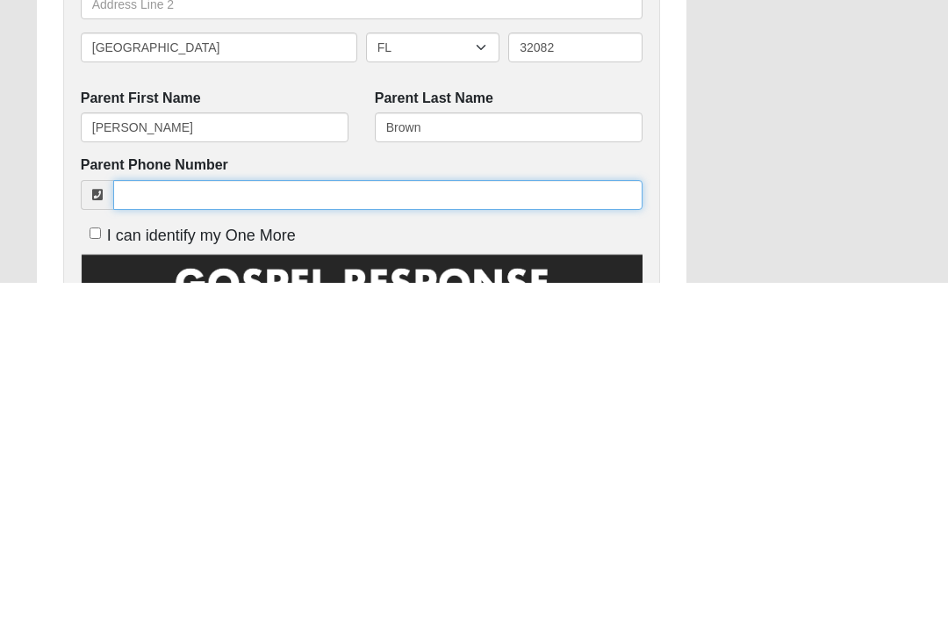
click at [309, 518] on input "Parent Phone Number" at bounding box center [377, 533] width 529 height 30
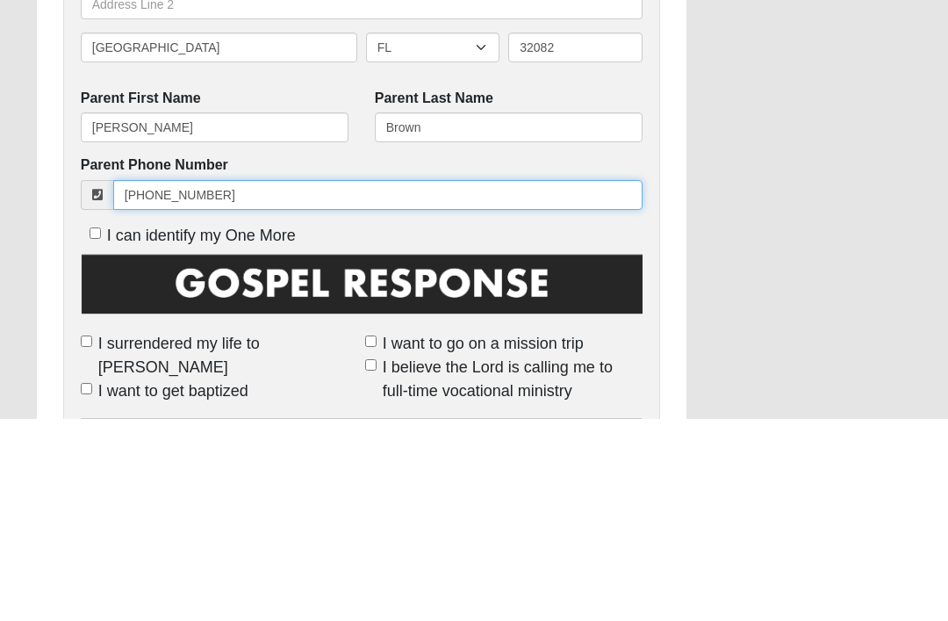
scroll to position [608, 0]
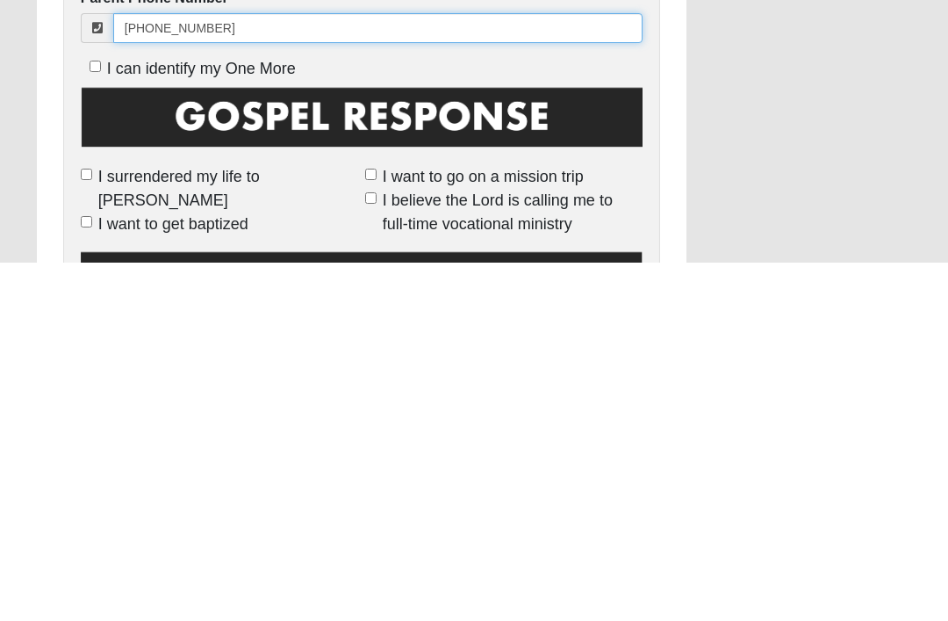
type input "904 599 2533"
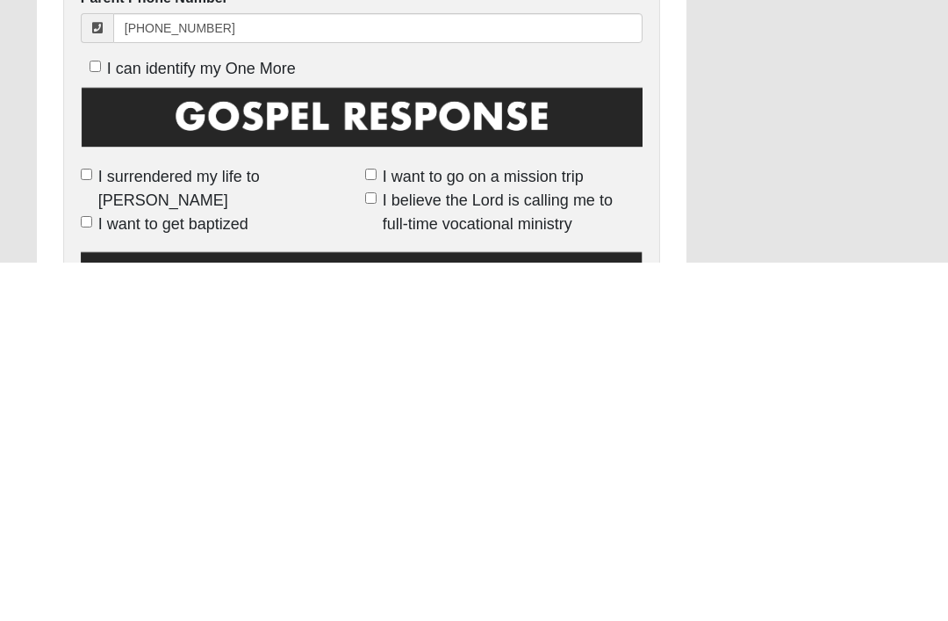
click at [94, 523] on label "I surrendered my life to [PERSON_NAME]" at bounding box center [219, 546] width 277 height 47
click at [92, 527] on input "I surrendered my life to [PERSON_NAME]" at bounding box center [86, 532] width 11 height 11
checkbox input "true"
type input "(904) 599-2533"
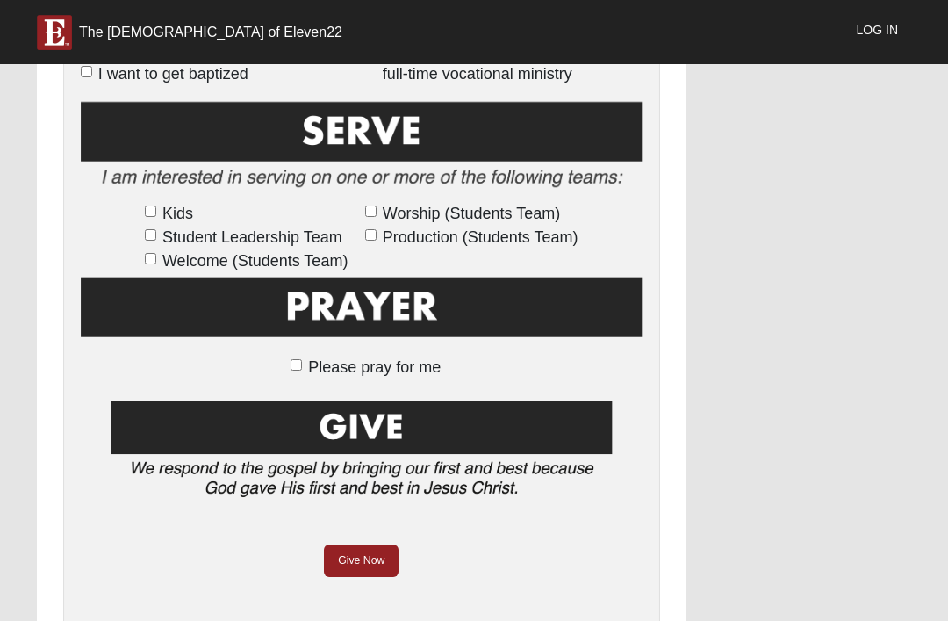
scroll to position [1116, 0]
click at [302, 362] on input "Please pray for me" at bounding box center [296, 365] width 11 height 11
checkbox input "true"
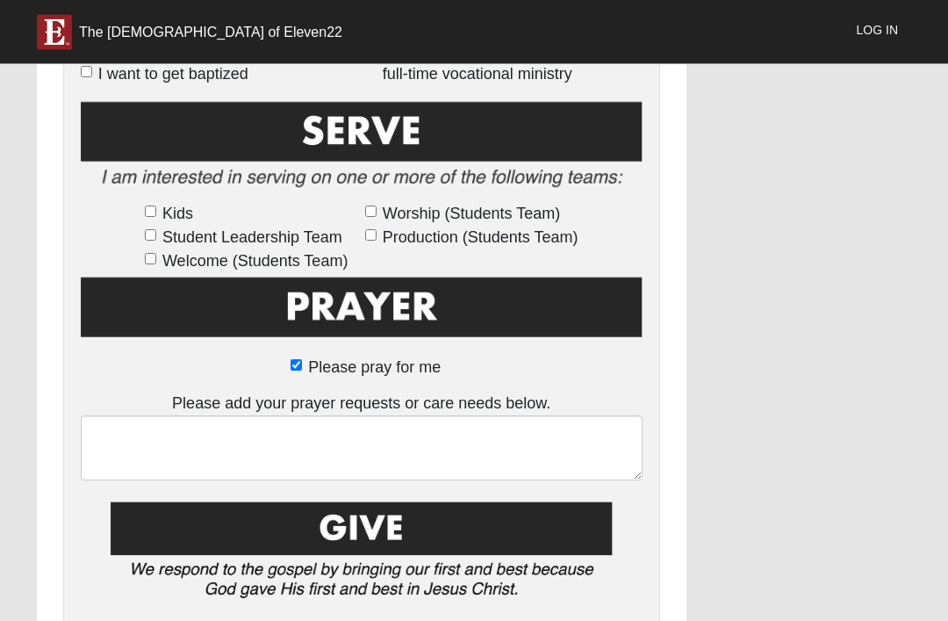
scroll to position [1116, 0]
click at [276, 362] on div "Please pray for me" at bounding box center [362, 367] width 562 height 25
click at [302, 368] on input "Please pray for me" at bounding box center [296, 364] width 11 height 11
checkbox input "false"
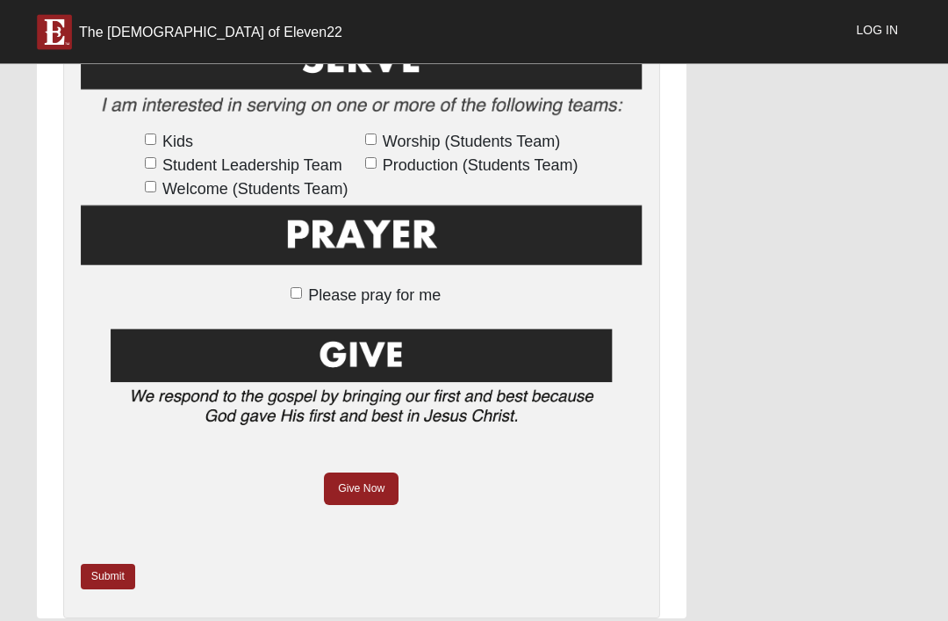
scroll to position [1188, 0]
click at [120, 566] on link "Submit" at bounding box center [108, 575] width 54 height 25
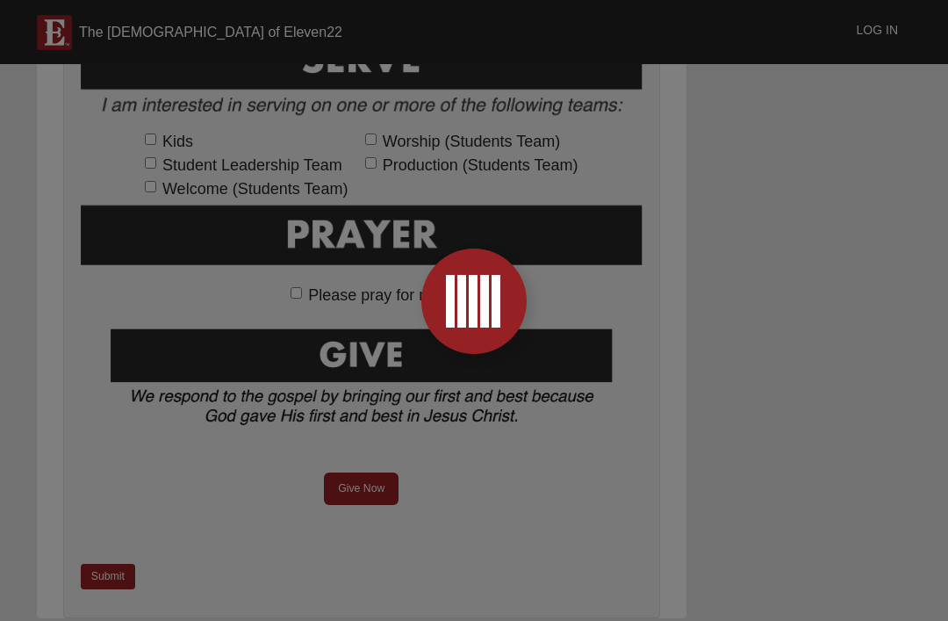
scroll to position [0, 0]
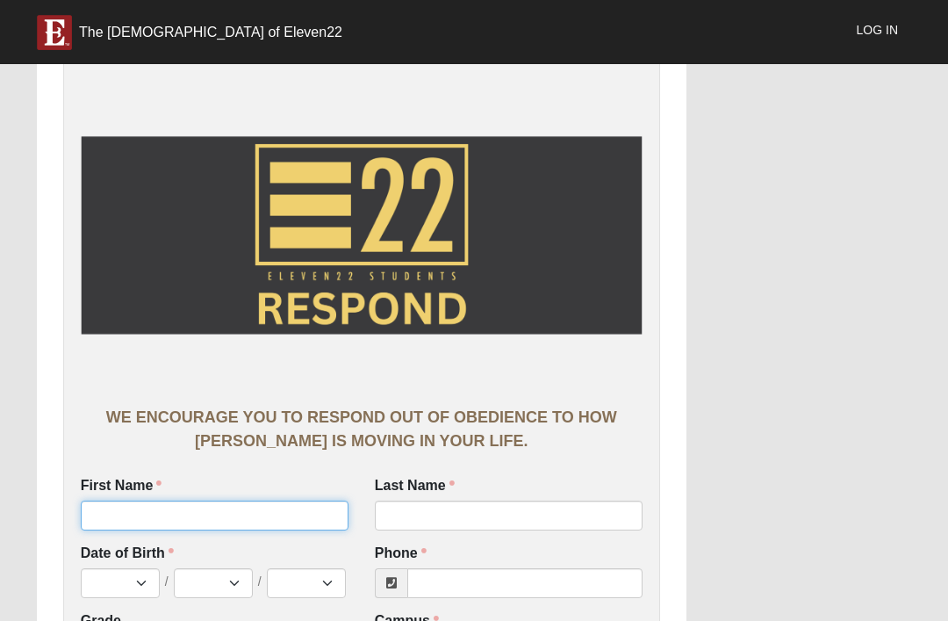
click at [232, 513] on input "First Name" at bounding box center [215, 515] width 268 height 30
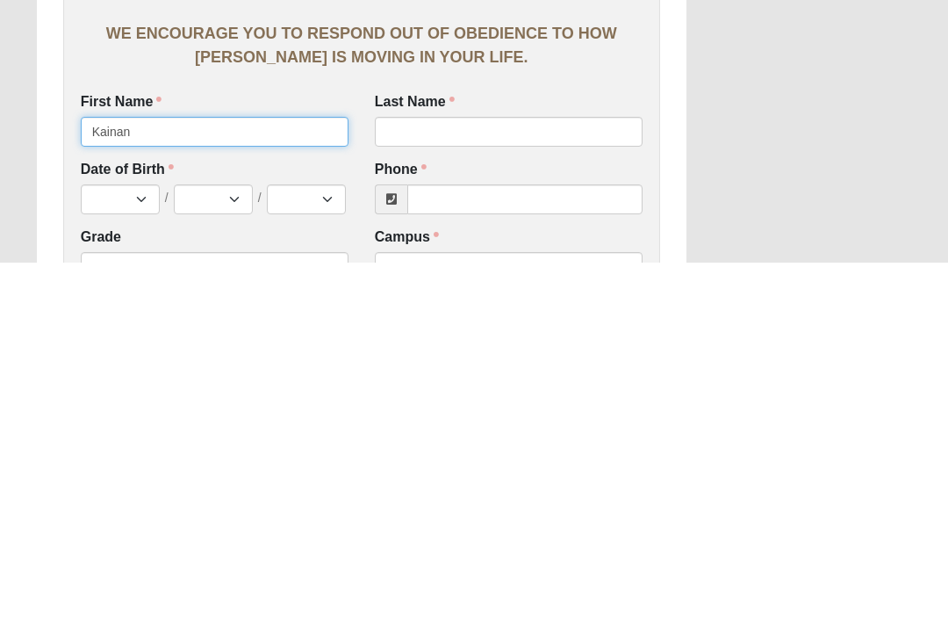
type input "Kainan"
click input "submit" at bounding box center [0, 0] width 0 height 0
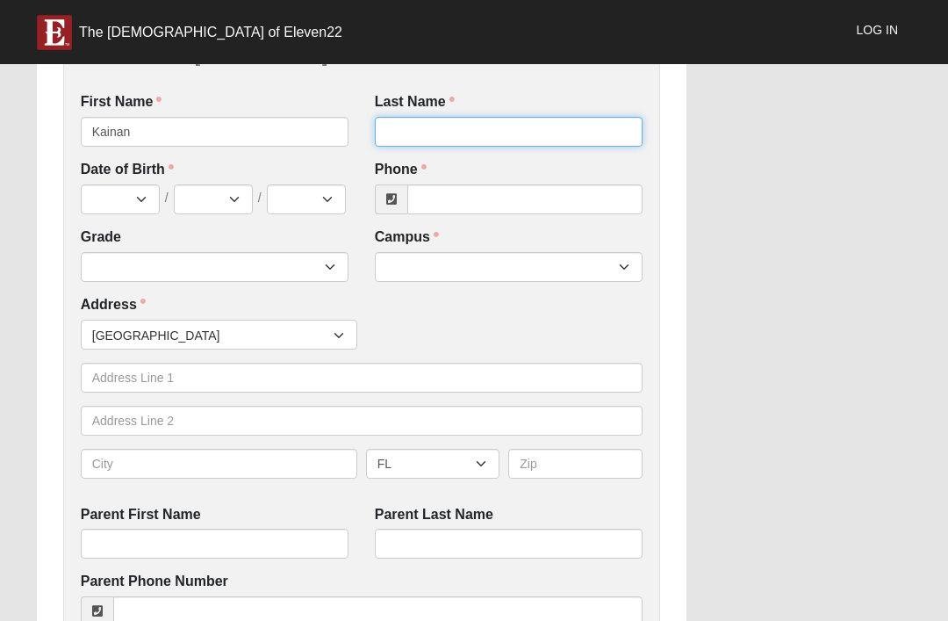
click at [547, 137] on input "Last Name" at bounding box center [509, 132] width 268 height 30
type input "Nimrichter"
click input "submit" at bounding box center [0, 0] width 0 height 0
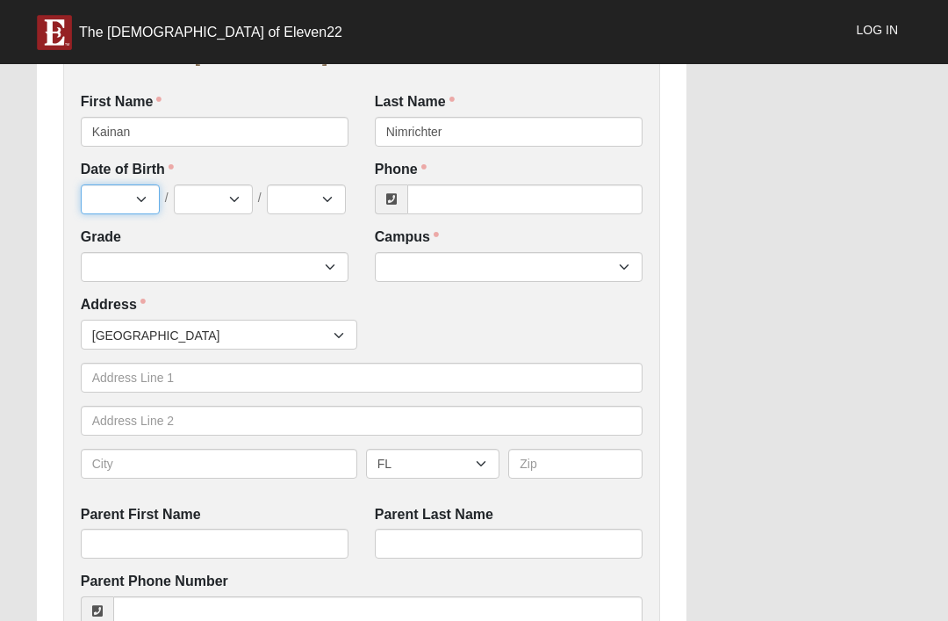
click at [126, 190] on select "Jan Feb Mar Apr May Jun [DATE] Aug Sep Oct Nov Dec" at bounding box center [120, 199] width 79 height 30
select select "10"
click at [247, 197] on select "1 2 3 4 5 6 7 8 9 10 11 12 13 14 15 16 17 18 19 20 21 22 23 24 25 26 27 28 29 3…" at bounding box center [213, 199] width 79 height 30
click at [231, 189] on select "1 2 3 4 5 6 7 8 9 10 11 12 13 14 15 16 17 18 19 20 21 22 23 24 25 26 27 28 29 3…" at bounding box center [213, 199] width 79 height 30
select select "27"
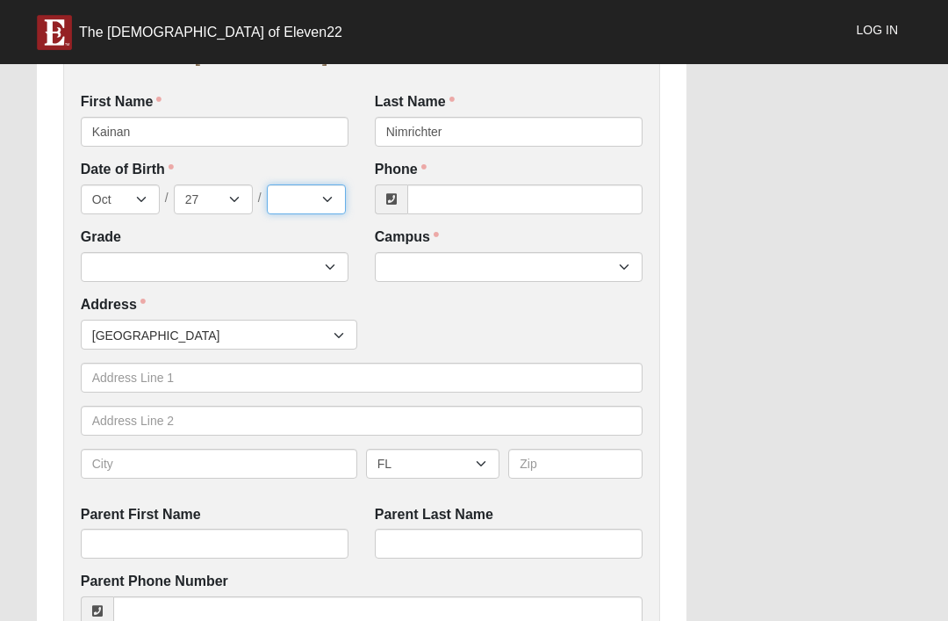
click at [318, 205] on select "2025 2024 2023 2022 2021 2020 2019 2018 2017 2016 2015 2014 2013 2012 2011 2010…" at bounding box center [306, 199] width 79 height 30
select select "2013"
click at [549, 198] on input "Phone" at bounding box center [524, 199] width 235 height 30
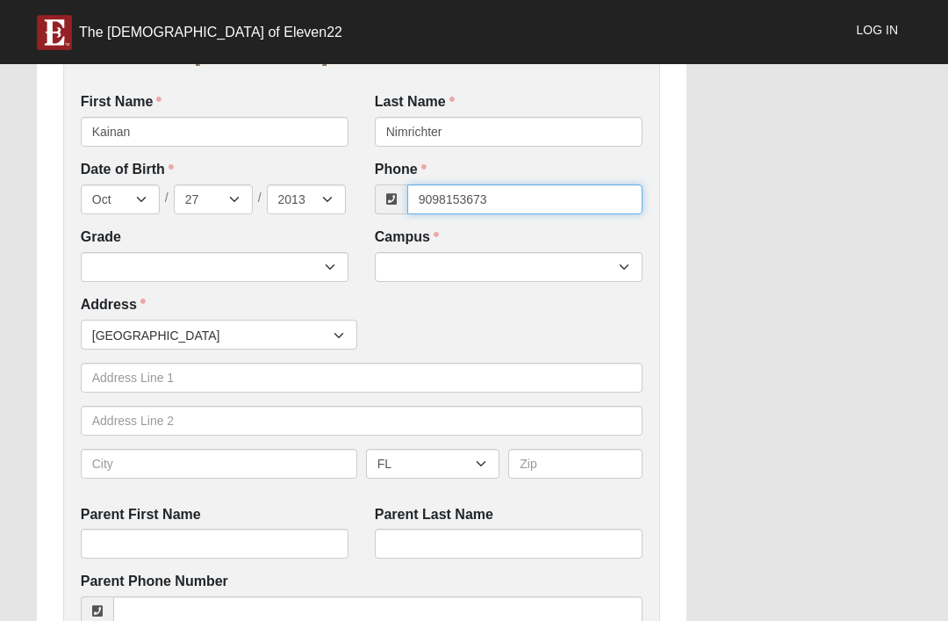
click input "submit" at bounding box center [0, 0] width 0 height 0
type input "[PHONE_NUMBER]"
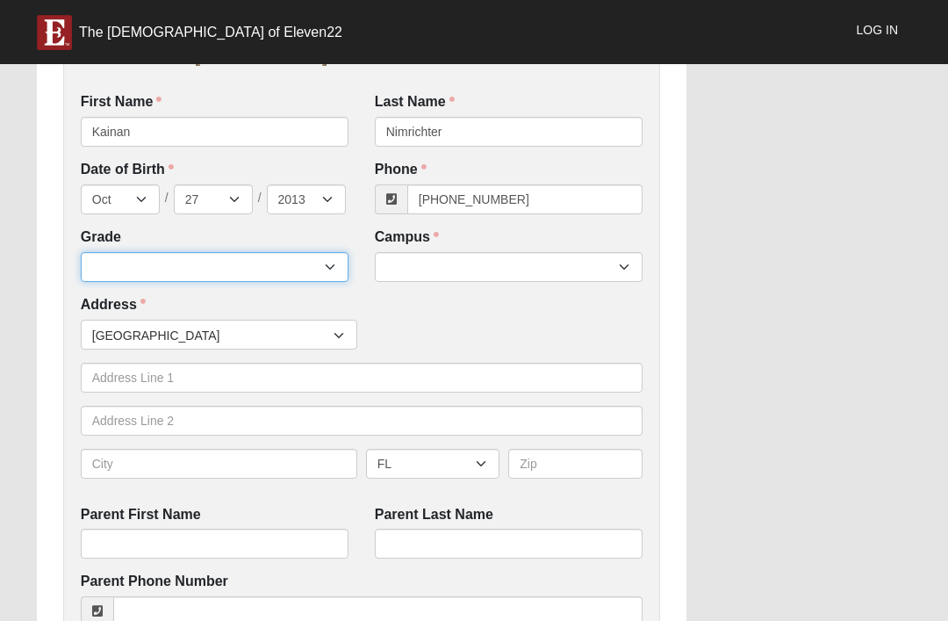
click at [322, 268] on select "6th Grade 7th Grade 8th Grade 9th Grade 10th Grade 11th Grade 12th Grade" at bounding box center [215, 267] width 268 height 30
select select "2032"
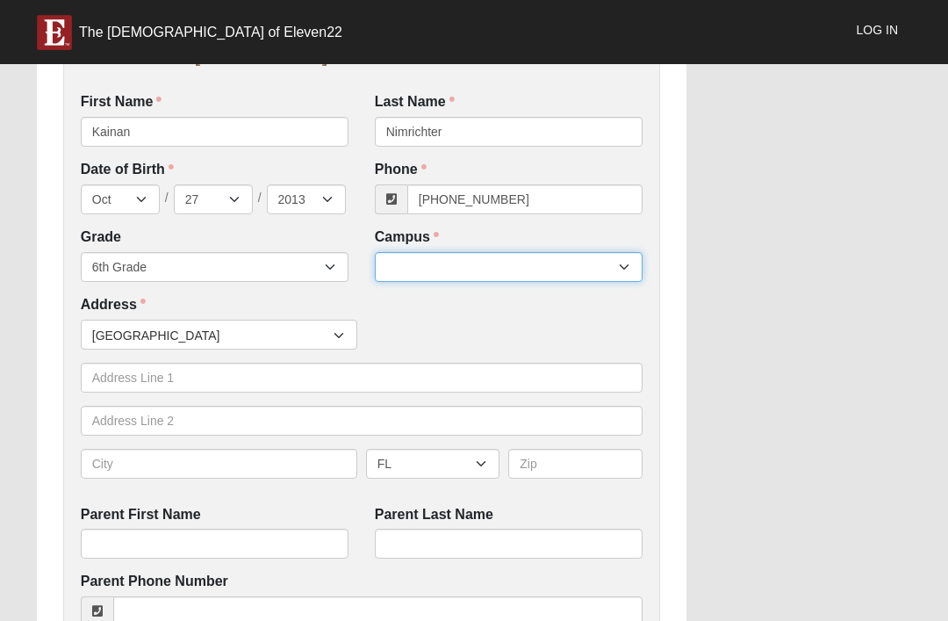
click at [607, 267] on select "Arlington Baymeadows Eleven22 Online [PERSON_NAME][GEOGRAPHIC_DATA] Jesup [GEOG…" at bounding box center [509, 267] width 268 height 30
select select "3"
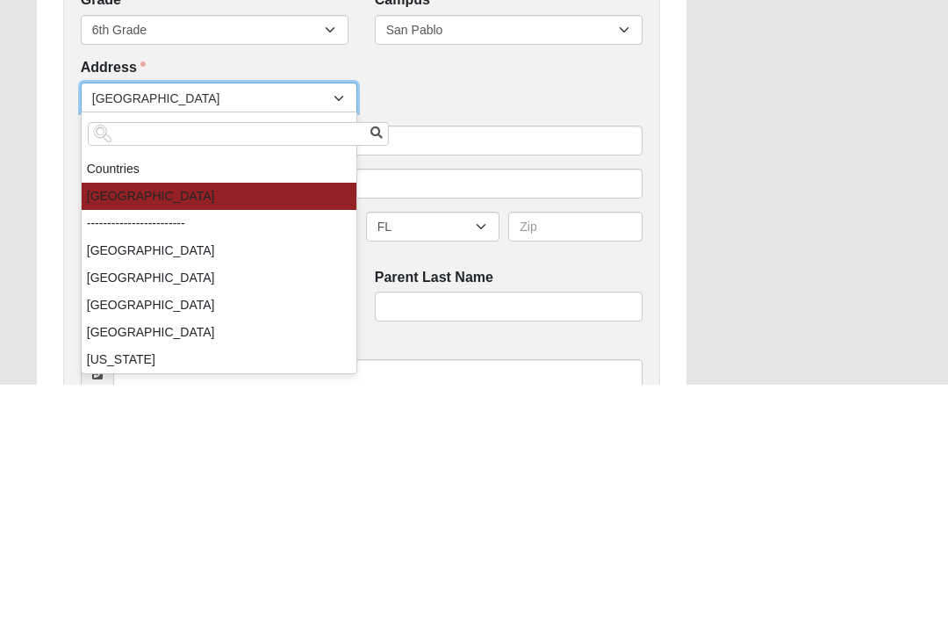
click at [778, 200] on div "Work Entry WE ENCOURAGE YOU TO RESPOND OUT OF OBEDIENCE TO HOW [PERSON_NAME] IS…" at bounding box center [474, 541] width 901 height 1804
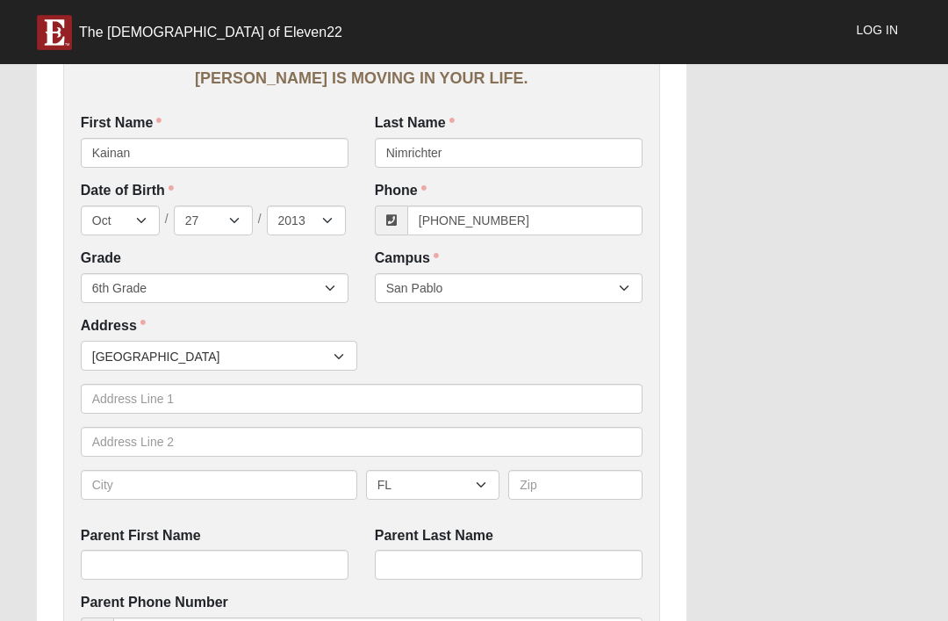
scroll to position [362, 0]
click at [316, 485] on input "text" at bounding box center [219, 485] width 276 height 30
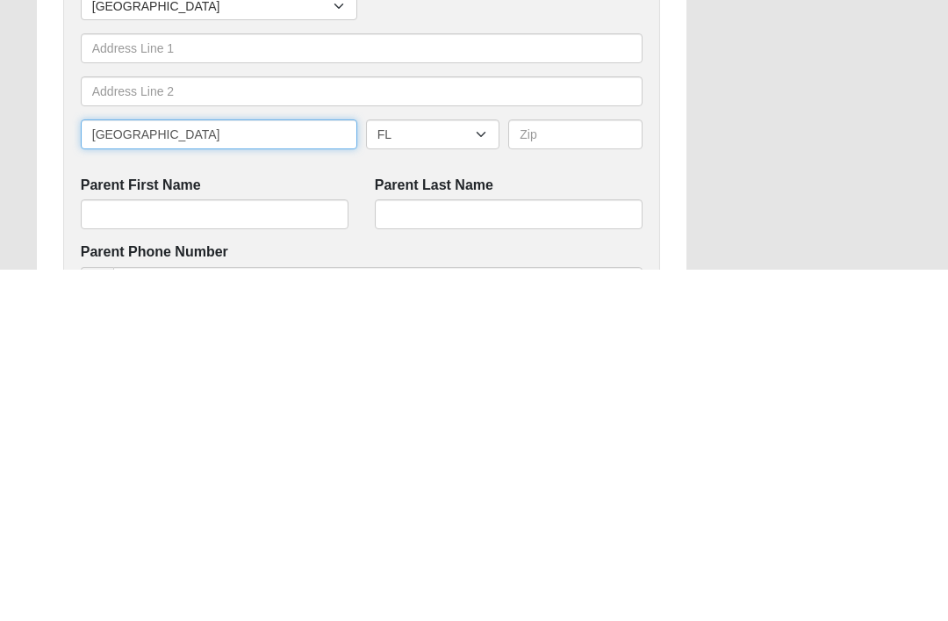
type input "[GEOGRAPHIC_DATA]"
click input "submit" at bounding box center [0, 0] width 0 height 0
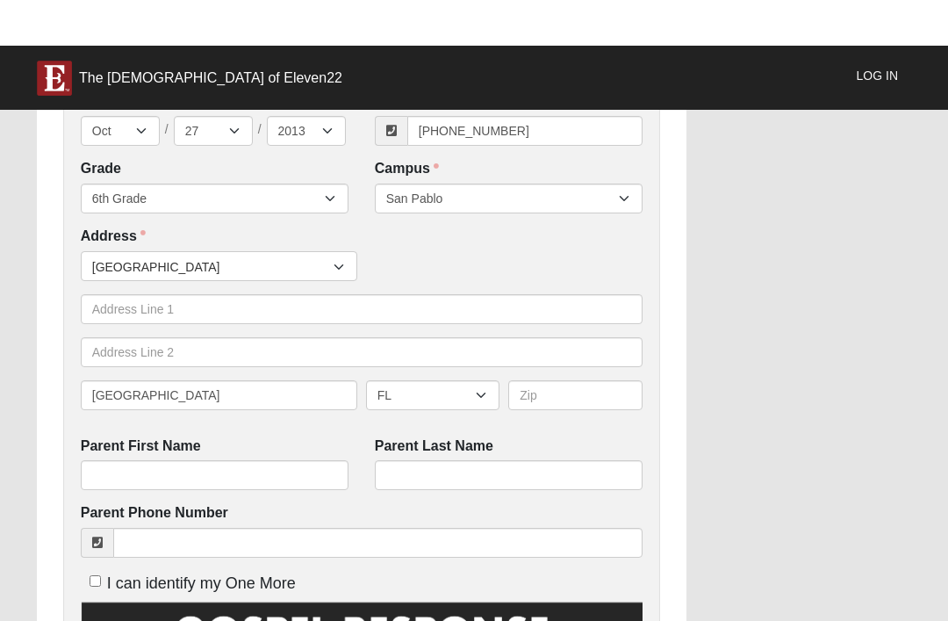
scroll to position [452, 0]
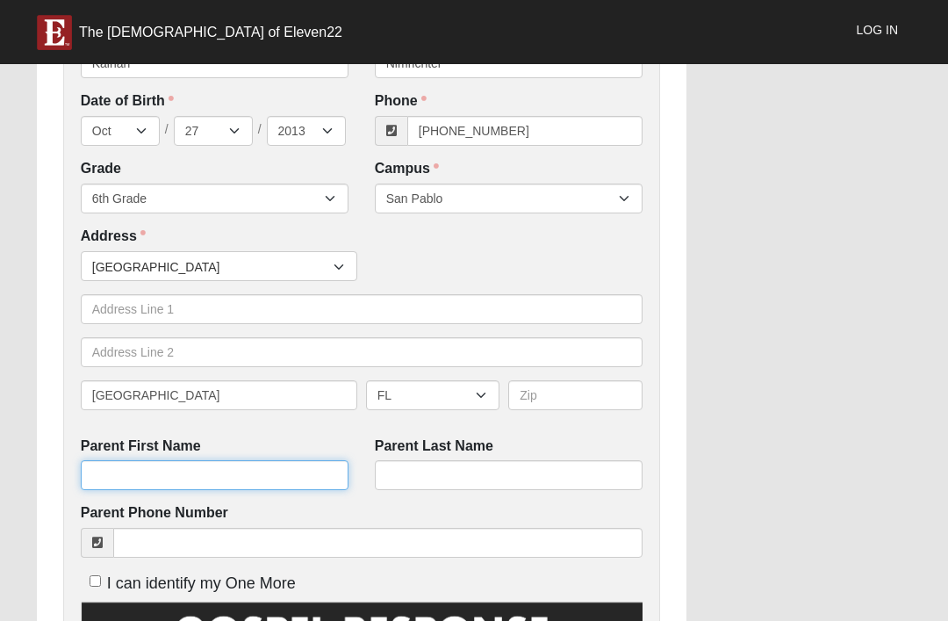
click at [301, 464] on input "Parent First Name" at bounding box center [215, 475] width 268 height 30
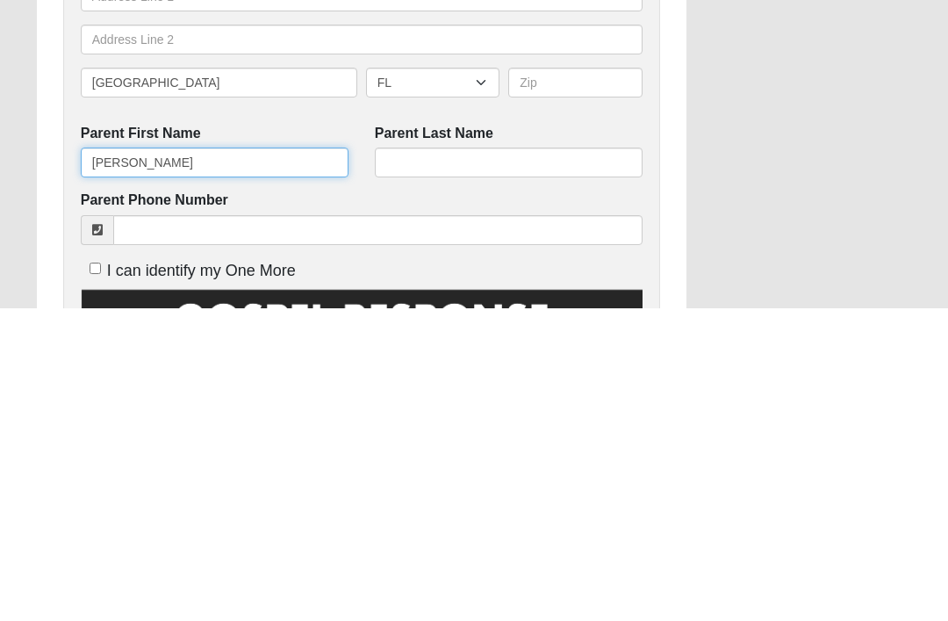
type input "[PERSON_NAME]"
click input "submit" at bounding box center [0, 0] width 0 height 0
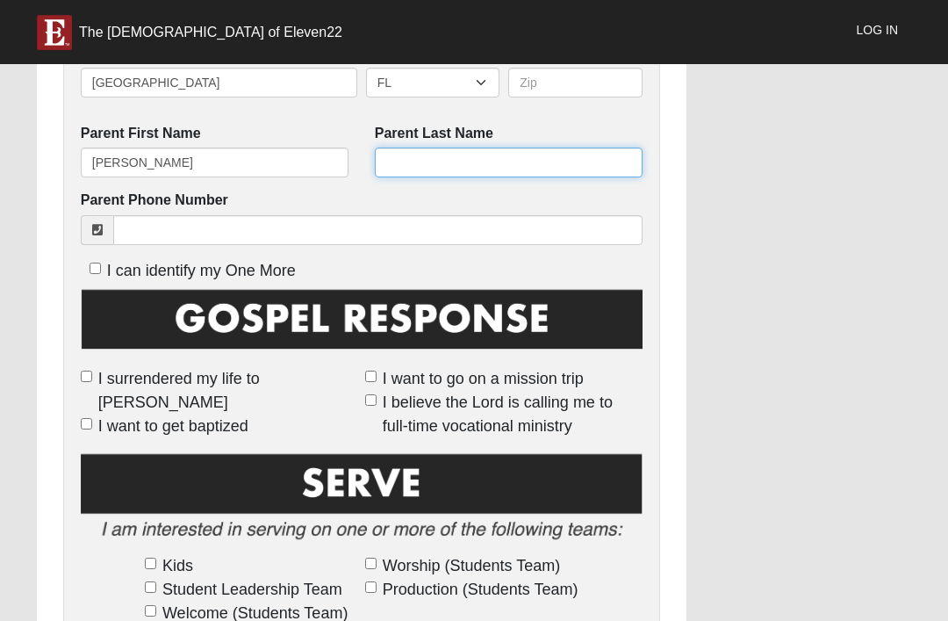
click at [584, 170] on input "Parent Last Name" at bounding box center [509, 162] width 268 height 30
type input "Nimricter"
click input "submit" at bounding box center [0, 0] width 0 height 0
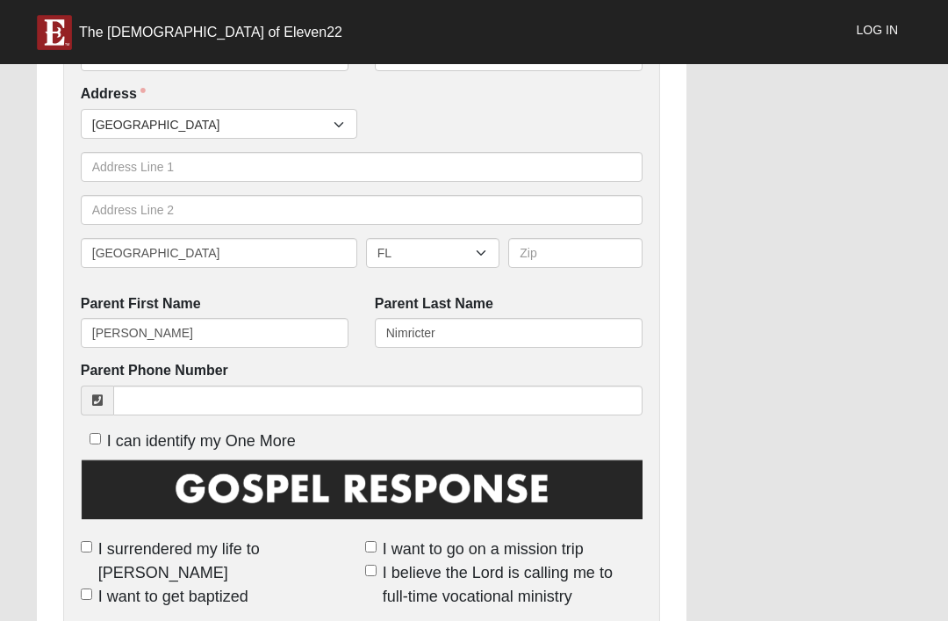
scroll to position [589, 0]
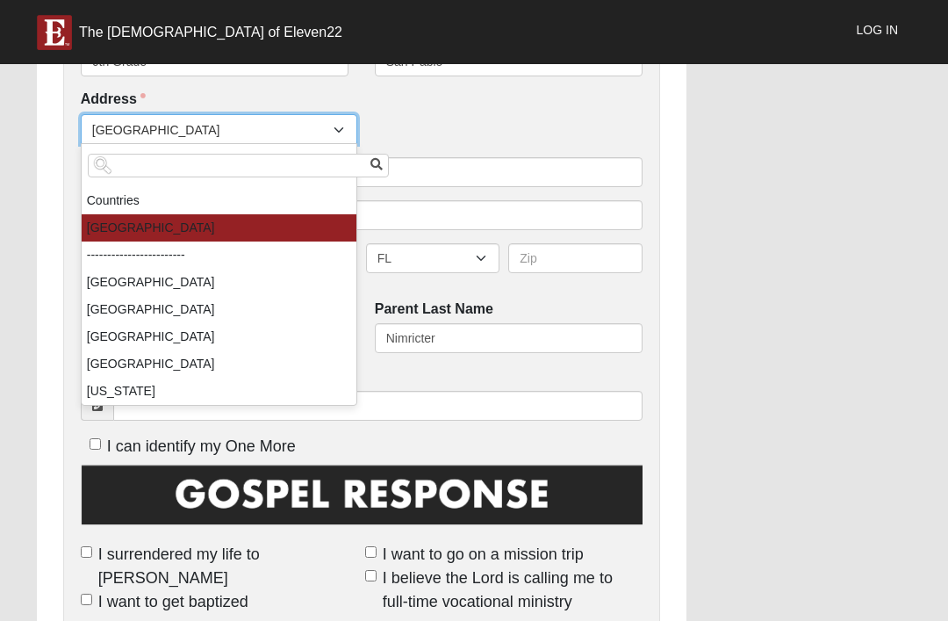
click at [377, 107] on div "Address Countries [GEOGRAPHIC_DATA] ------------------------ [GEOGRAPHIC_DATA] …" at bounding box center [362, 188] width 562 height 197
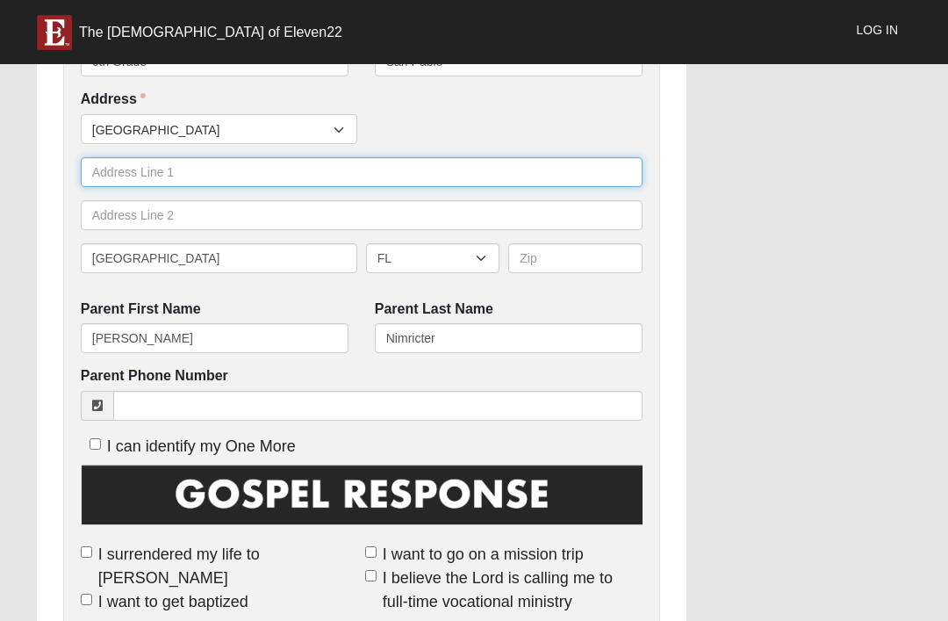
click at [125, 162] on input "text" at bounding box center [362, 172] width 562 height 30
type input "H"
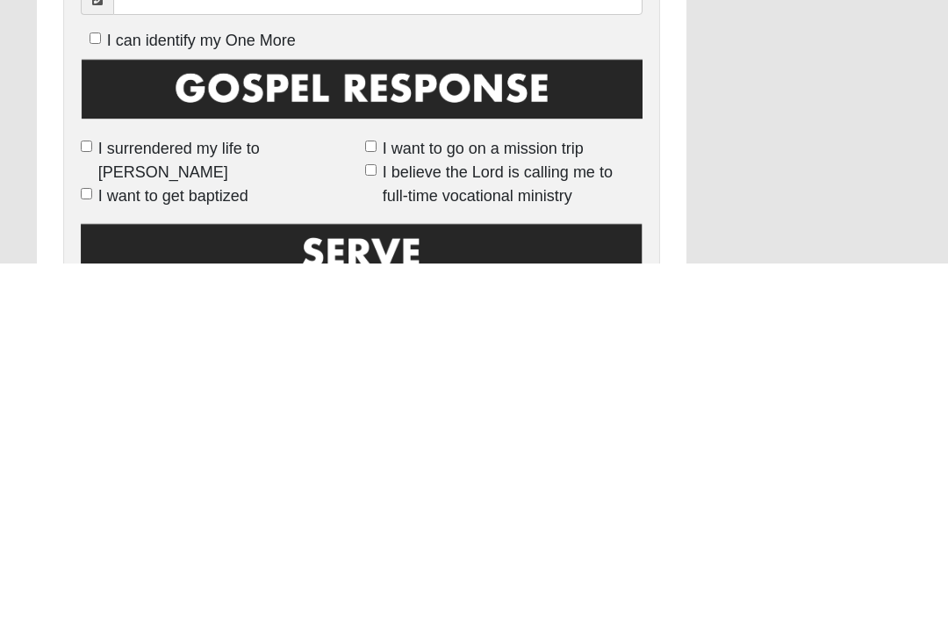
type input "Na"
click at [81, 413] on img at bounding box center [362, 452] width 562 height 78
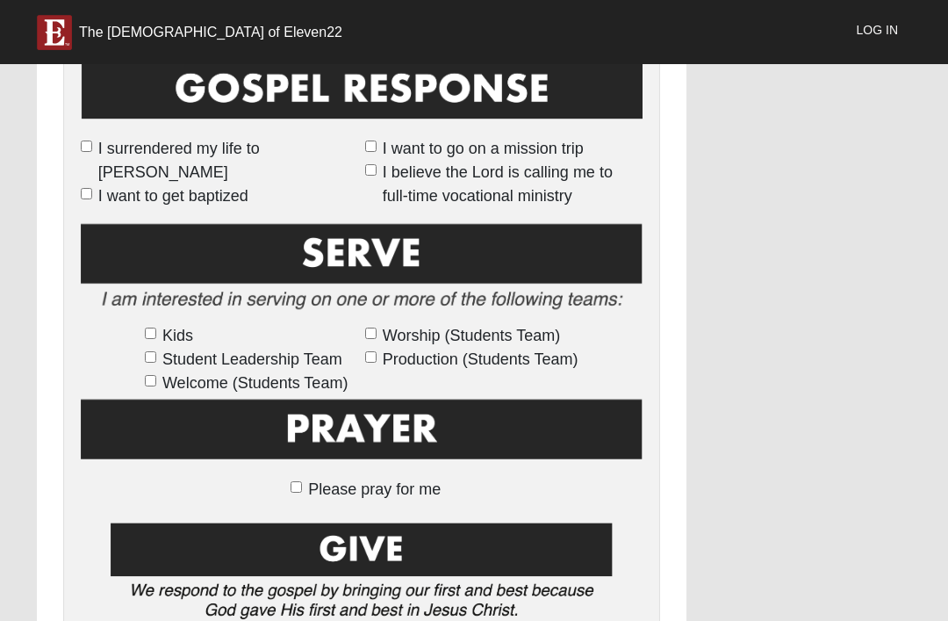
click at [86, 137] on label "I surrendered my life to [PERSON_NAME]" at bounding box center [219, 160] width 277 height 47
click at [86, 140] on input "I surrendered my life to [PERSON_NAME]" at bounding box center [86, 145] width 11 height 11
checkbox input "true"
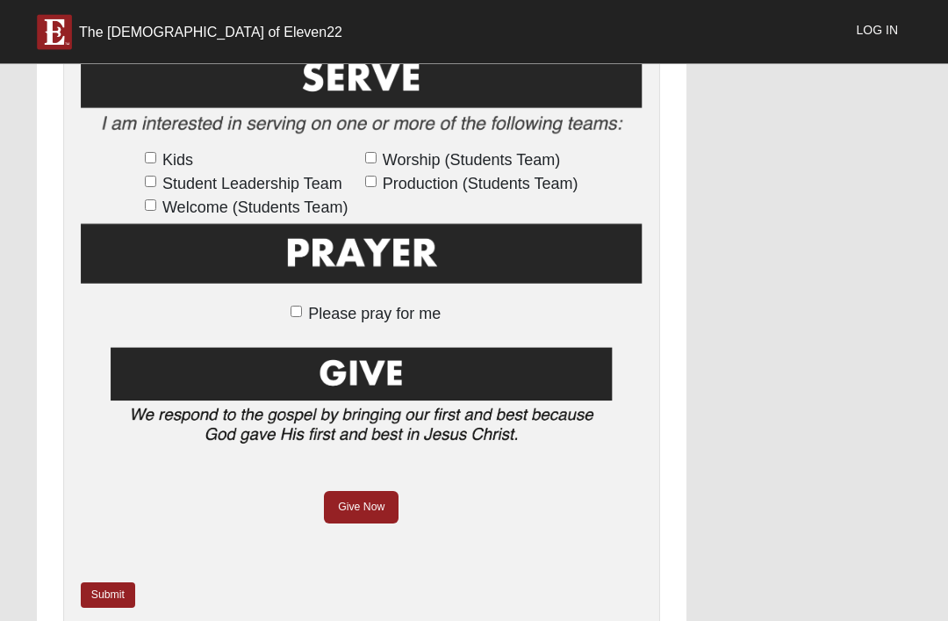
scroll to position [1480, 0]
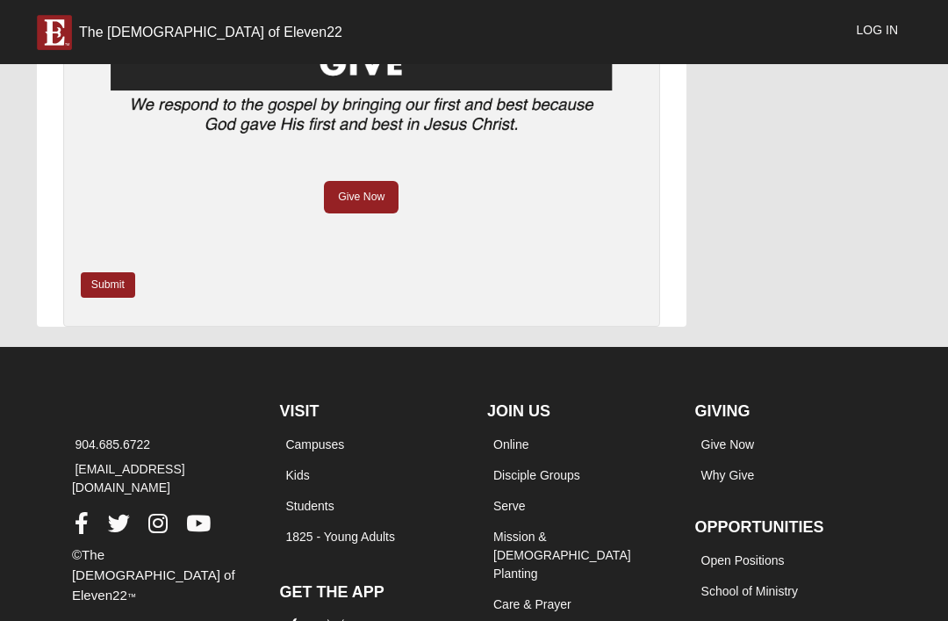
click at [104, 250] on div "Kids Student Leadership Team Welcome (Students Team) Worship (Students Team) Pr…" at bounding box center [362, 22] width 562 height 574
click at [99, 272] on link "Submit" at bounding box center [108, 284] width 54 height 25
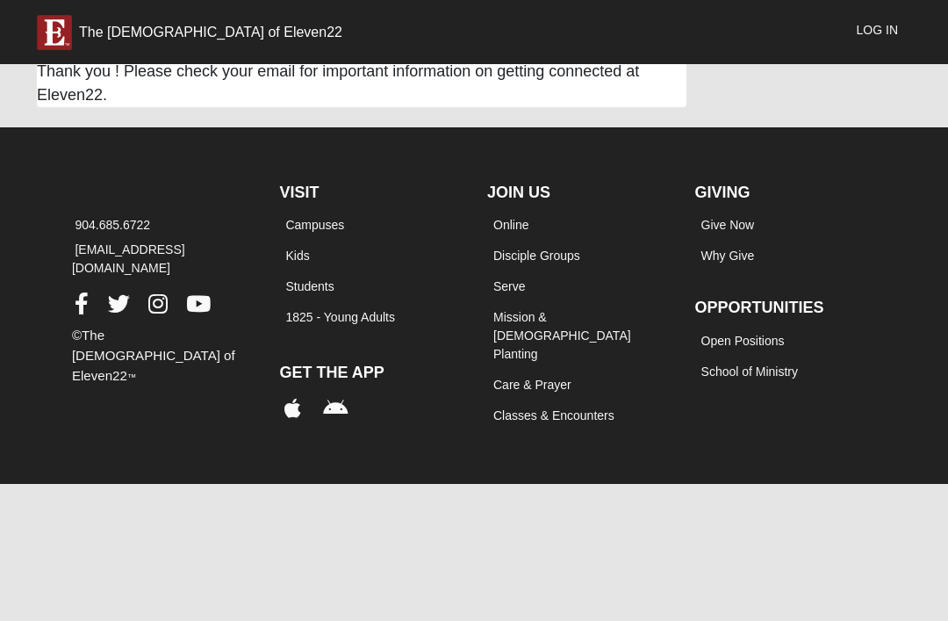
scroll to position [0, 0]
